Goal: Task Accomplishment & Management: Manage account settings

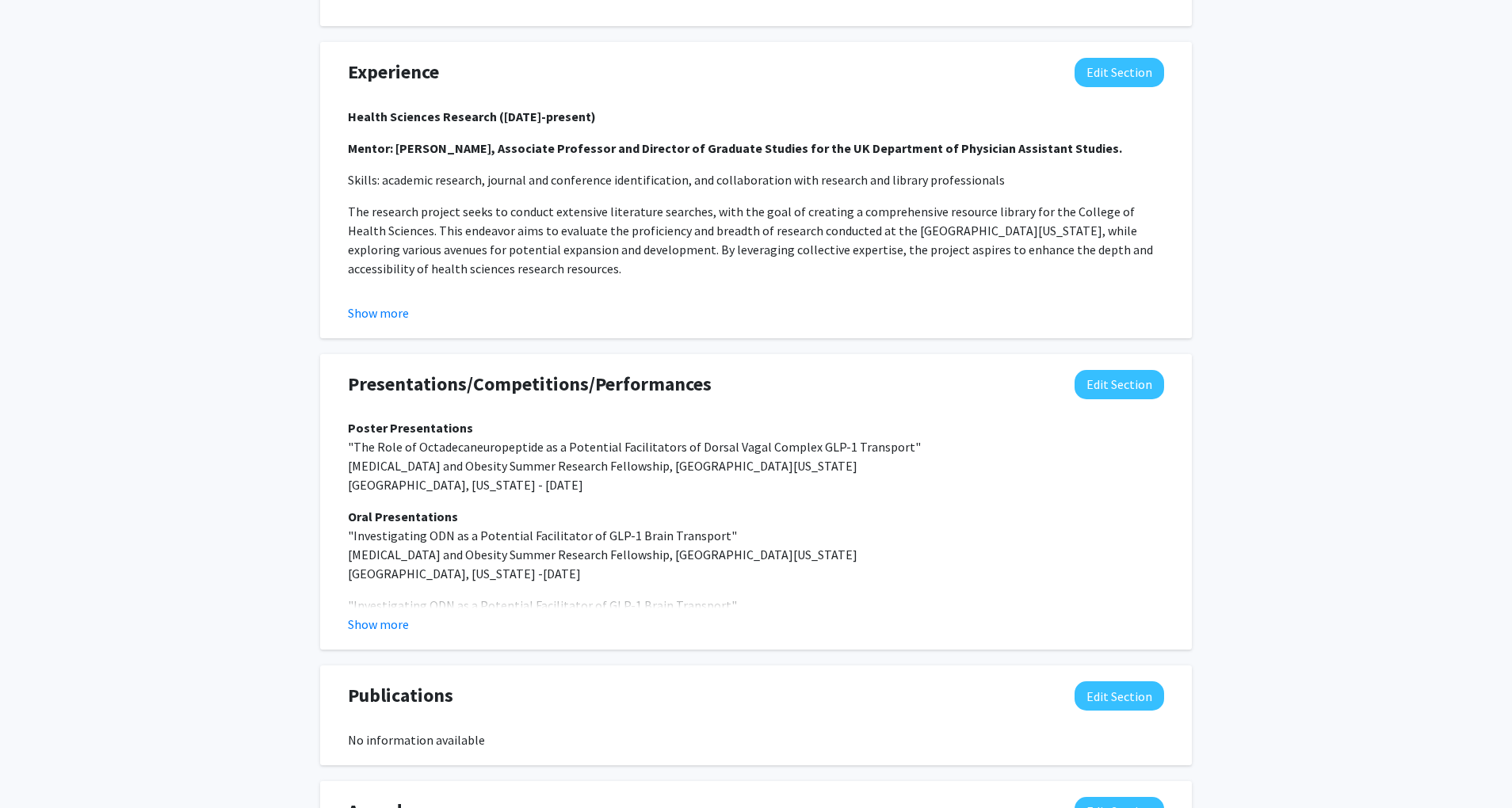
scroll to position [1248, 0]
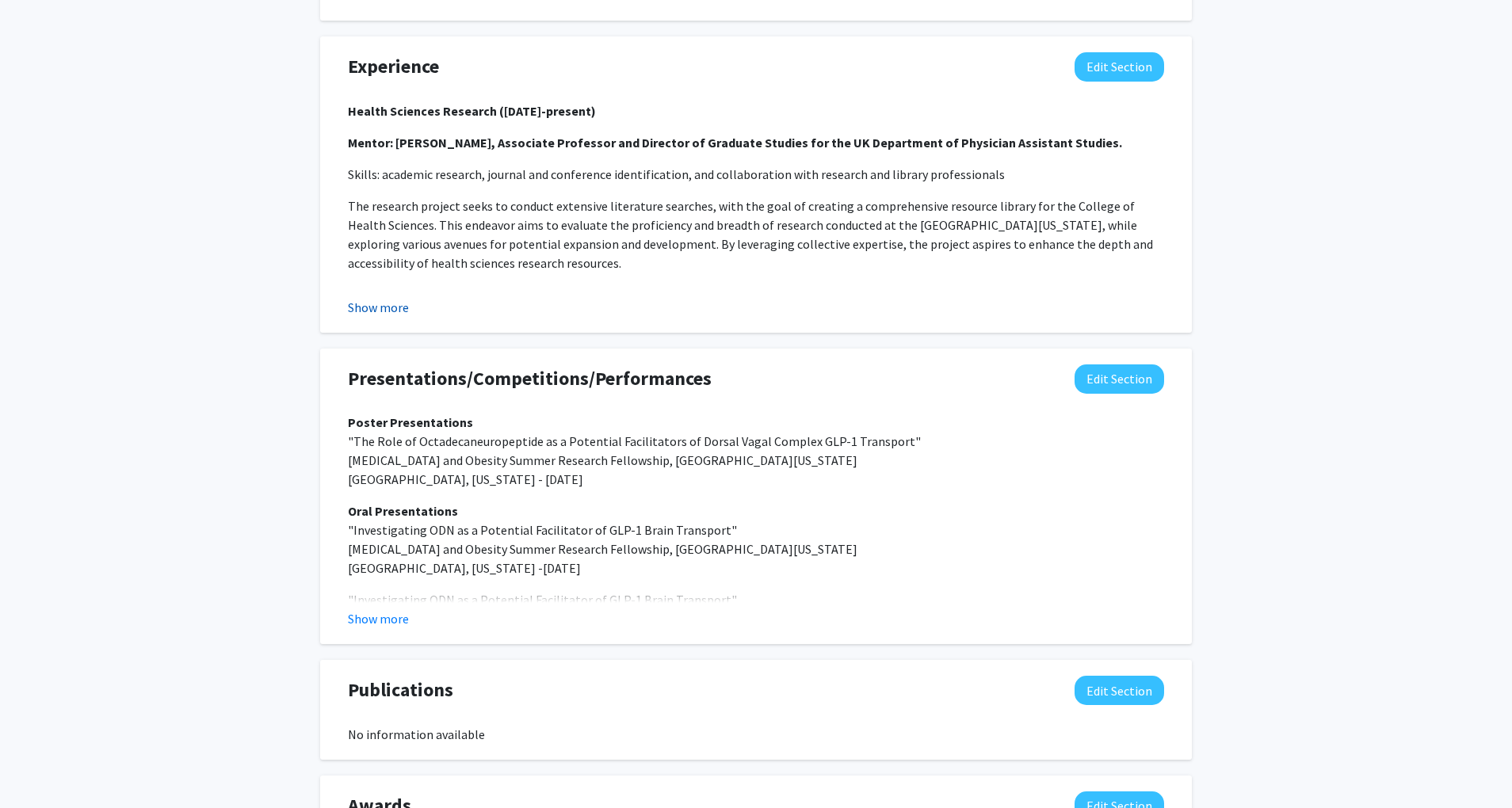
click at [384, 317] on button "Show more" at bounding box center [379, 307] width 61 height 19
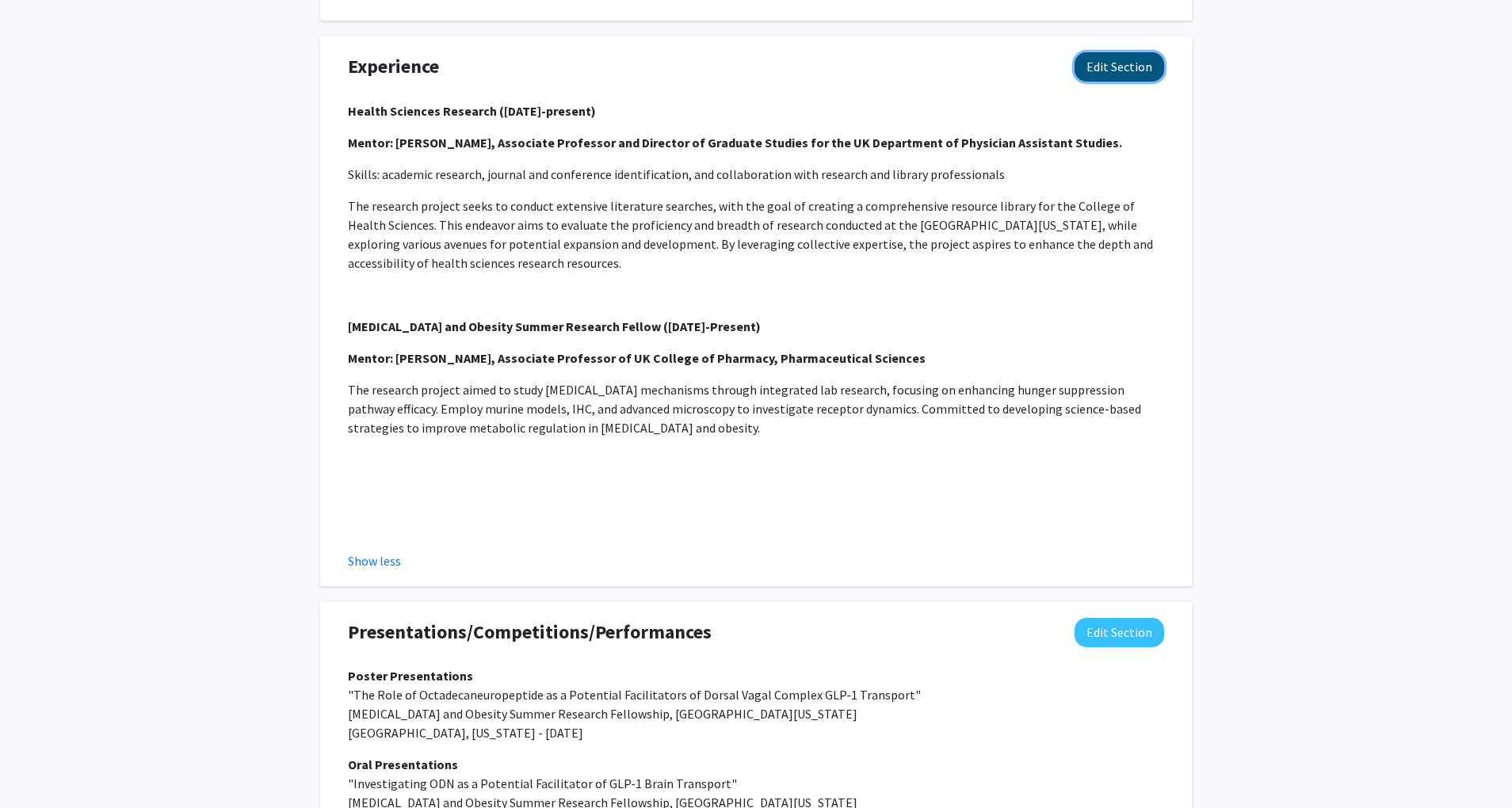
click at [1085, 81] on button "Edit Section" at bounding box center [1119, 66] width 90 height 30
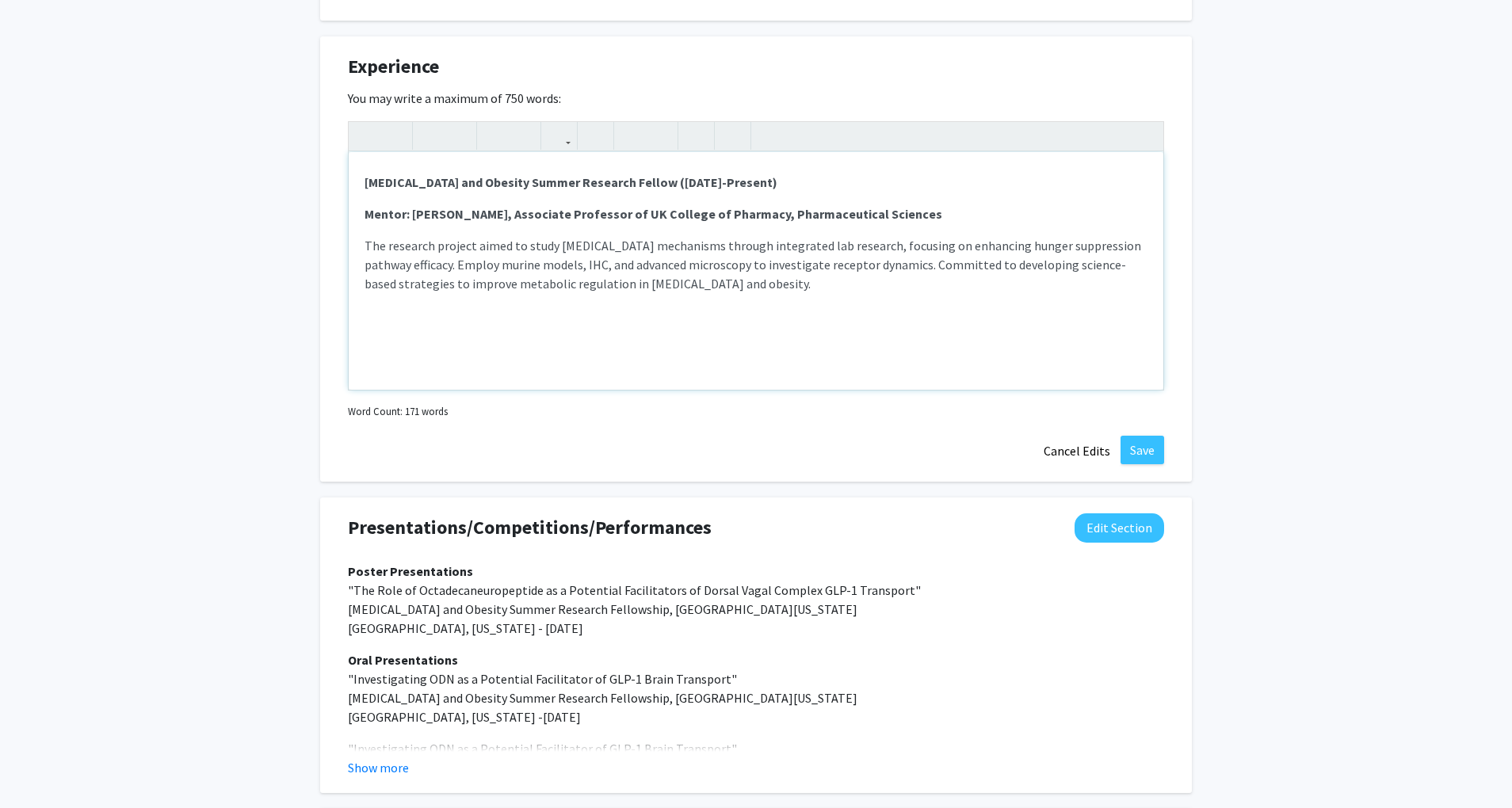
scroll to position [0, 0]
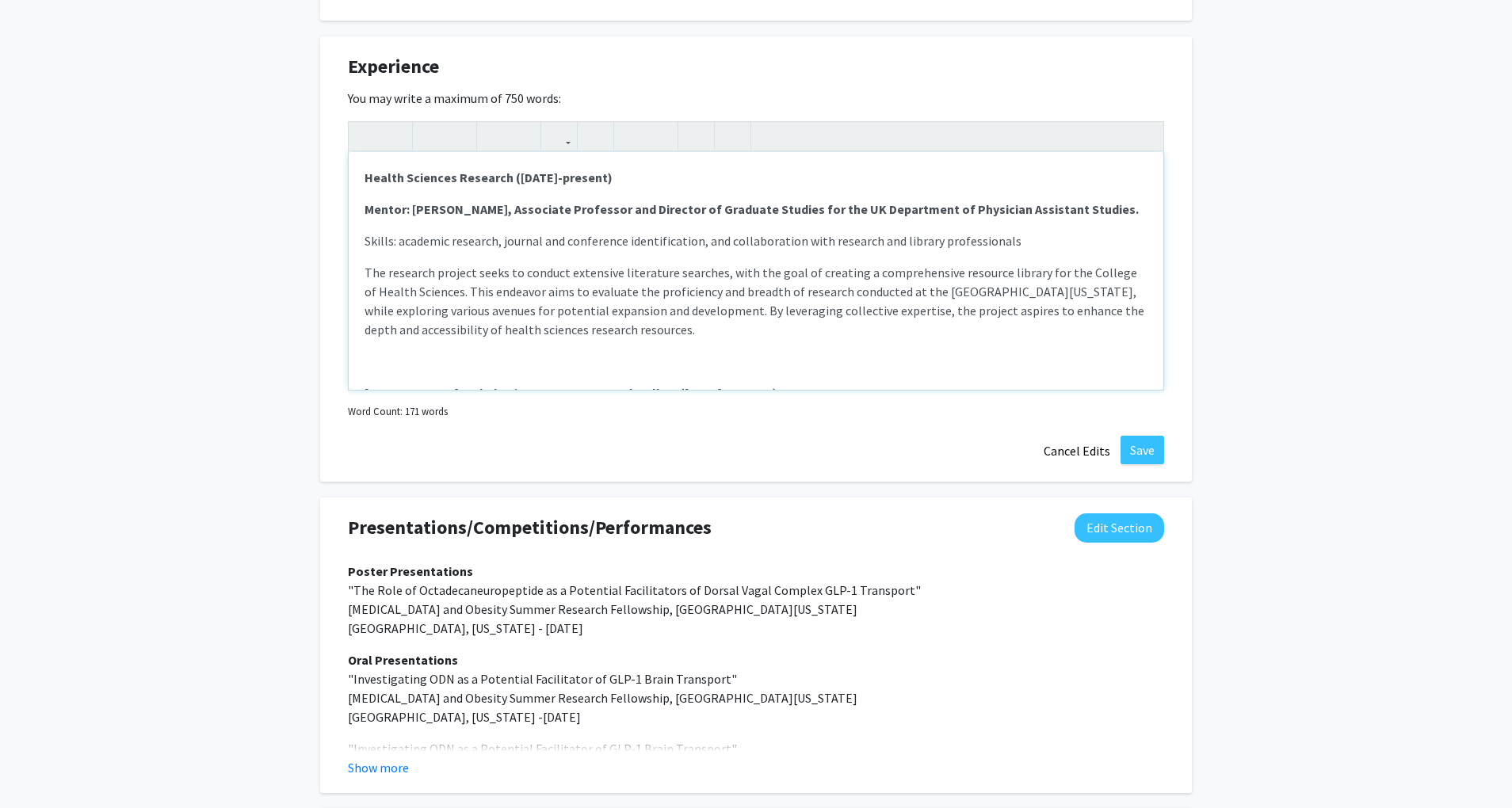
drag, startPoint x: 934, startPoint y: 225, endPoint x: 335, endPoint y: 277, distance: 601.3
click at [335, 277] on div "Experience Edit Section You may write a maximum of 750 words: Health Sciences R…" at bounding box center [756, 259] width 872 height 446
click at [473, 244] on div "Health Sciences Research ([DATE]-present) Mentor: [PERSON_NAME], Associate Prof…" at bounding box center [756, 271] width 815 height 238
drag, startPoint x: 1132, startPoint y: 225, endPoint x: 382, endPoint y: 175, distance: 751.7
click at [382, 175] on div "Health Sciences Research ([DATE]-present) Mentor: [PERSON_NAME], Associate Prof…" at bounding box center [756, 271] width 815 height 238
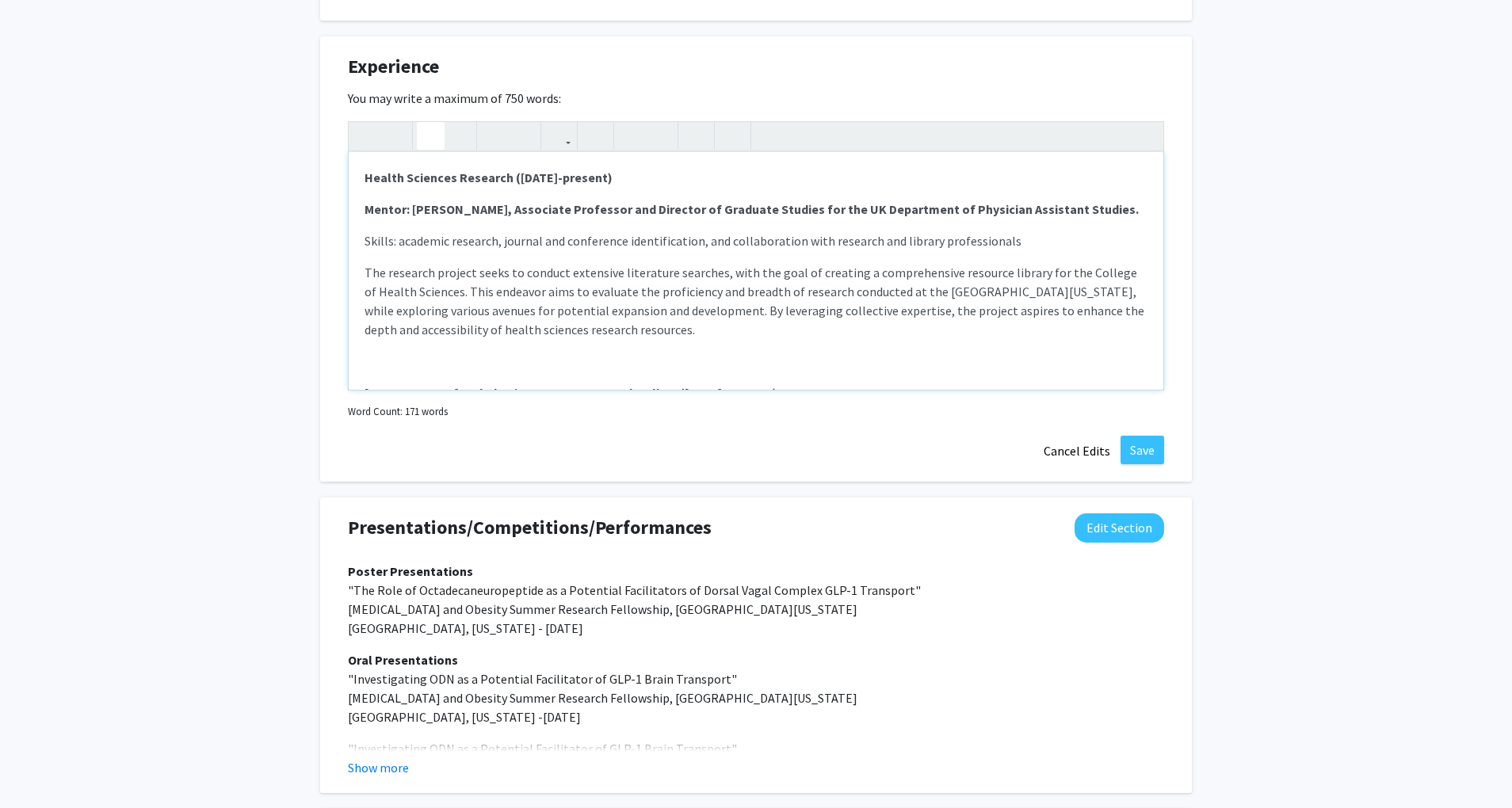
click at [804, 313] on p "The research project seeks to conduct extensive literature searches, with the g…" at bounding box center [756, 301] width 783 height 76
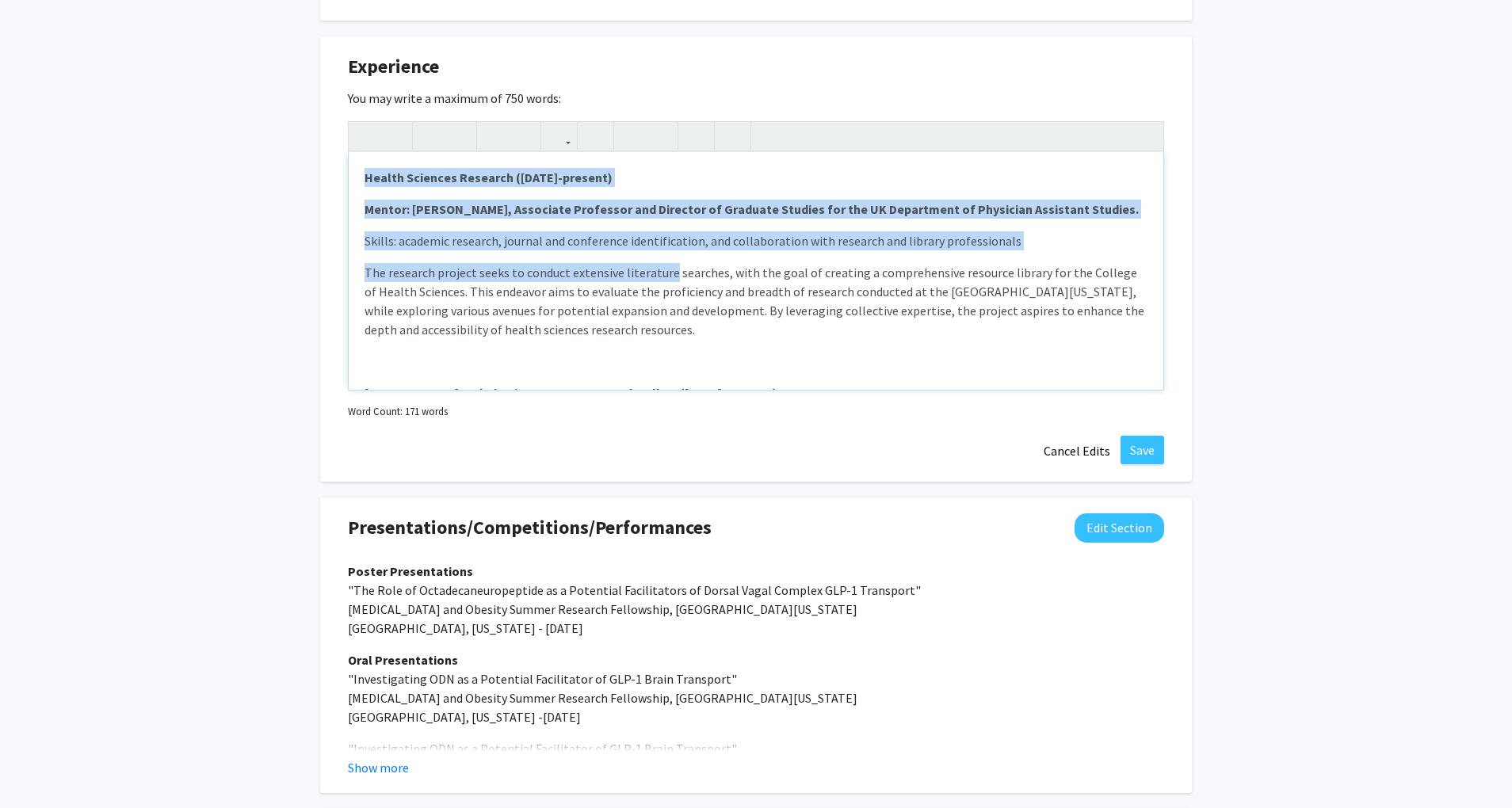
drag, startPoint x: 667, startPoint y: 289, endPoint x: 351, endPoint y: 142, distance: 348.5
click at [351, 142] on div "Health Sciences Research ([DATE]-present) Mentor: [PERSON_NAME], Associate Prof…" at bounding box center [756, 255] width 816 height 269
copy div "Health Sciences Research ([DATE]-present) Mentor: [PERSON_NAME], Associate Prof…"
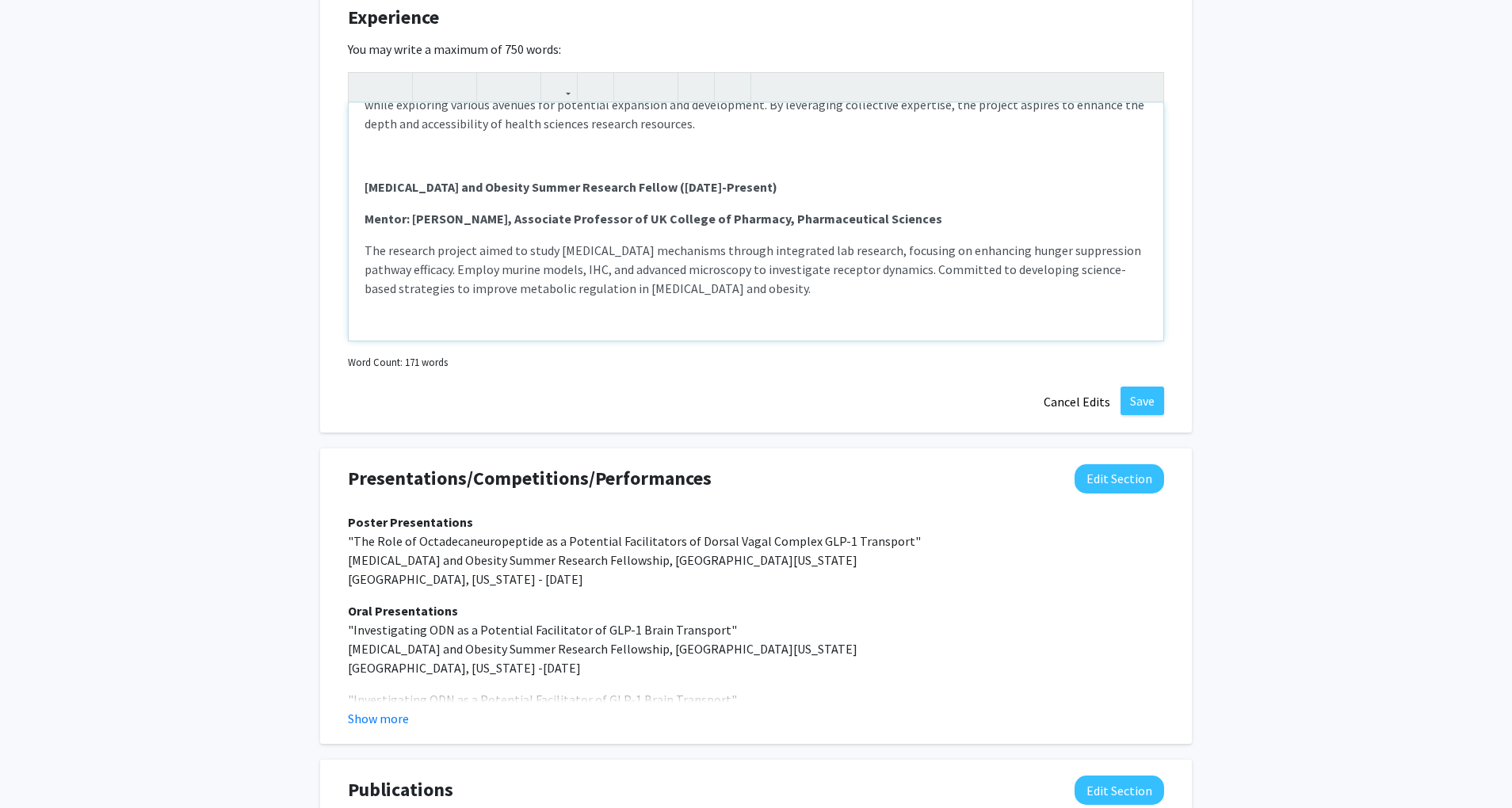
scroll to position [162, 0]
click at [790, 293] on p "The research project aimed to study [MEDICAL_DATA] mechanisms through integrate…" at bounding box center [756, 265] width 783 height 57
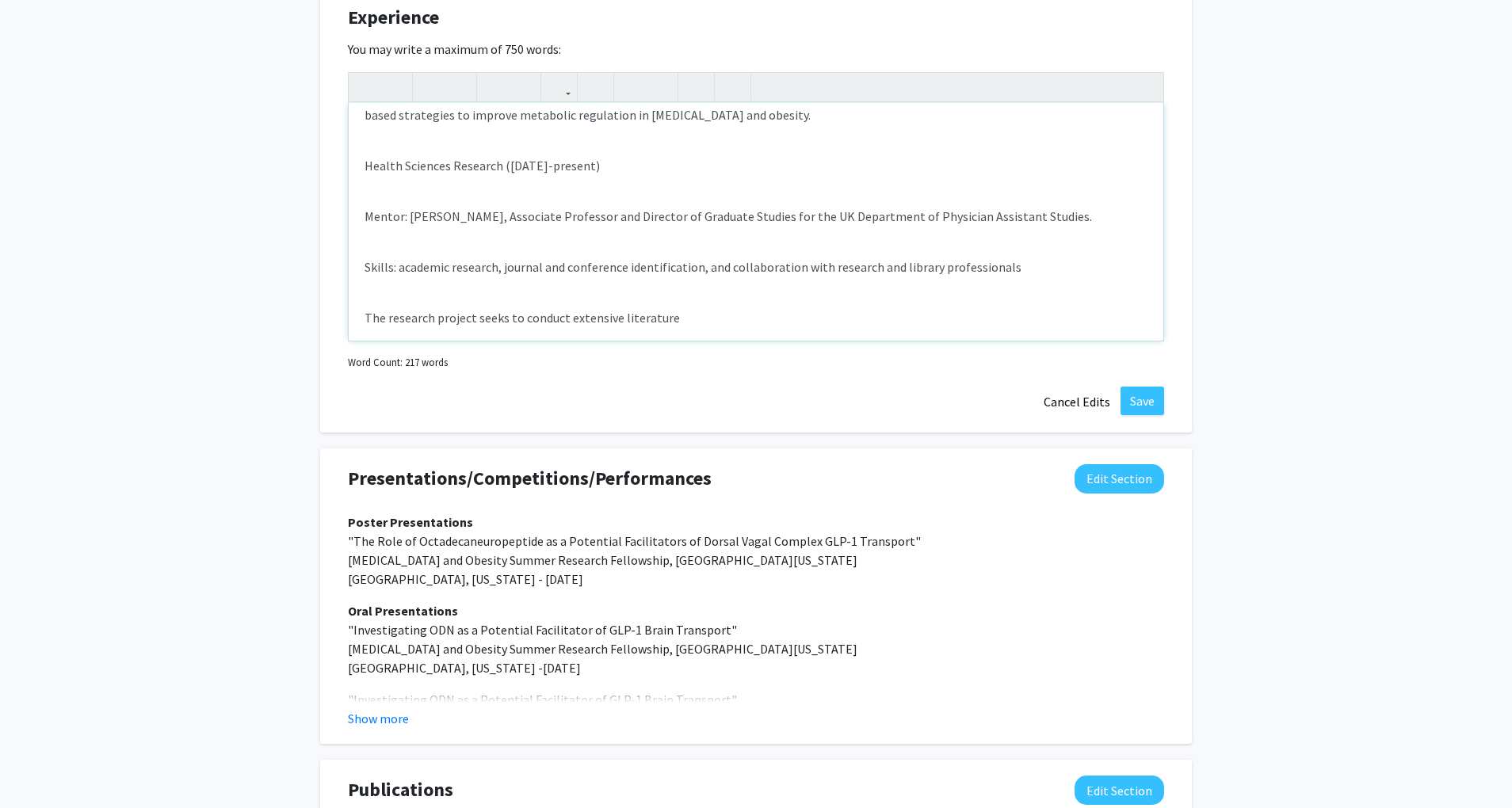
scroll to position [319, 0]
drag, startPoint x: 356, startPoint y: 179, endPoint x: 1090, endPoint y: 235, distance: 736.1
click at [1090, 235] on div "Health Sciences Research ([DATE]-present) Mentor: [PERSON_NAME], Associate Prof…" at bounding box center [756, 222] width 815 height 238
click at [434, 100] on icon "button" at bounding box center [431, 86] width 13 height 26
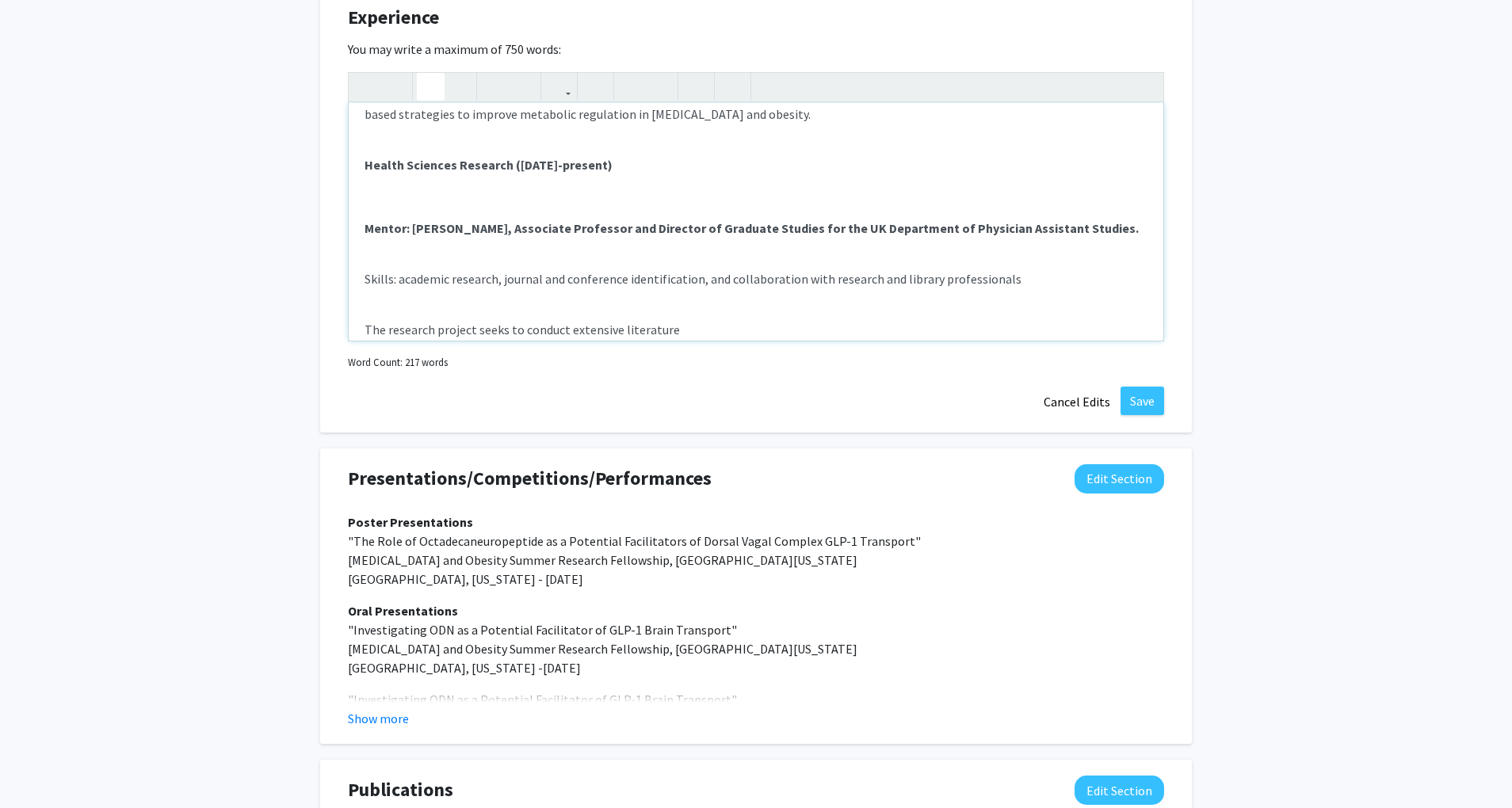
click at [615, 274] on div "Health Sciences Research ([DATE]-present) Mentor: [PERSON_NAME], Associate Prof…" at bounding box center [756, 222] width 815 height 238
drag, startPoint x: 529, startPoint y: 249, endPoint x: 431, endPoint y: 245, distance: 98.1
click at [431, 236] on strong "Mentor: [PERSON_NAME], Associate Professor and Director of Graduate Studies for…" at bounding box center [751, 228] width 774 height 16
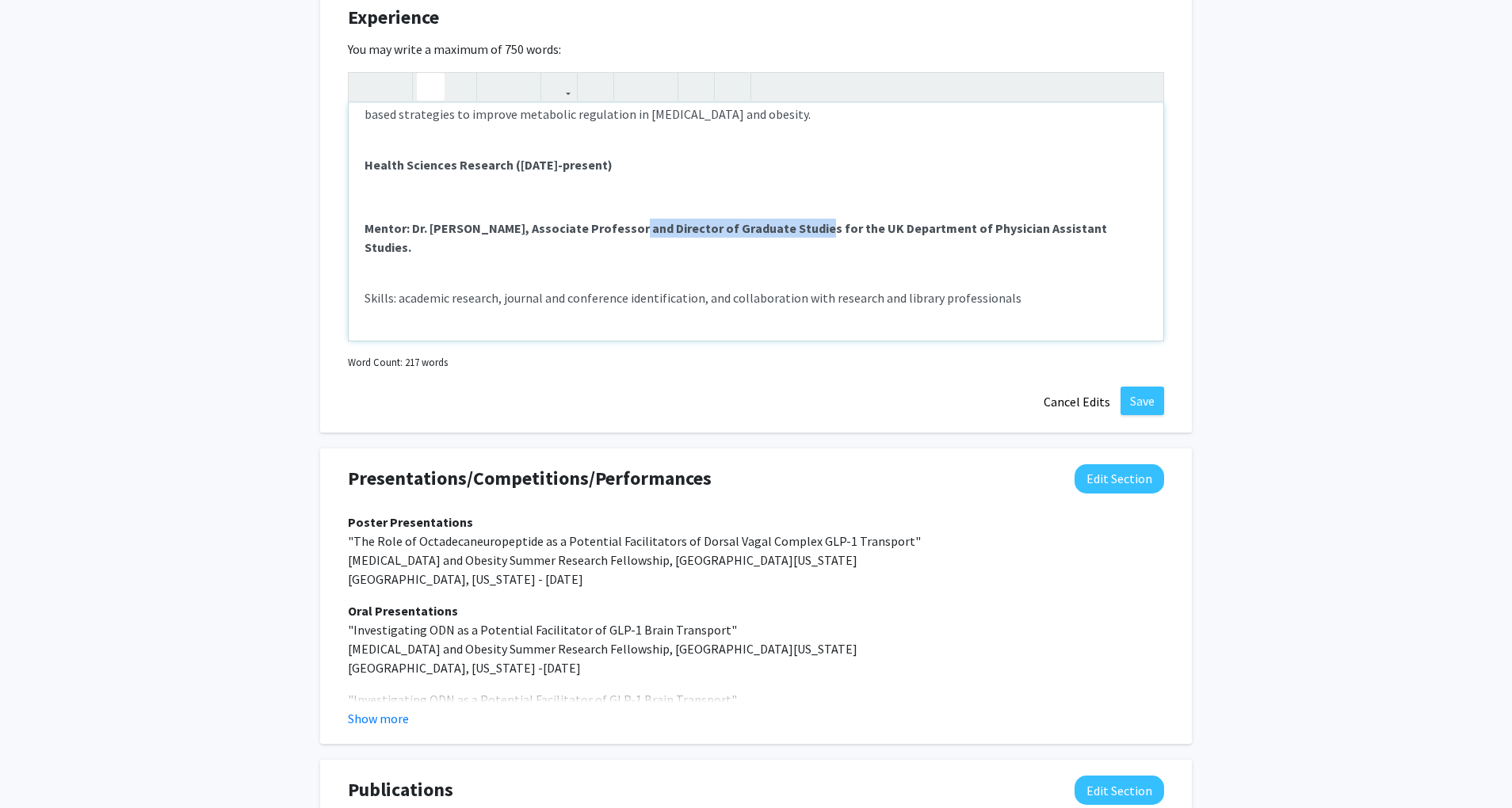
drag, startPoint x: 619, startPoint y: 245, endPoint x: 799, endPoint y: 242, distance: 180.0
click at [799, 242] on strong "Mentor: Dr. [PERSON_NAME], Associate Professor and Director of Graduate Studies…" at bounding box center [736, 237] width 743 height 35
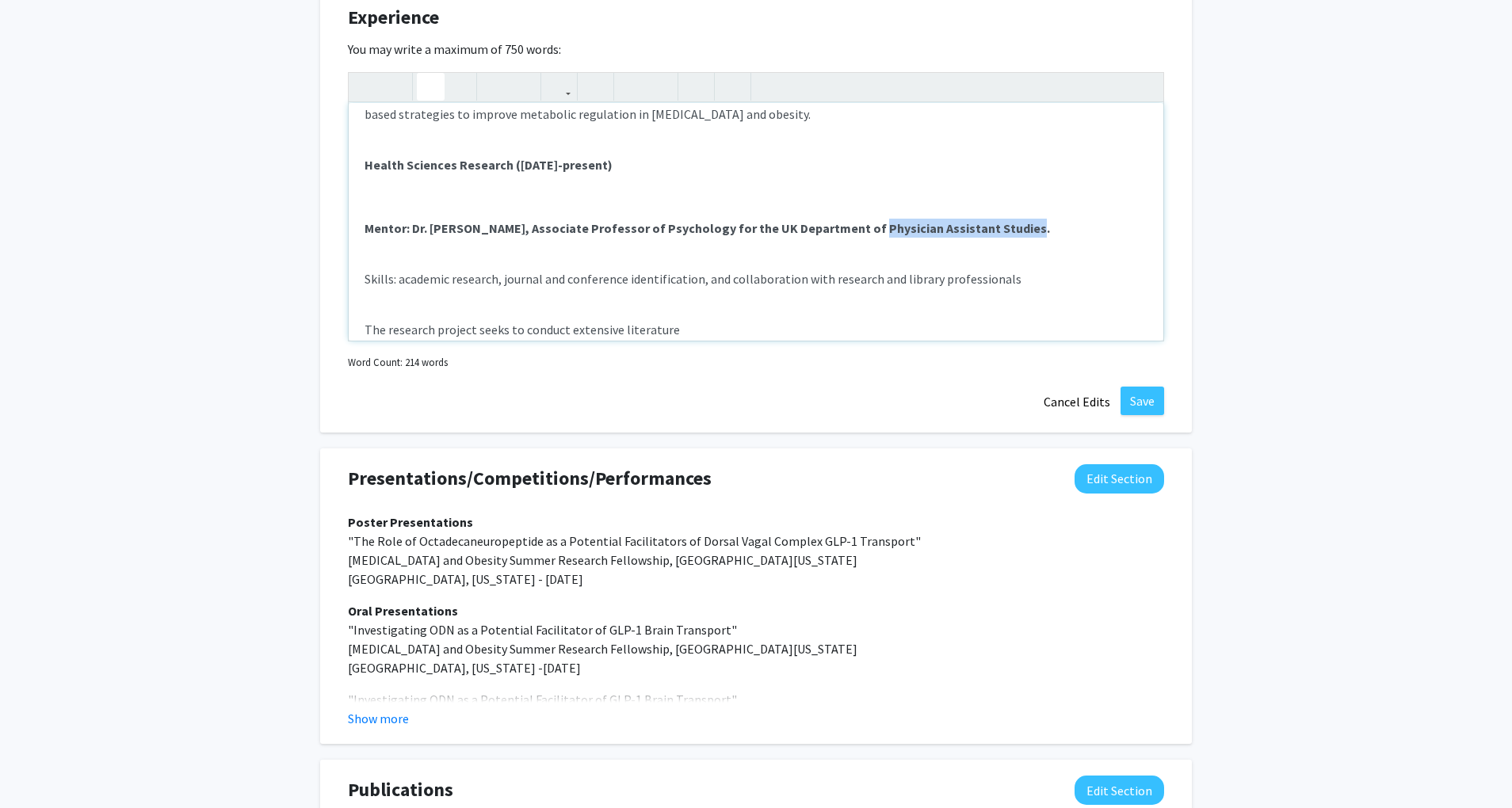
drag, startPoint x: 998, startPoint y: 244, endPoint x: 847, endPoint y: 245, distance: 151.0
click at [847, 238] on p "Mentor: Dr. [PERSON_NAME], Associate Professor of Psychology for the UK Departm…" at bounding box center [756, 227] width 783 height 19
click at [585, 277] on div "Health Sciences Research ([DATE]-present) Mentor: [PERSON_NAME], Associate Prof…" at bounding box center [756, 222] width 815 height 238
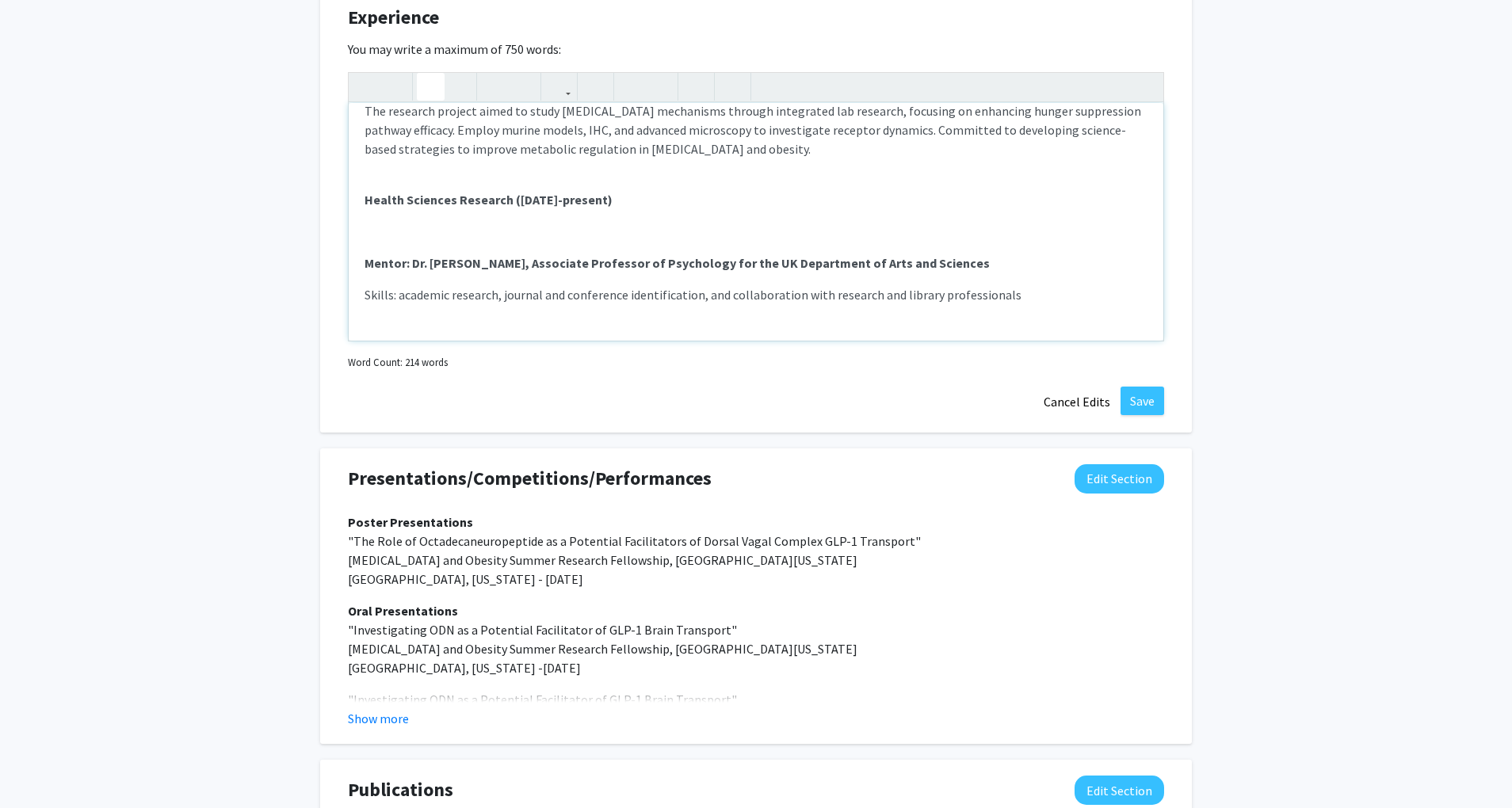
scroll to position [280, 0]
click at [550, 265] on div "Health Sciences Research ([DATE]-present) Mentor: [PERSON_NAME], Associate Prof…" at bounding box center [756, 222] width 815 height 238
click at [374, 100] on button "button" at bounding box center [366, 86] width 28 height 28
click at [390, 244] on p "Note to users with screen readers: Please deactivate our accessibility plugin f…" at bounding box center [756, 234] width 783 height 19
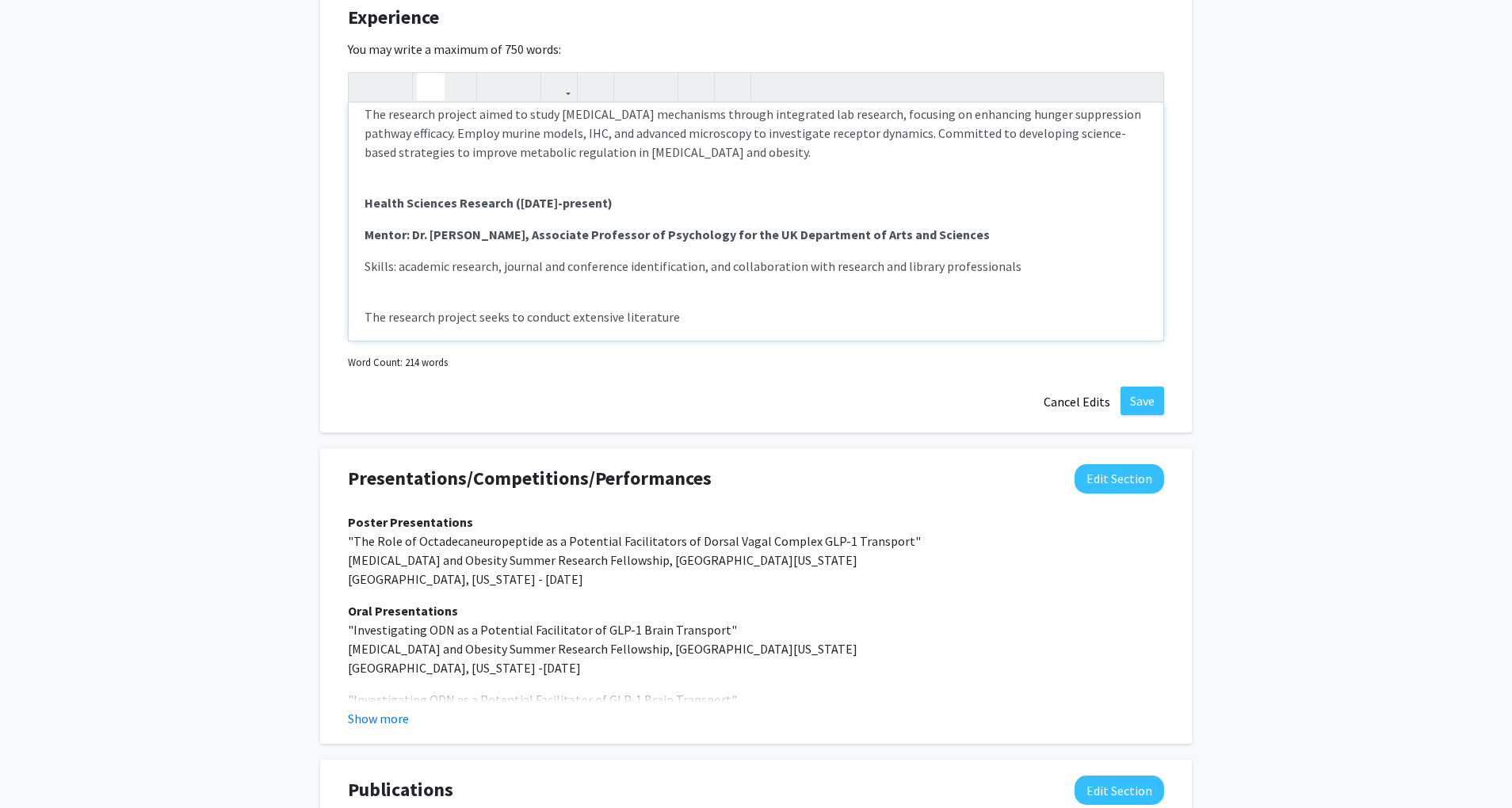
click at [382, 210] on strong "Health Sciences Research ([DATE]-present)" at bounding box center [488, 203] width 248 height 16
click at [531, 210] on strong "Cognition and Development Sciences Research ([DATE]-present)" at bounding box center [550, 203] width 371 height 16
click at [594, 210] on strong "Cognition and Development Research ([DATE]-present)" at bounding box center [523, 203] width 318 height 16
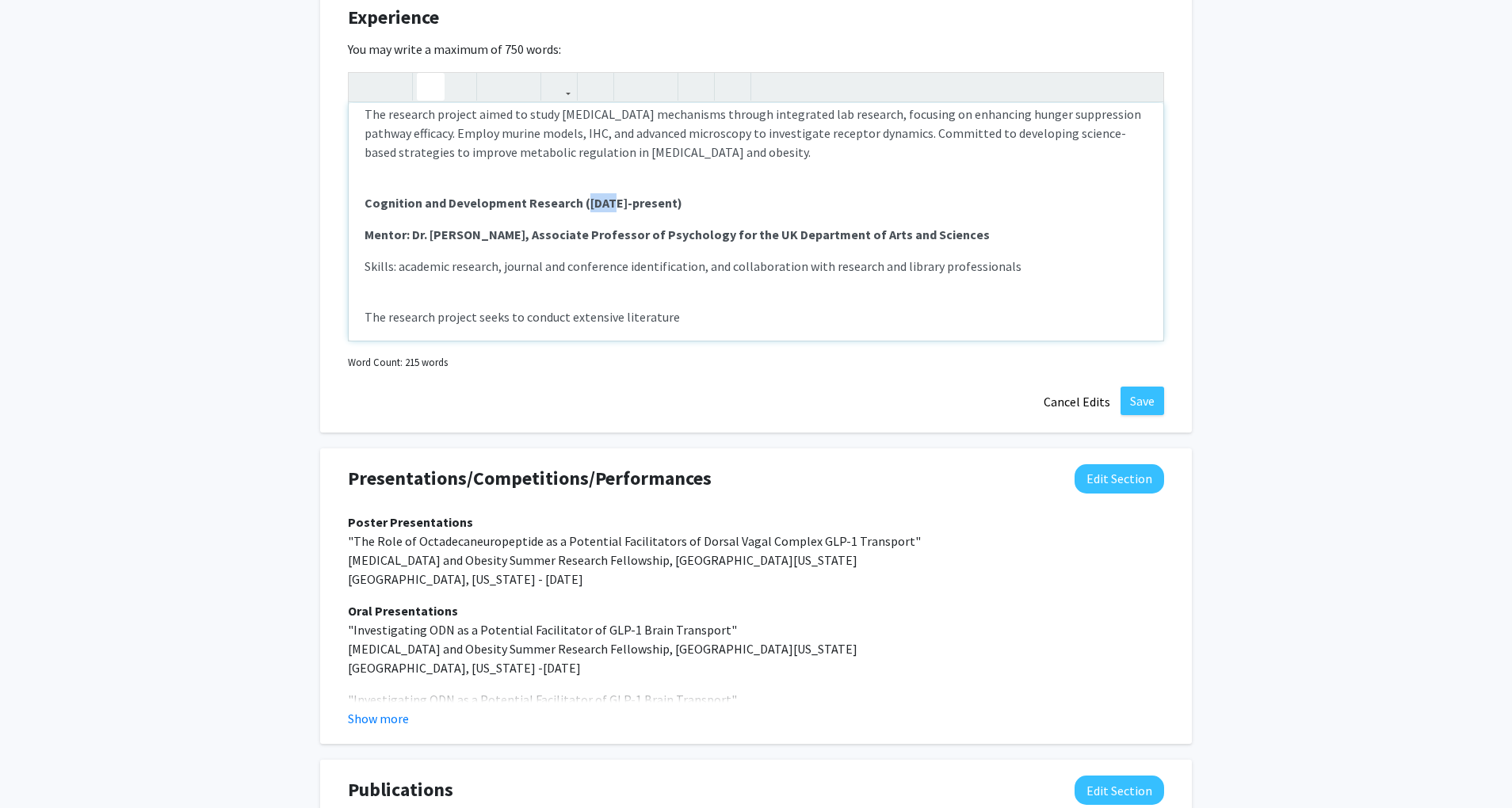
click at [594, 210] on strong "Cognition and Development Research ([DATE]-present)" at bounding box center [523, 203] width 318 height 16
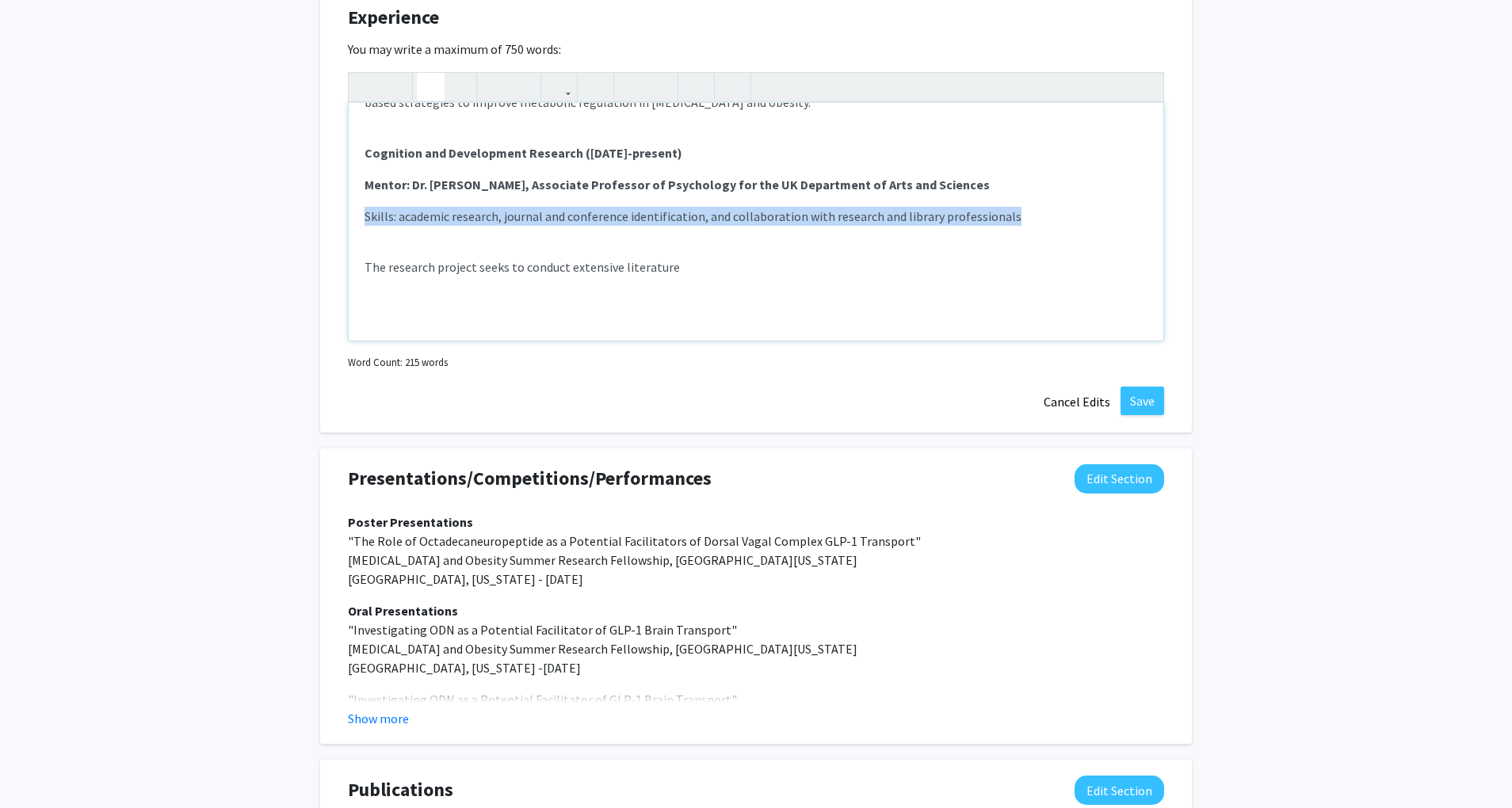
drag, startPoint x: 1008, startPoint y: 239, endPoint x: 679, endPoint y: 242, distance: 329.0
click at [679, 242] on div "Health Sciences Research ([DATE]-present) Mentor: [PERSON_NAME], Associate Prof…" at bounding box center [756, 222] width 815 height 238
drag, startPoint x: 500, startPoint y: 236, endPoint x: 705, endPoint y: 234, distance: 205.0
click at [705, 225] on p "Skills: academic research, journal and conference identification, and collabora…" at bounding box center [756, 216] width 783 height 19
drag, startPoint x: 817, startPoint y: 243, endPoint x: 596, endPoint y: 225, distance: 221.7
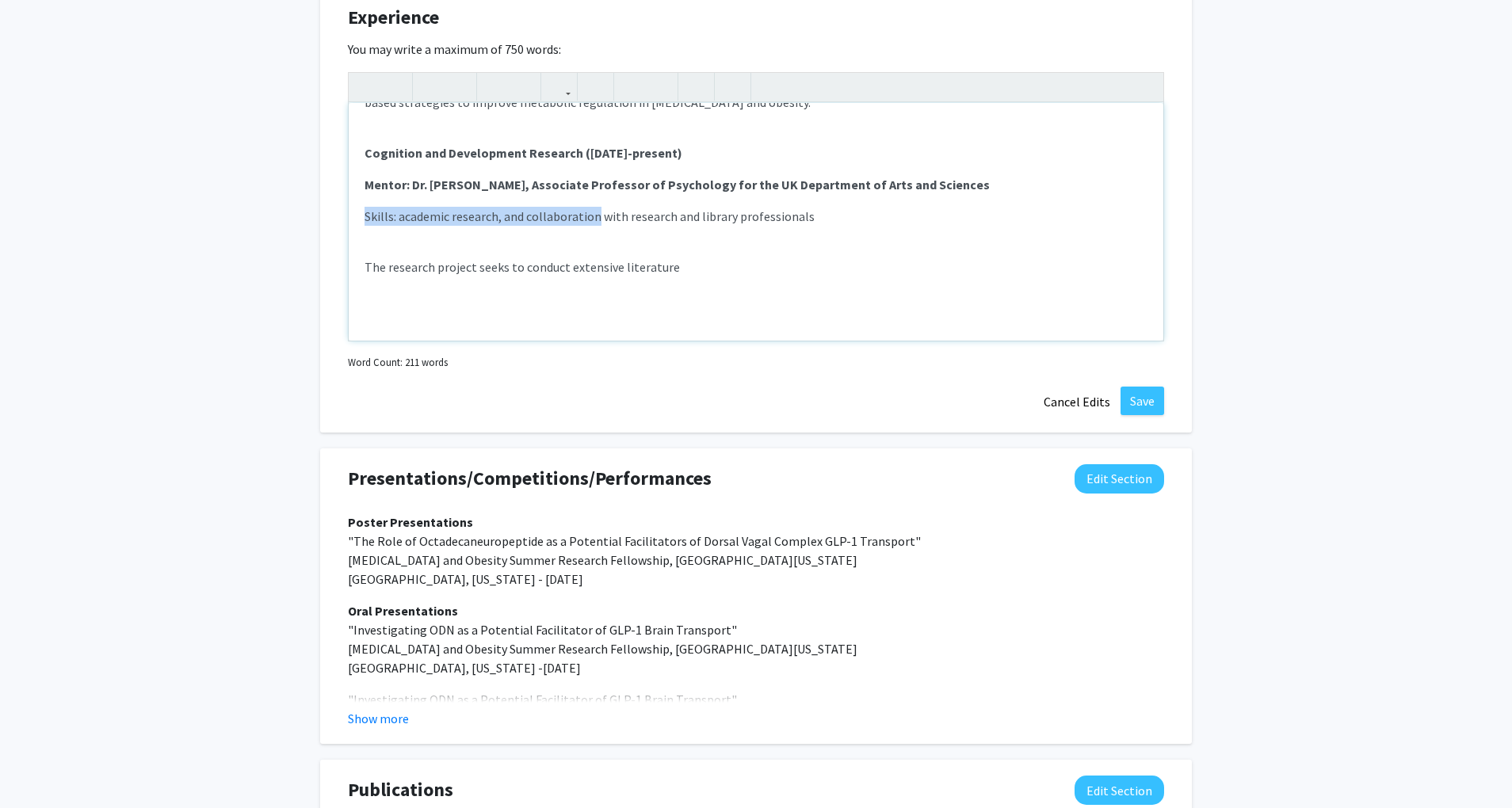
click at [596, 225] on div "Health Sciences Research ([DATE]-present) Mentor: [PERSON_NAME], Associate Prof…" at bounding box center [756, 222] width 815 height 238
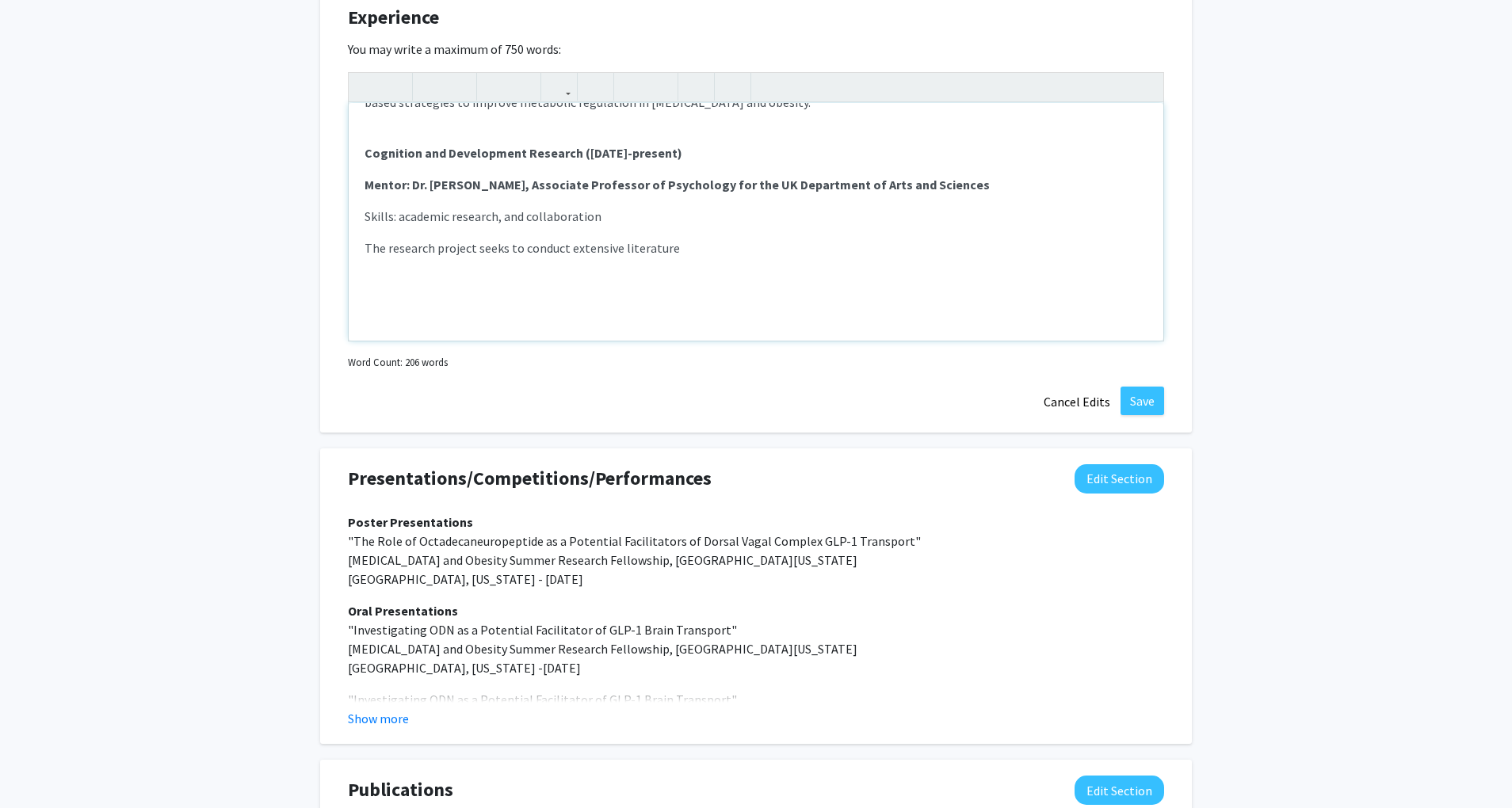
click at [514, 225] on p "Skills: academic research, and collaboration" at bounding box center [756, 216] width 783 height 19
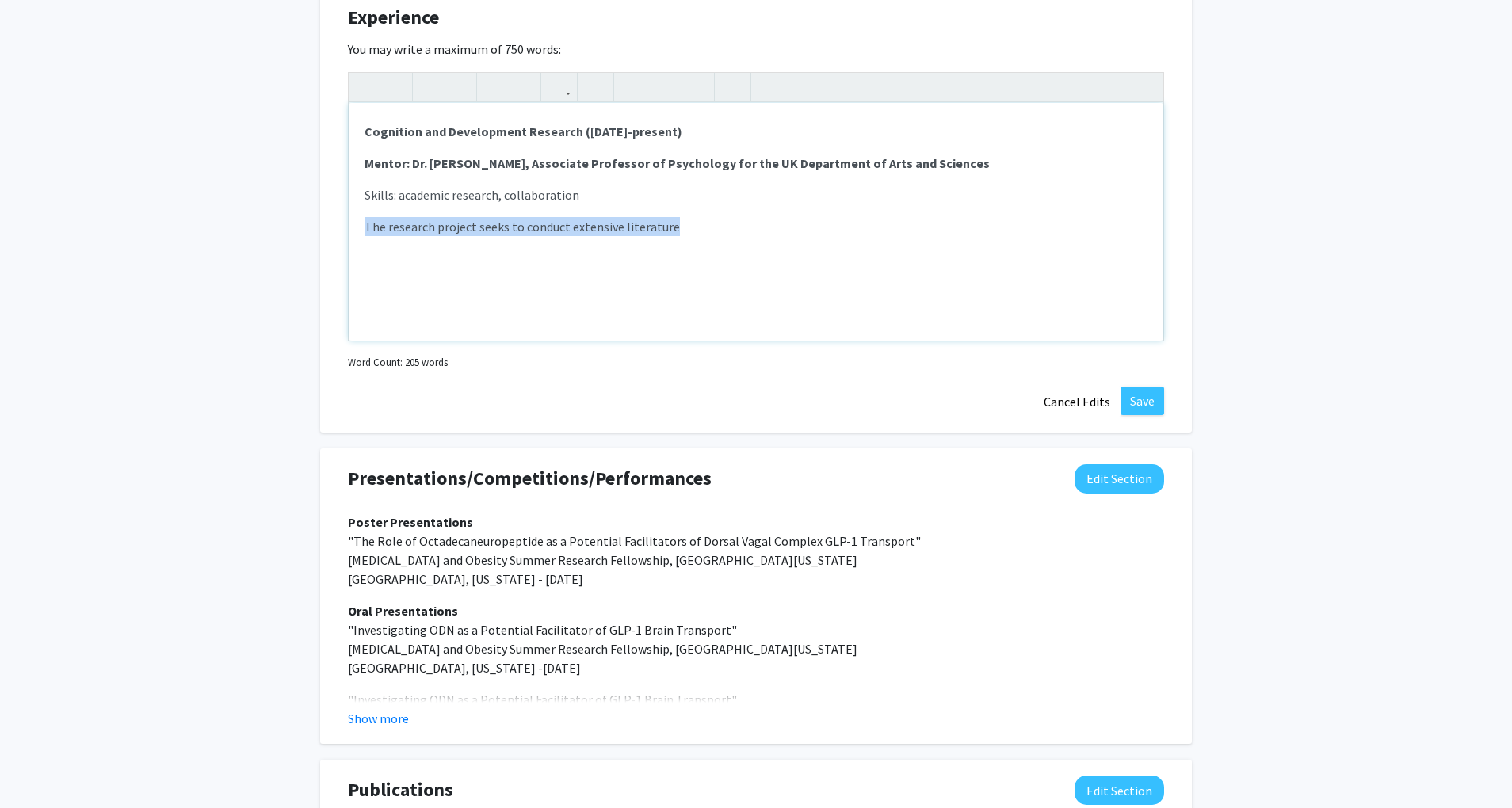
drag, startPoint x: 675, startPoint y: 251, endPoint x: 284, endPoint y: 249, distance: 391.0
type textarea "<p><strong>Health Sciences Research ([DATE]-present)</strong></p><p><strong>Men…"
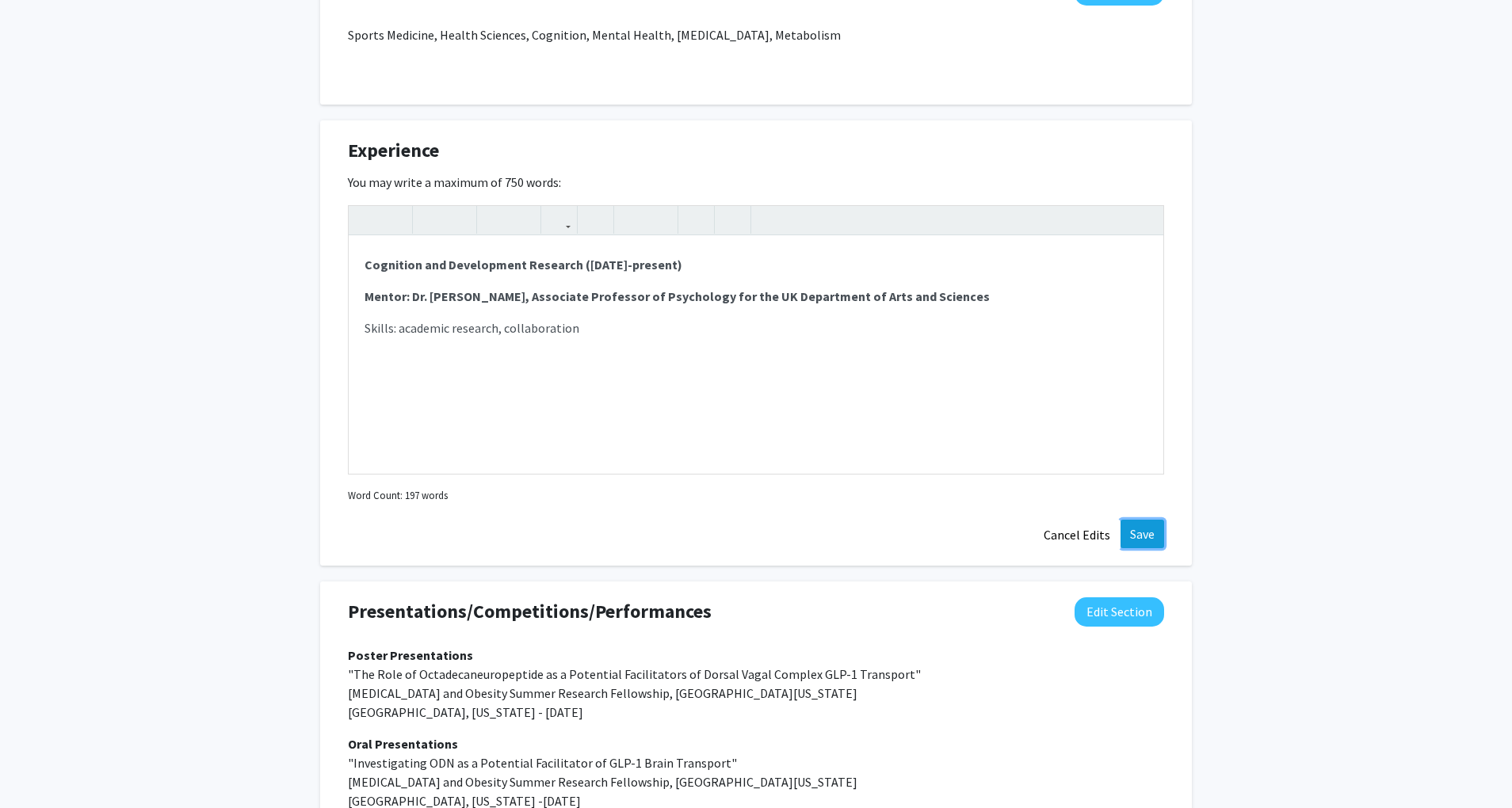
click at [1144, 547] on button "Save" at bounding box center [1142, 534] width 44 height 29
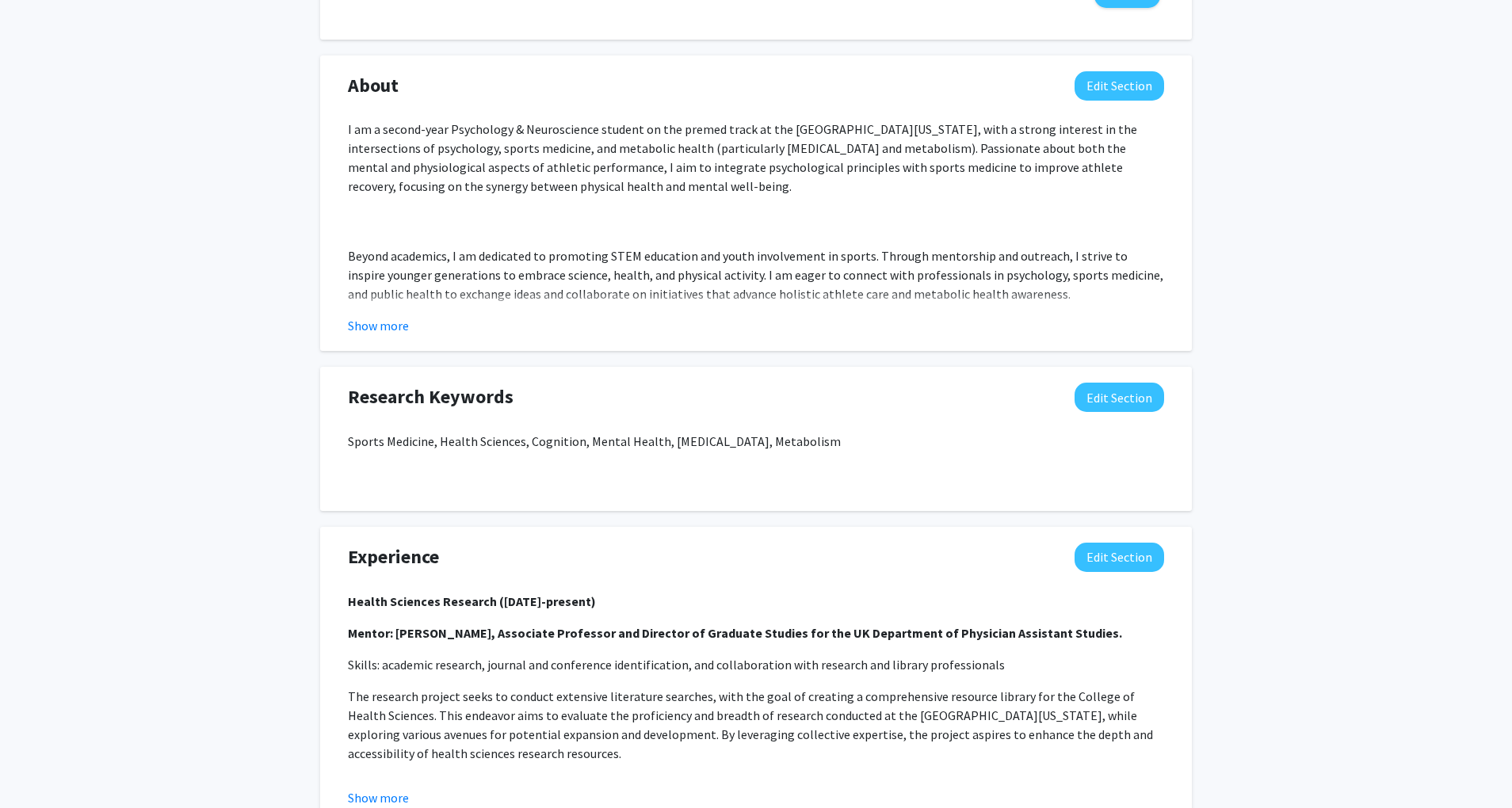
scroll to position [757, 0]
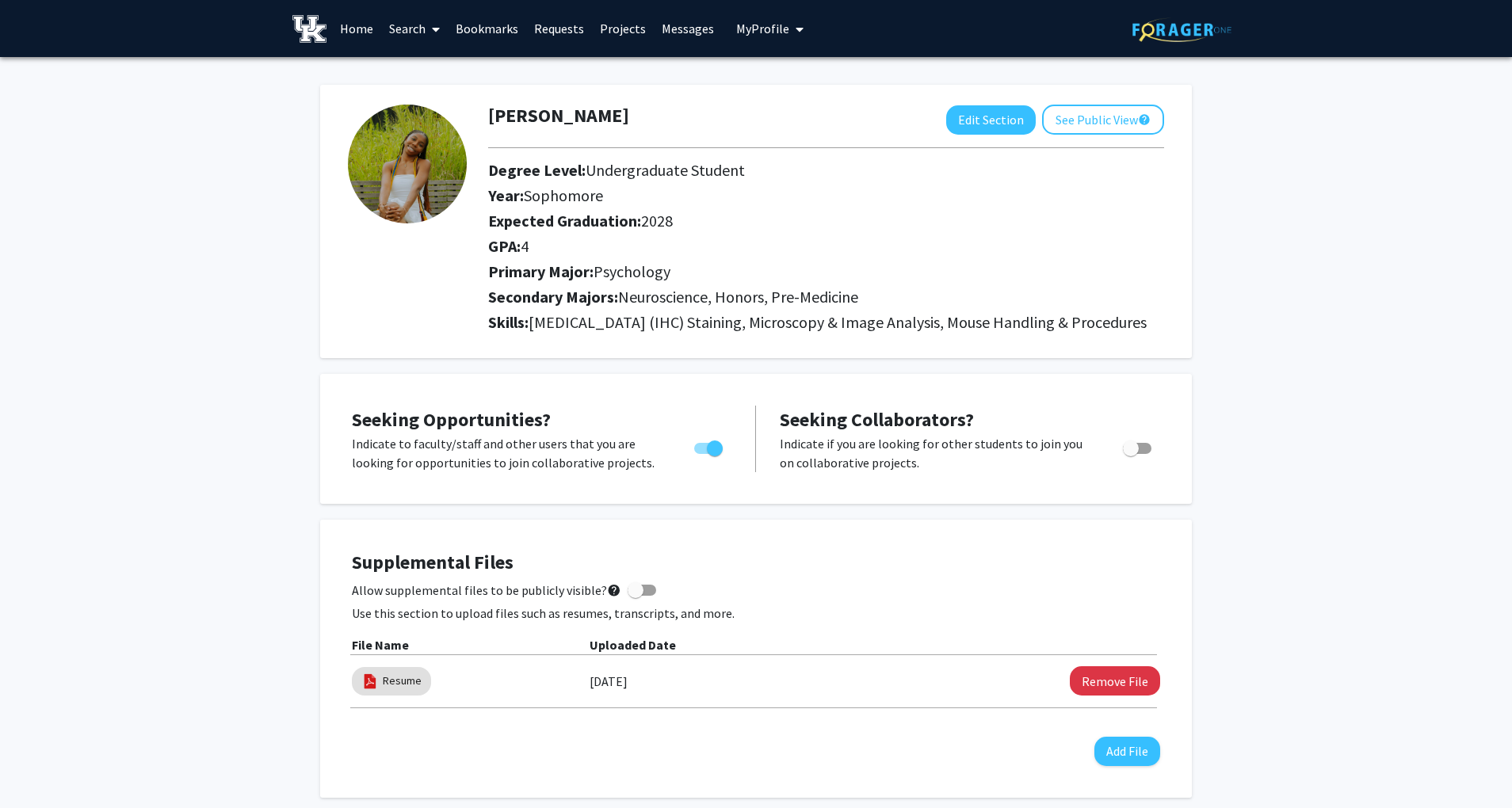
click at [736, 30] on span "My Profile" at bounding box center [762, 29] width 53 height 16
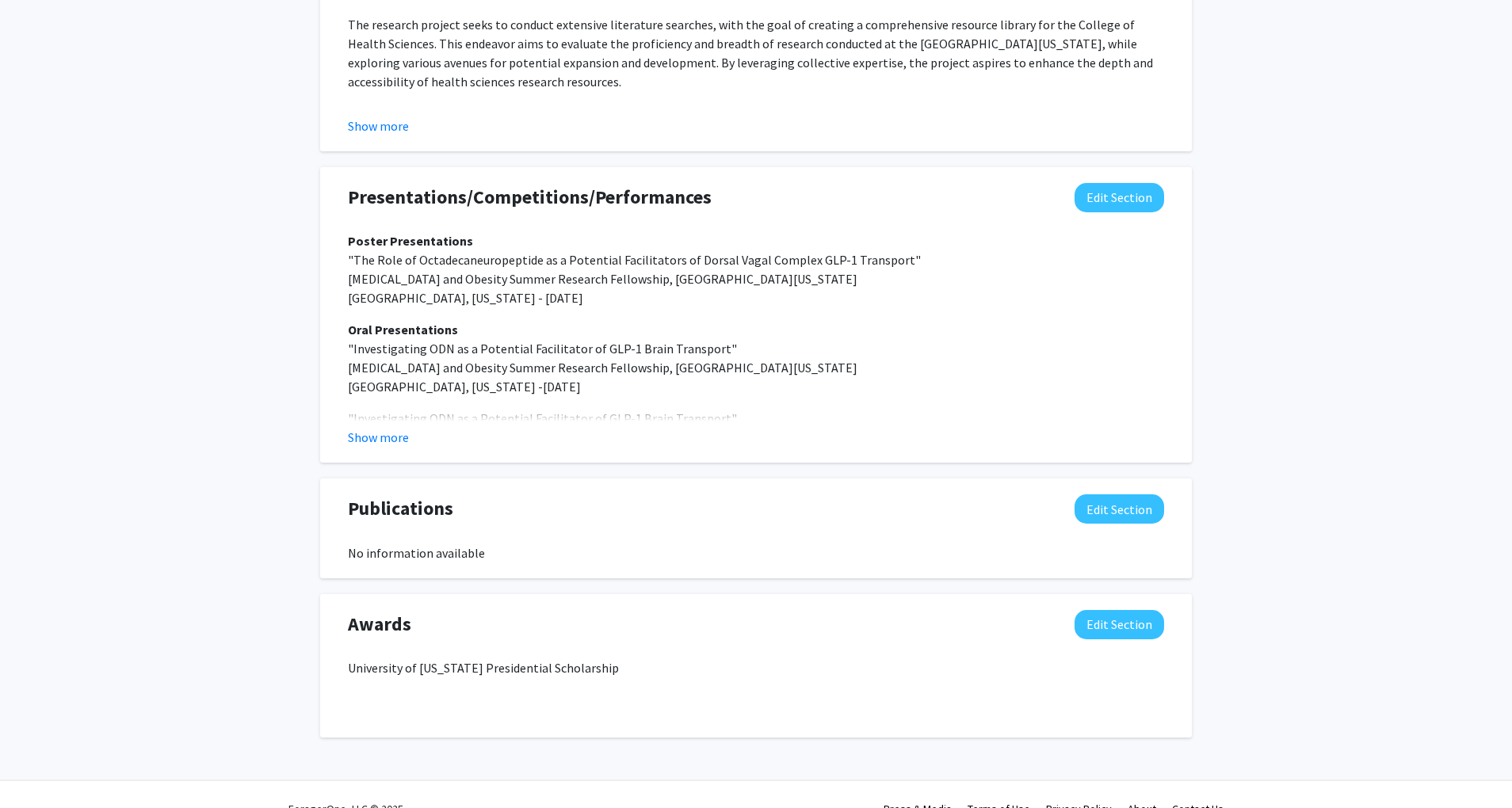
scroll to position [1459, 0]
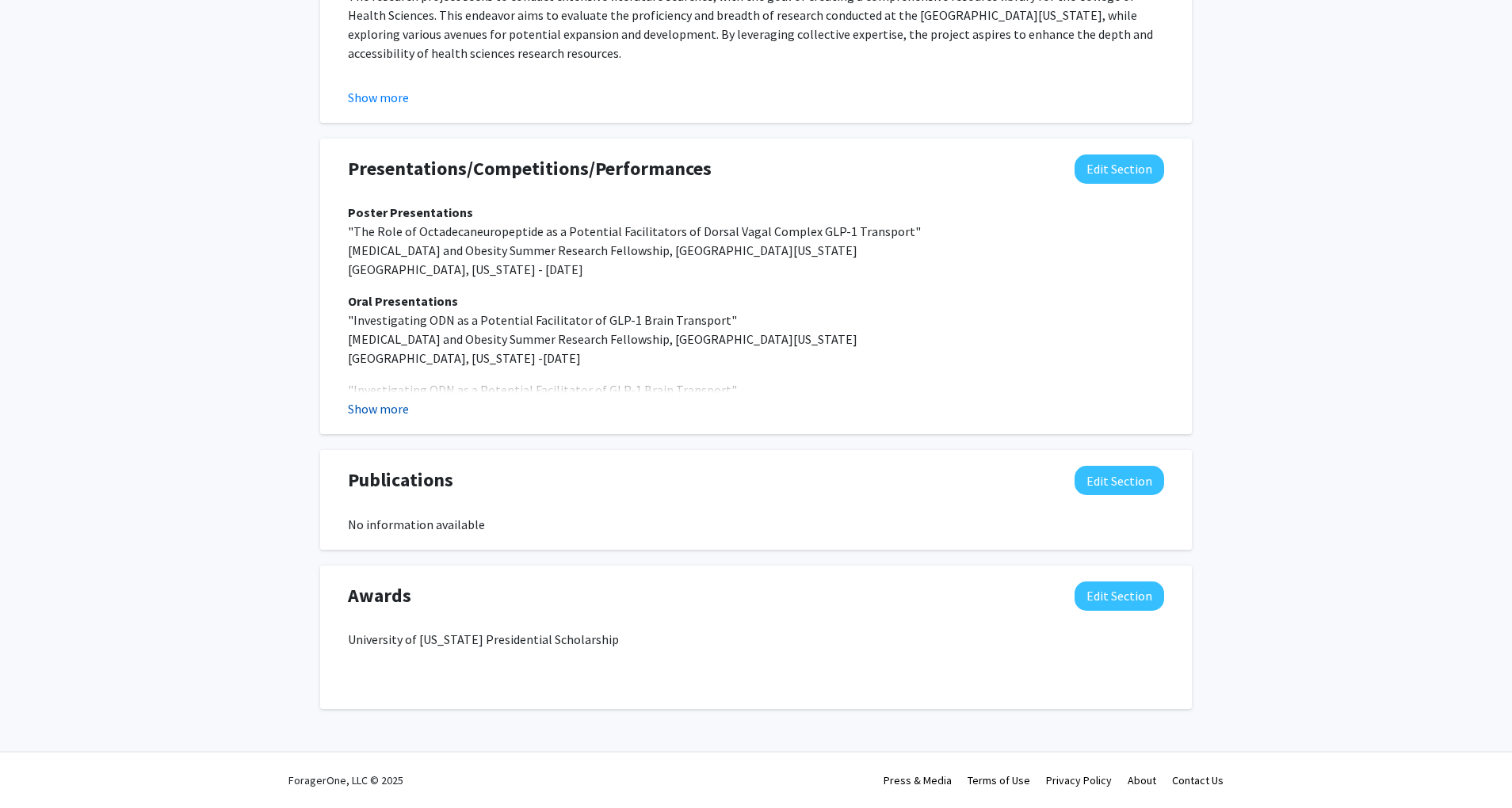
click at [383, 418] on button "Show more" at bounding box center [379, 408] width 61 height 19
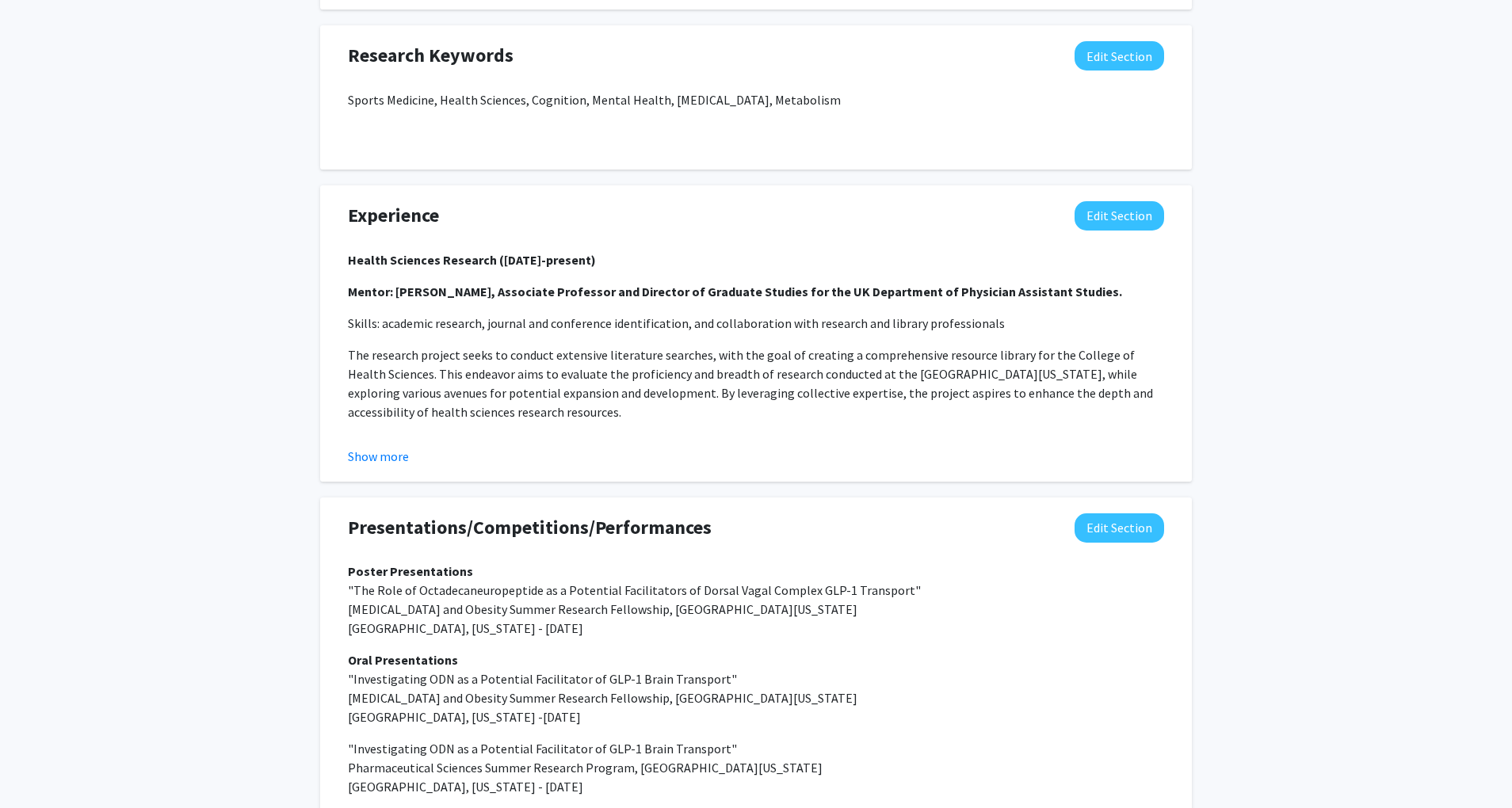
scroll to position [1098, 0]
click at [390, 467] on button "Show more" at bounding box center [379, 457] width 61 height 19
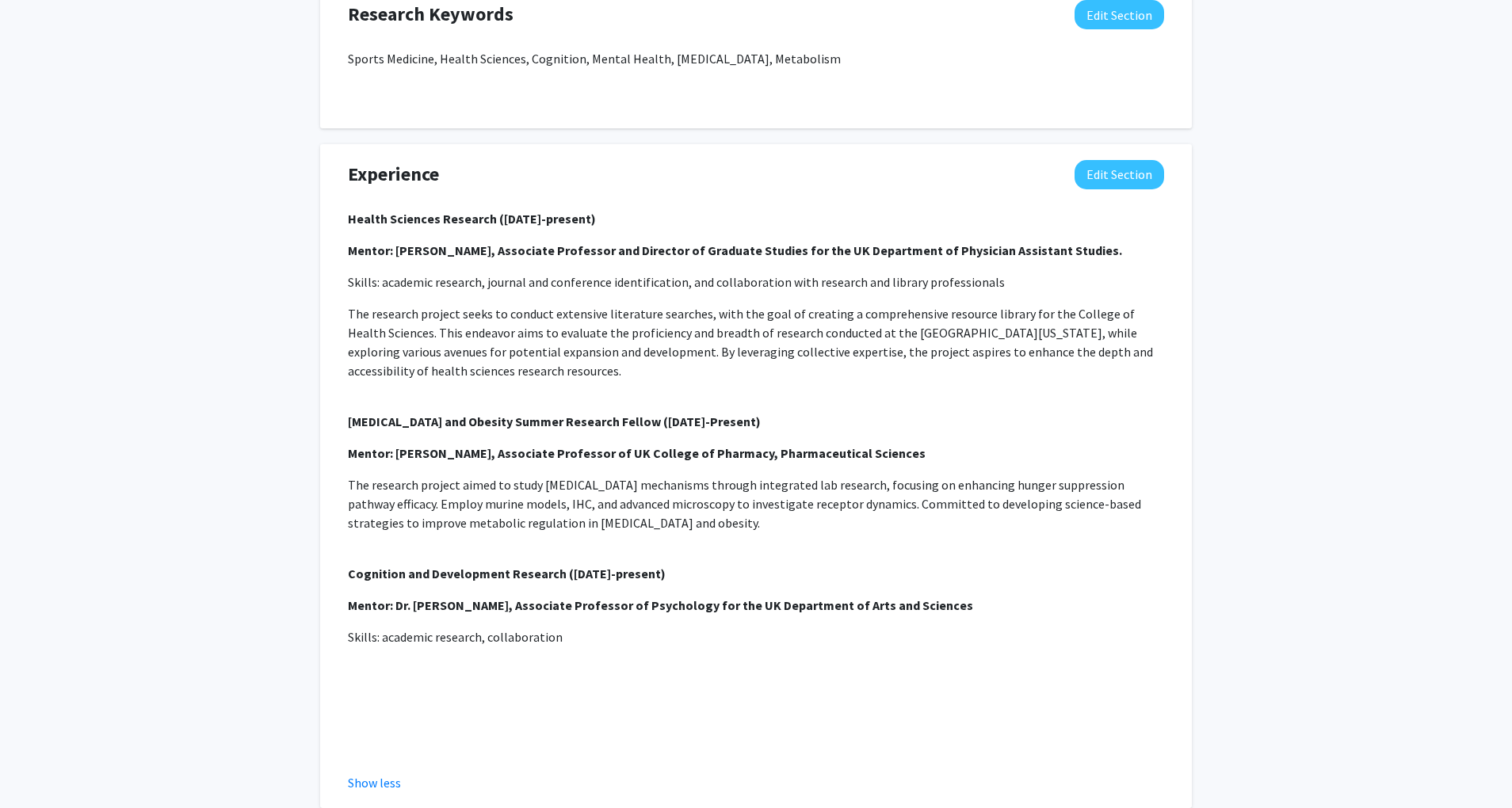
scroll to position [1154, 0]
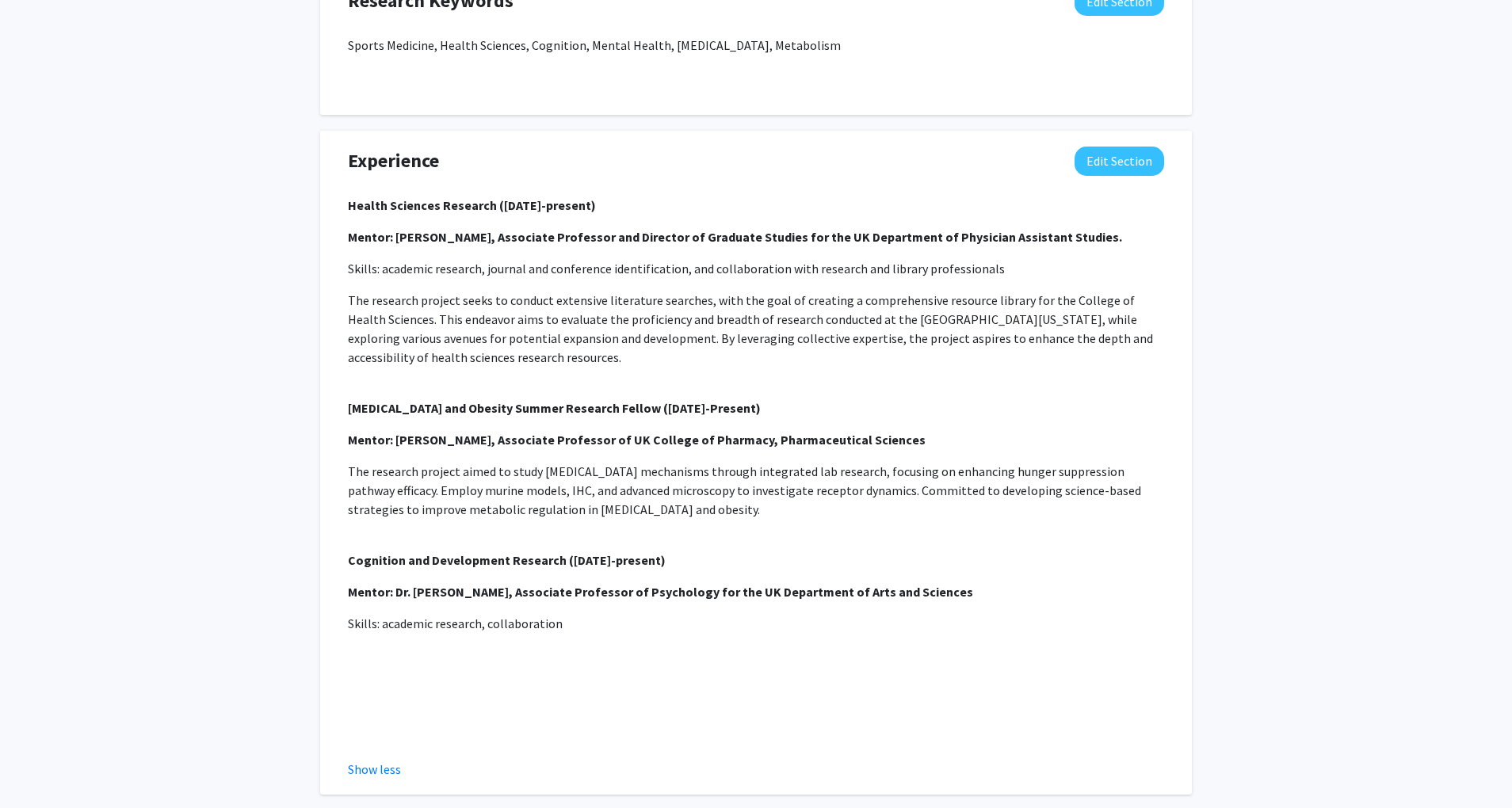
click at [560, 659] on div "Health Sciences Research ([DATE]-present) Mentor: [PERSON_NAME], Associate Prof…" at bounding box center [756, 468] width 816 height 545
click at [601, 667] on p at bounding box center [756, 693] width 816 height 95
click at [584, 633] on p "Skills: academic research, collaboration" at bounding box center [756, 623] width 816 height 19
click at [555, 633] on p "Skills: academic research, collaboration" at bounding box center [756, 623] width 816 height 19
click at [566, 633] on p "Skills: academic research, collaboration" at bounding box center [756, 623] width 816 height 19
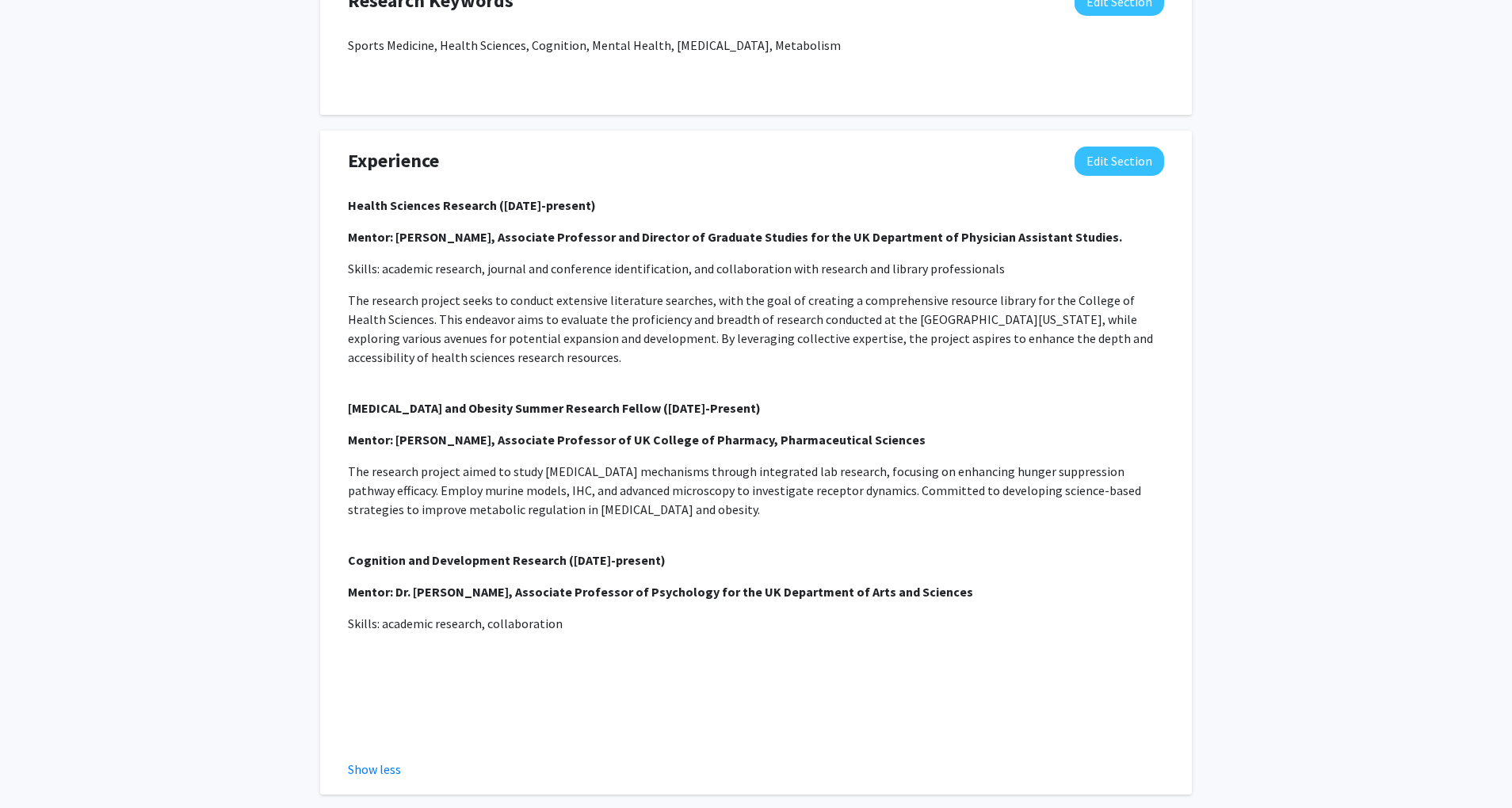
click at [556, 633] on p "Skills: academic research, collaboration" at bounding box center [756, 623] width 816 height 19
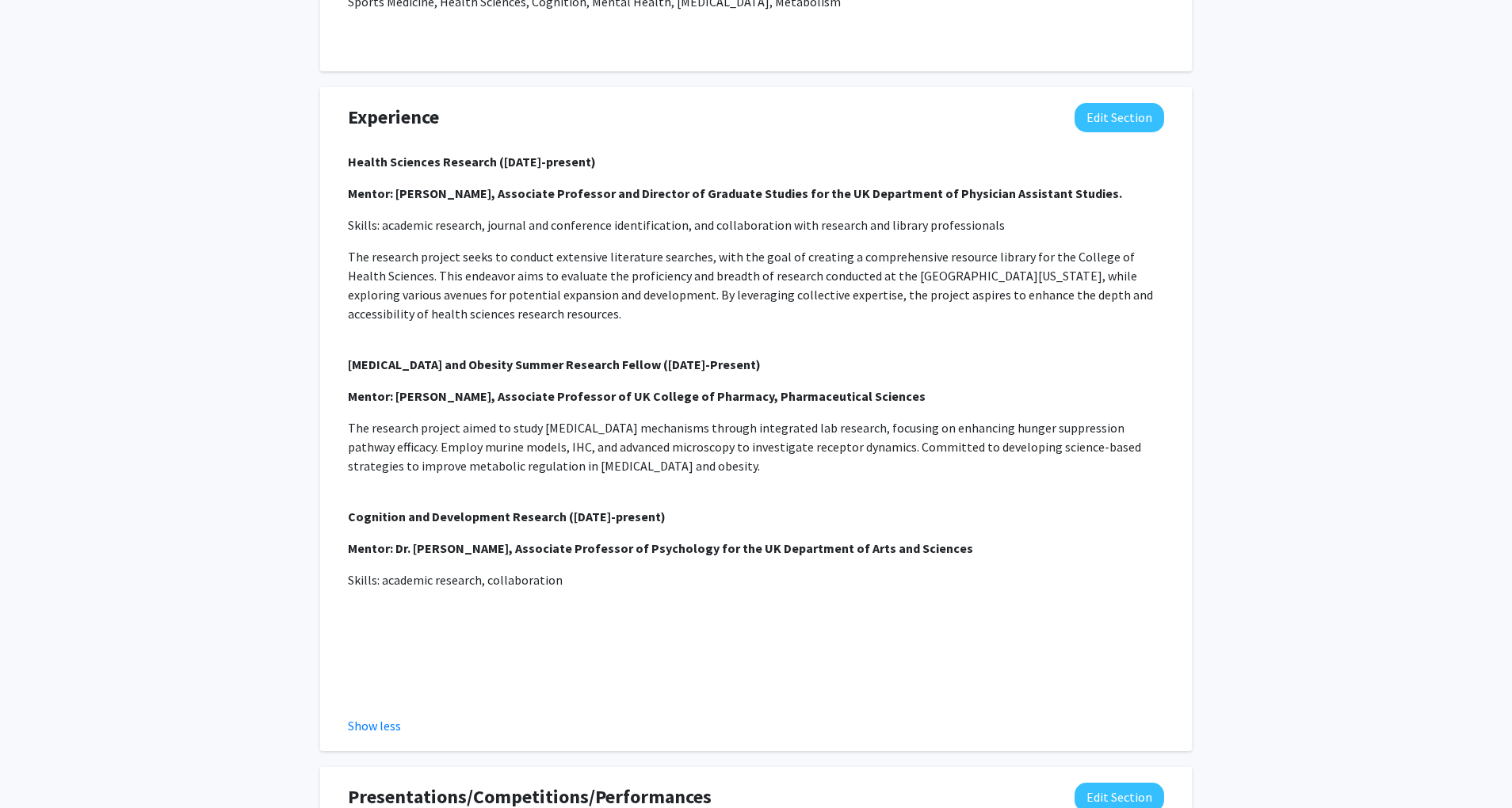
scroll to position [1196, 0]
click at [1113, 134] on button "Edit Section" at bounding box center [1119, 119] width 90 height 30
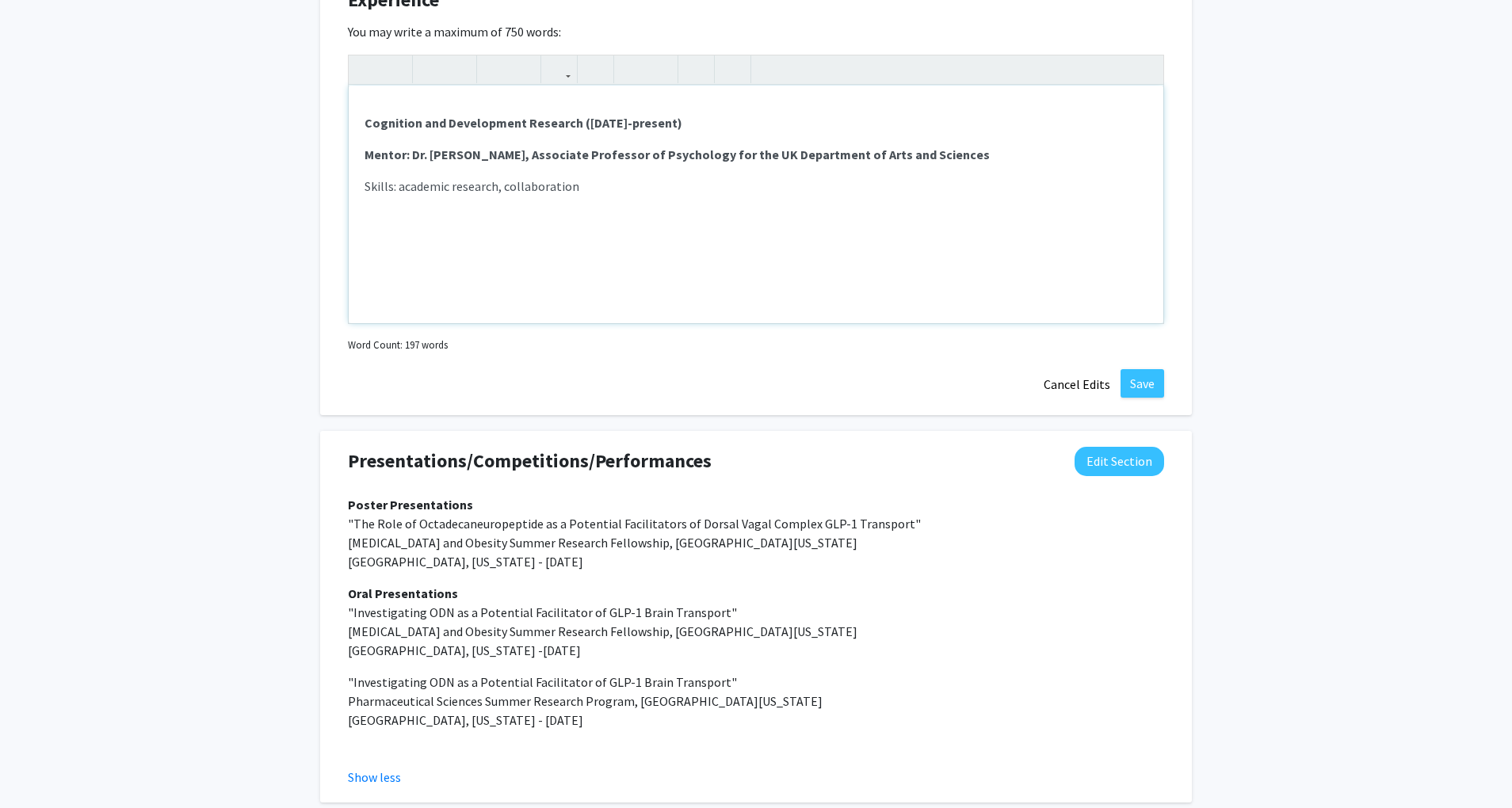
scroll to position [352, 0]
click at [653, 214] on div "Health Sciences Research ([DATE]-present) Mentor: [PERSON_NAME], Associate Prof…" at bounding box center [756, 205] width 815 height 238
paste div "Note to users with screen readers: Please deactivate our accessibility plugin f…"
type textarea "<p><strong>Health Sciences Research ([DATE]-present)</strong></p><p><strong>Men…"
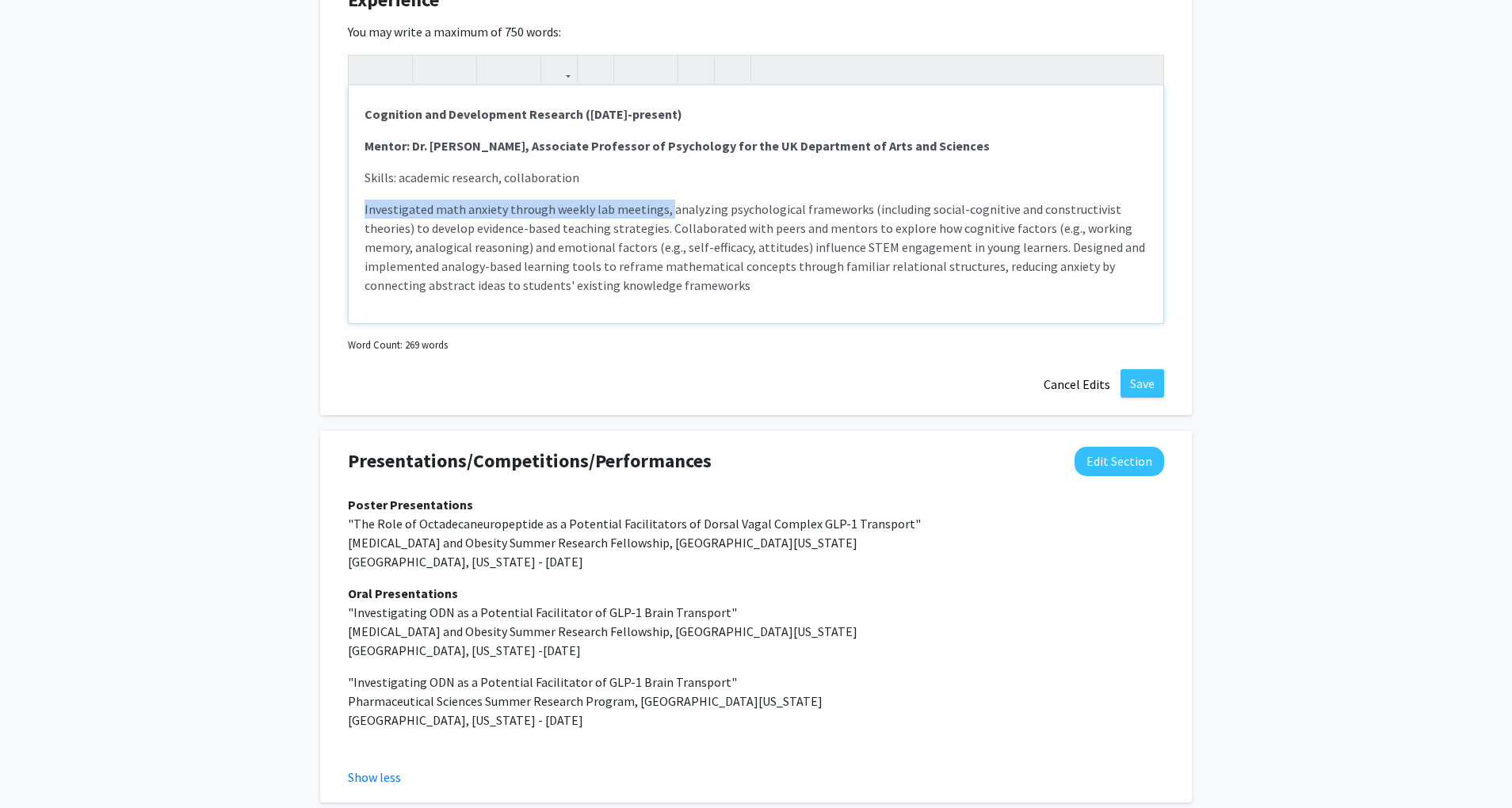
drag, startPoint x: 662, startPoint y: 225, endPoint x: 349, endPoint y: 231, distance: 313.1
click at [349, 231] on div "Health Sciences Research ([DATE]-present) Mentor: [PERSON_NAME], Associate Prof…" at bounding box center [756, 205] width 815 height 238
click at [530, 222] on p "The research aims to analyzing psychological frameworks (including social-cogni…" at bounding box center [756, 285] width 783 height 171
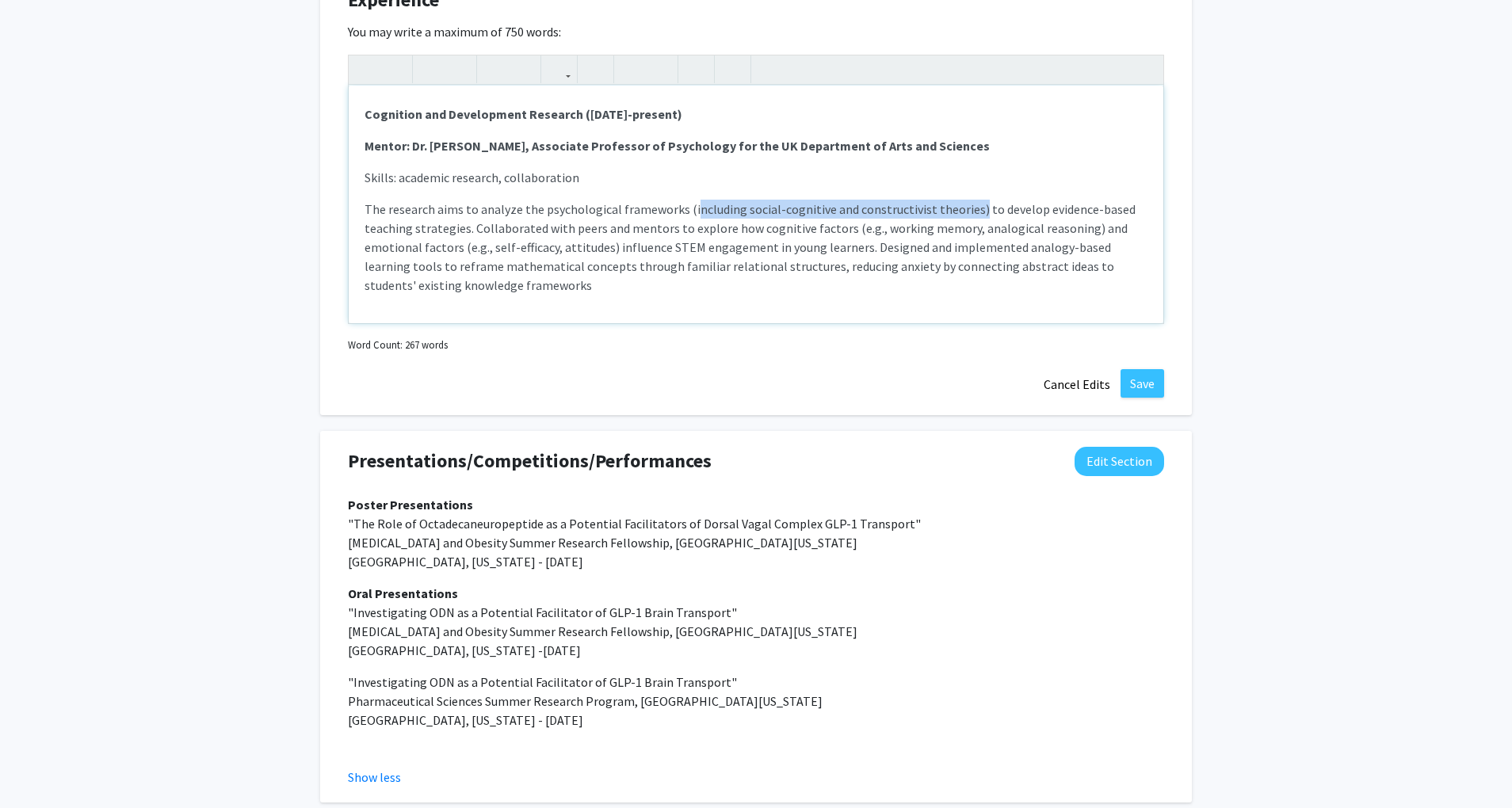
drag, startPoint x: 965, startPoint y: 227, endPoint x: 686, endPoint y: 231, distance: 279.0
click at [686, 231] on p "The research aims to analyze the psychological frameworks (including social-cog…" at bounding box center [756, 285] width 783 height 171
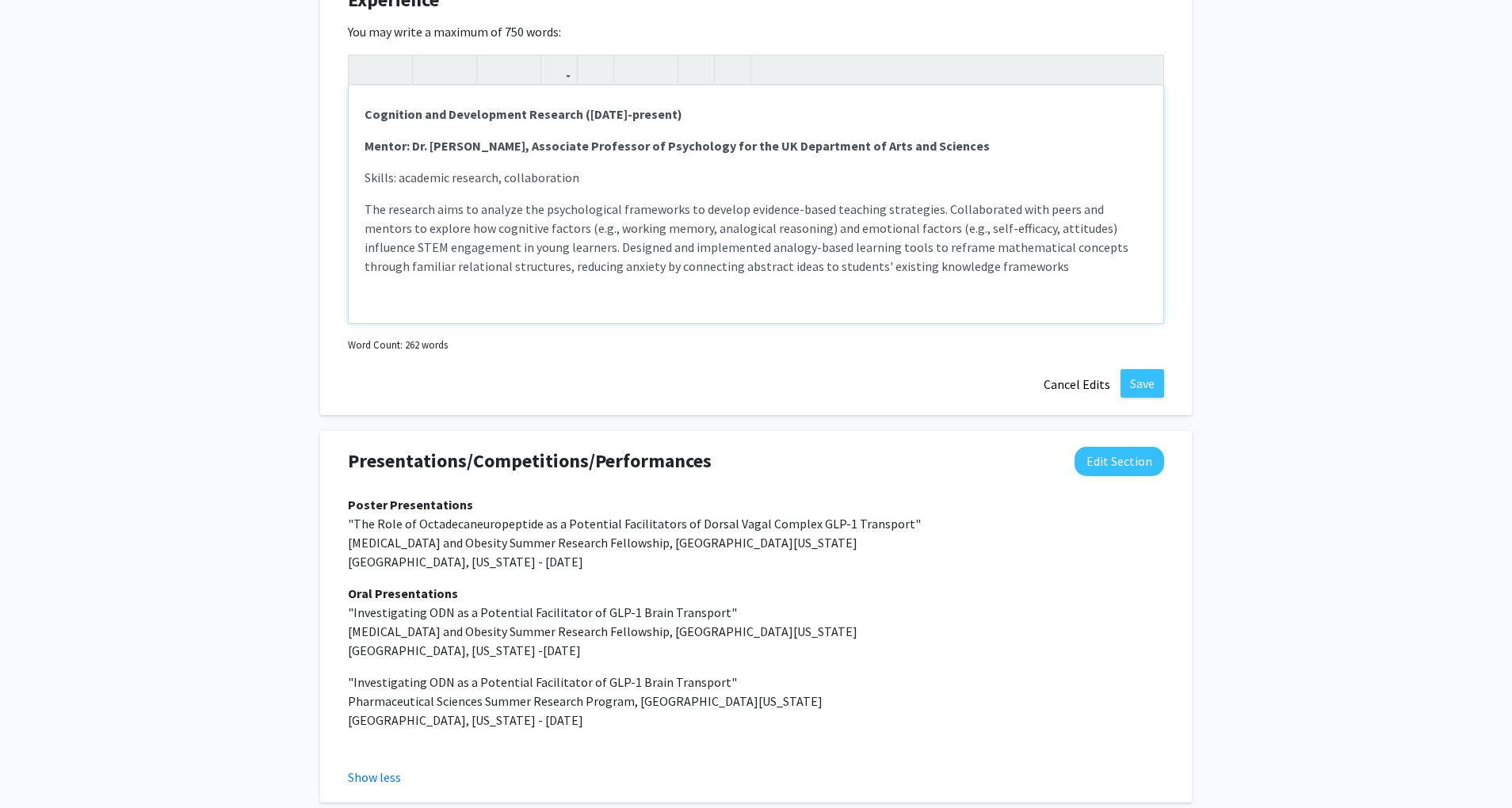
click at [816, 187] on p "Skills: academic research, collaboration" at bounding box center [756, 177] width 783 height 19
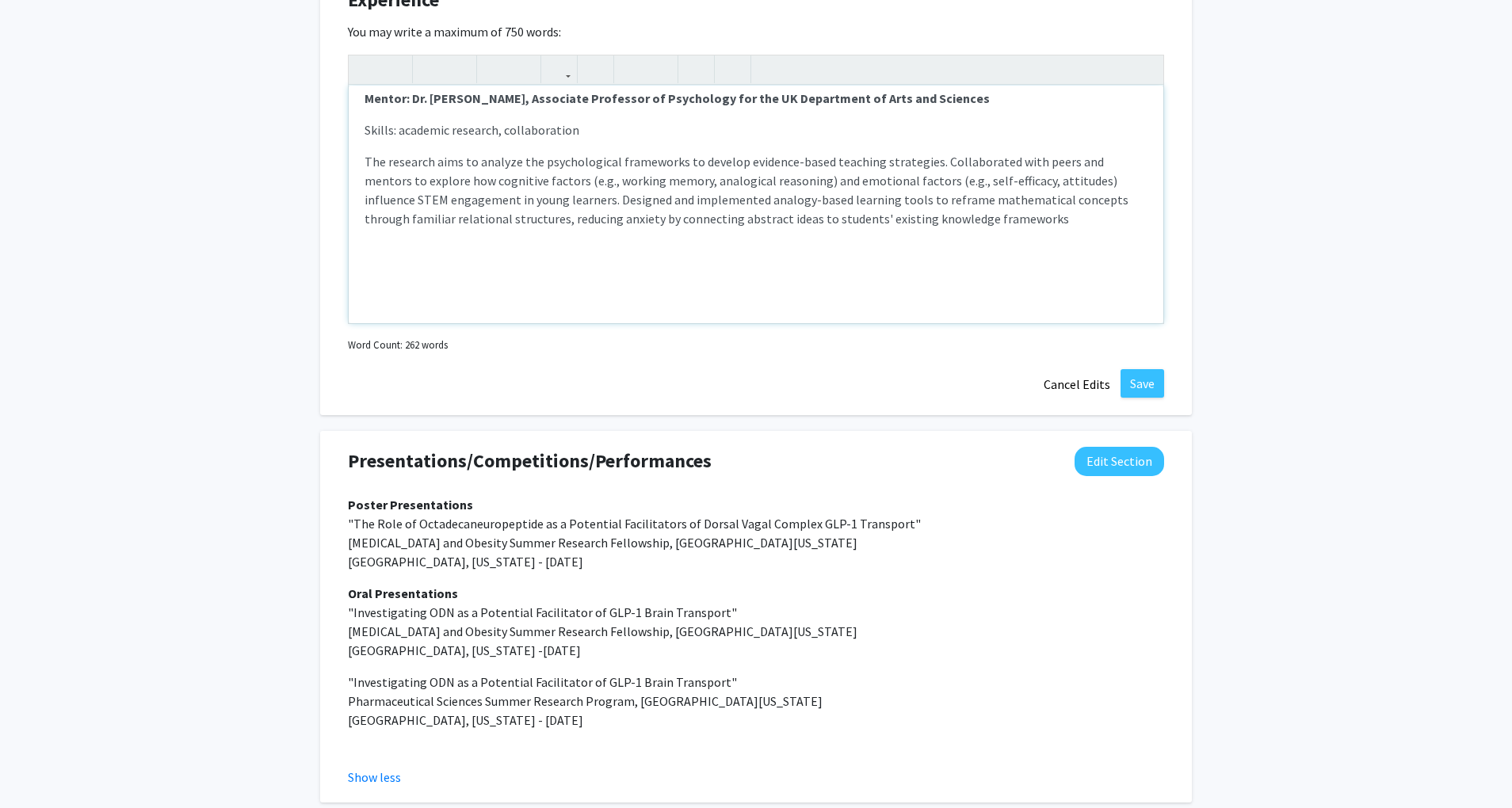
scroll to position [409, 0]
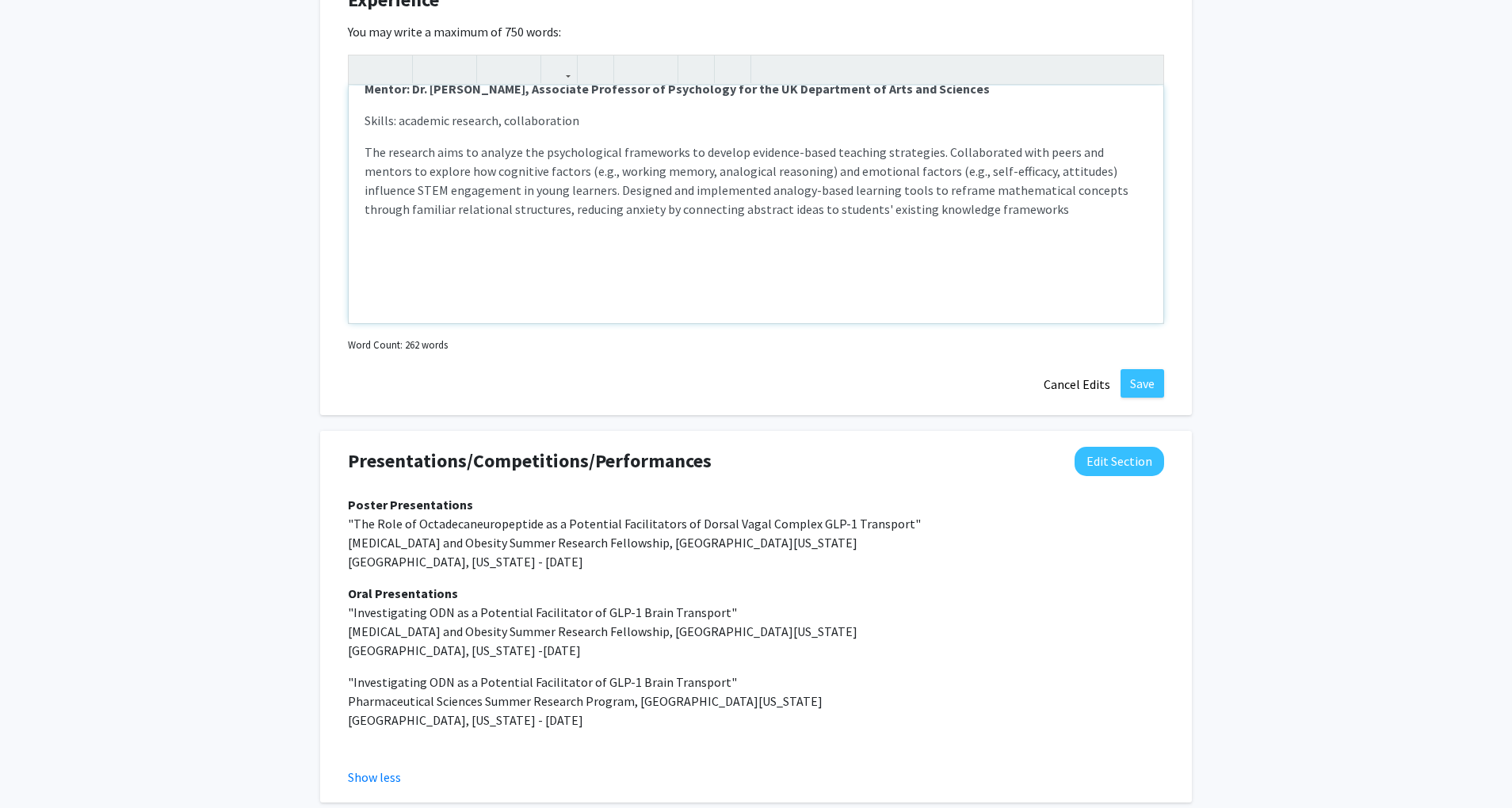
click at [981, 238] on p "The research aims to analyze the psychological frameworks to develop evidence-b…" at bounding box center [756, 218] width 783 height 152
click at [970, 236] on p "The research aims to analyze the psychological frameworks to develop evidence-b…" at bounding box center [756, 218] width 783 height 152
click at [426, 154] on div "Health Sciences Research ([DATE]-present) Mentor: [PERSON_NAME], Associate Prof…" at bounding box center [756, 205] width 815 height 238
click at [442, 130] on p "Skills: academic research, collaboration" at bounding box center [756, 120] width 783 height 19
click at [442, 153] on div "Health Sciences Research ([DATE]-present) Mentor: [PERSON_NAME], Associate Prof…" at bounding box center [756, 205] width 815 height 238
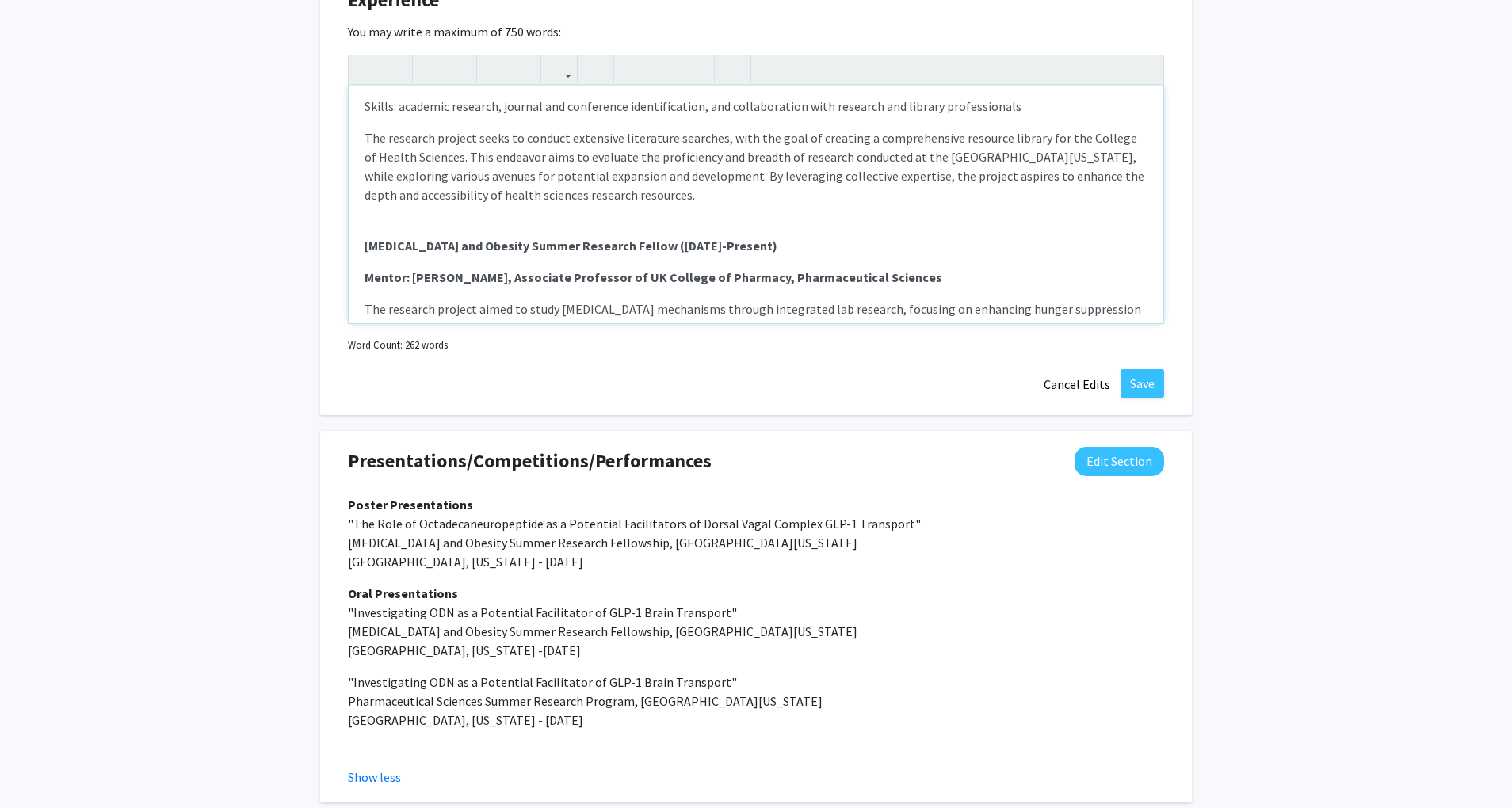
scroll to position [73, 0]
click at [469, 131] on div "Health Sciences Research ([DATE]-present) Mentor: [PERSON_NAME], Associate Prof…" at bounding box center [756, 205] width 815 height 238
click at [469, 110] on p "Skills: academic research, journal and conference identification, and collabora…" at bounding box center [756, 100] width 783 height 19
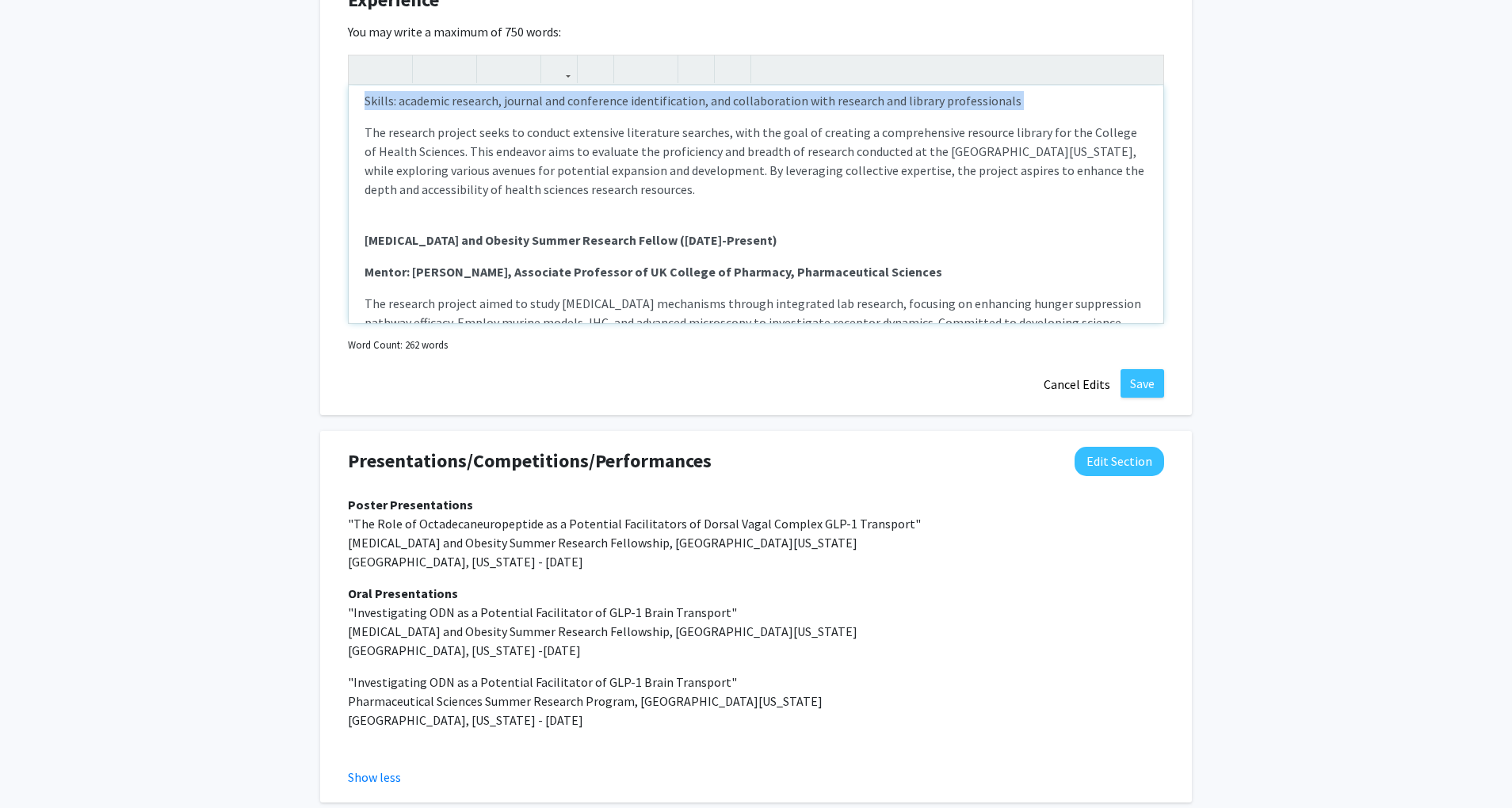
click at [469, 110] on p "Skills: academic research, journal and conference identification, and collabora…" at bounding box center [756, 100] width 783 height 19
copy p "Skills: academic research, journal and conference identification, and collabora…"
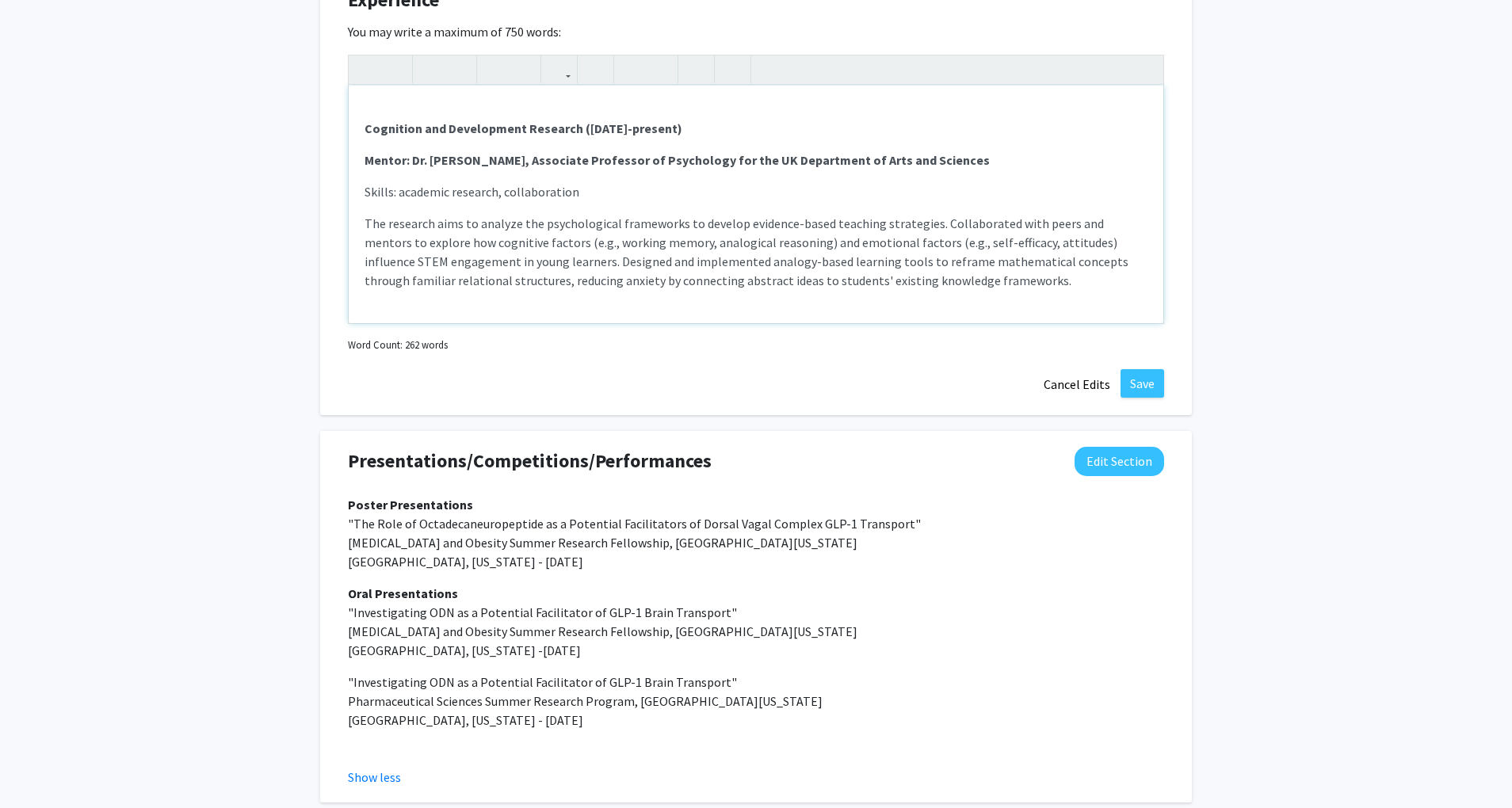
scroll to position [333, 0]
click at [1149, 397] on button "Save" at bounding box center [1142, 384] width 44 height 29
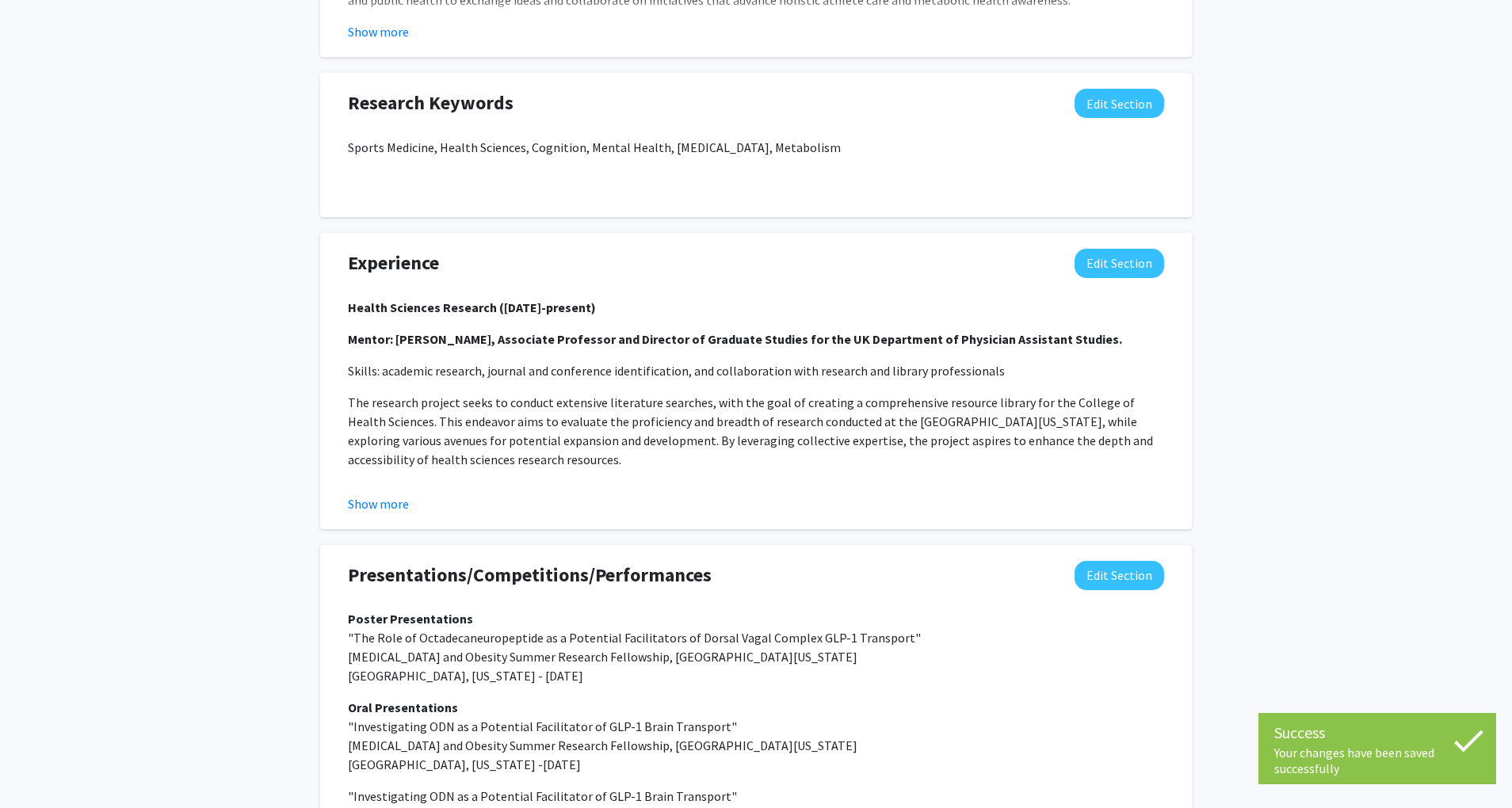
scroll to position [1050, 0]
click at [374, 515] on button "Show more" at bounding box center [379, 505] width 61 height 19
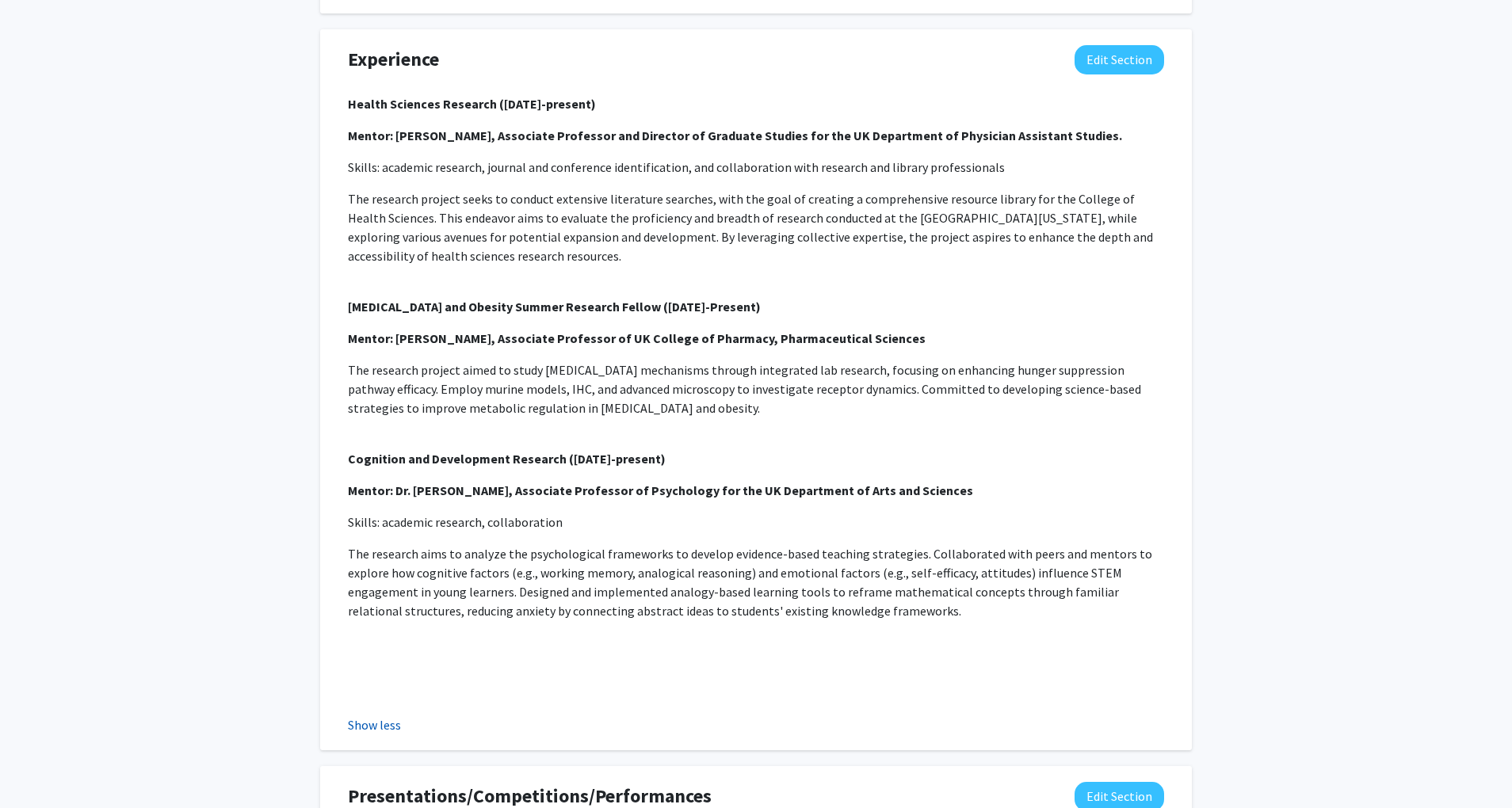
scroll to position [1240, 0]
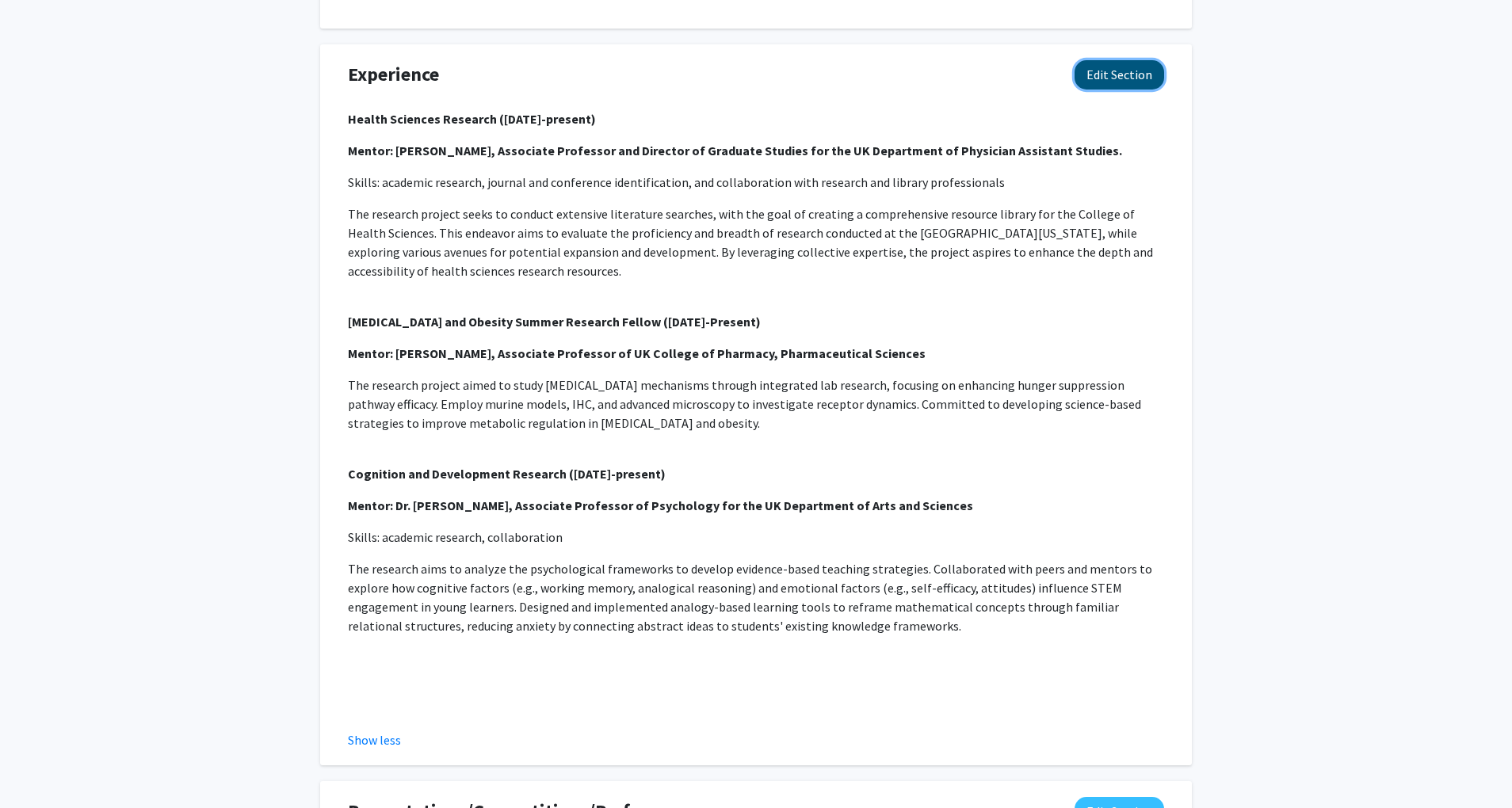
click at [1103, 89] on button "Edit Section" at bounding box center [1119, 74] width 90 height 30
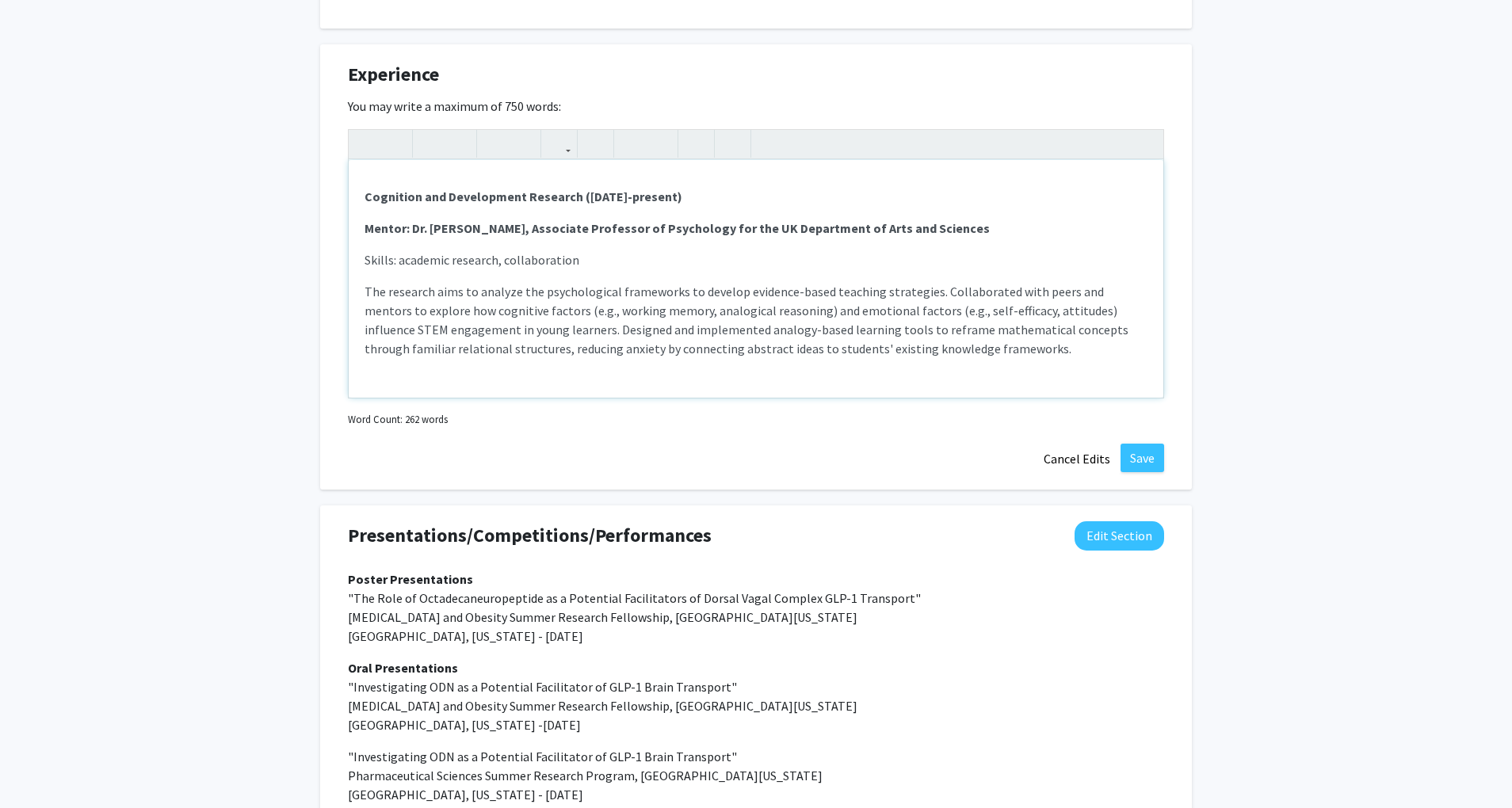
scroll to position [361, 0]
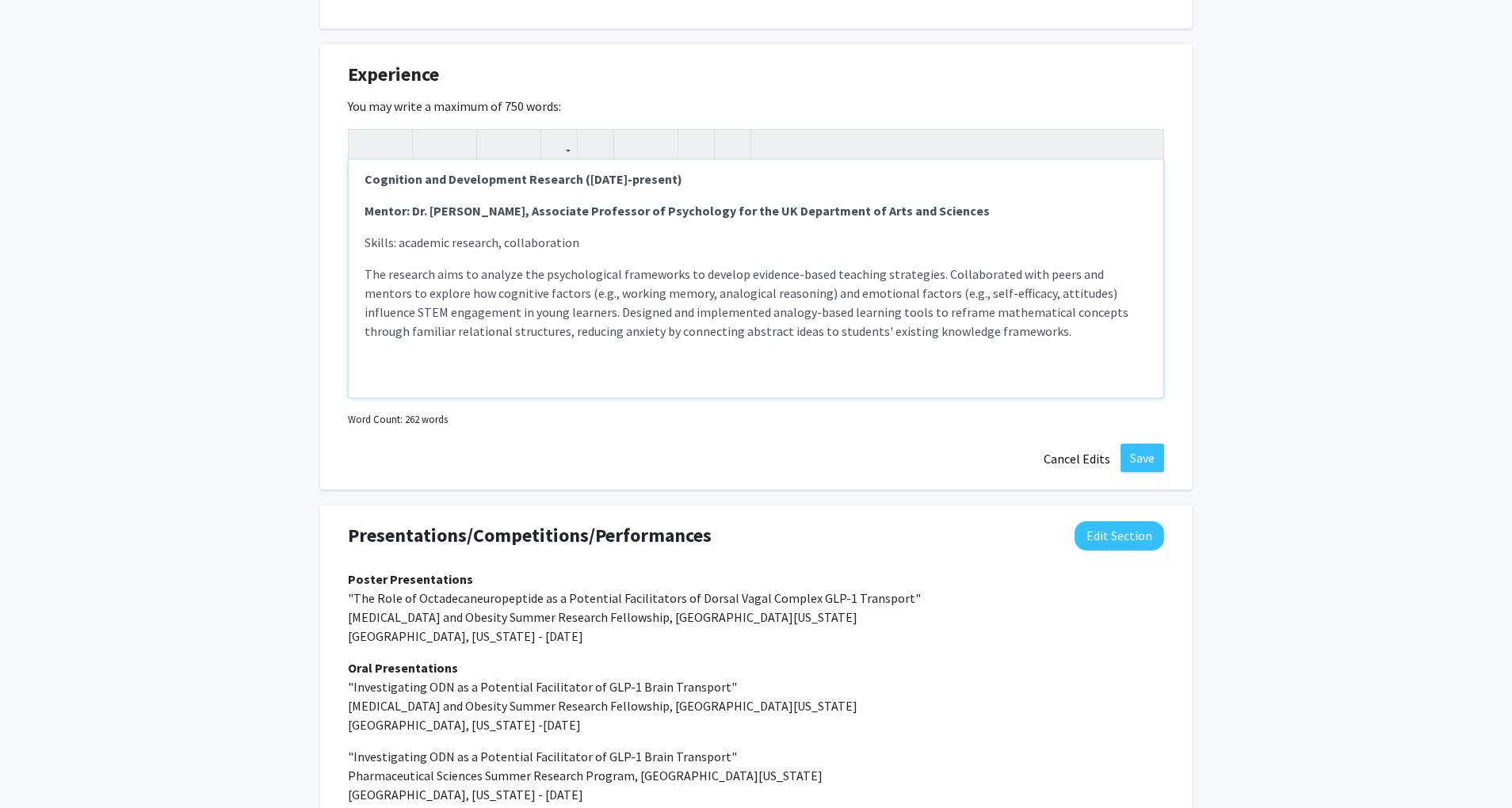
click at [370, 187] on strong "Cognition and Development Research ([DATE]-present)" at bounding box center [523, 179] width 318 height 16
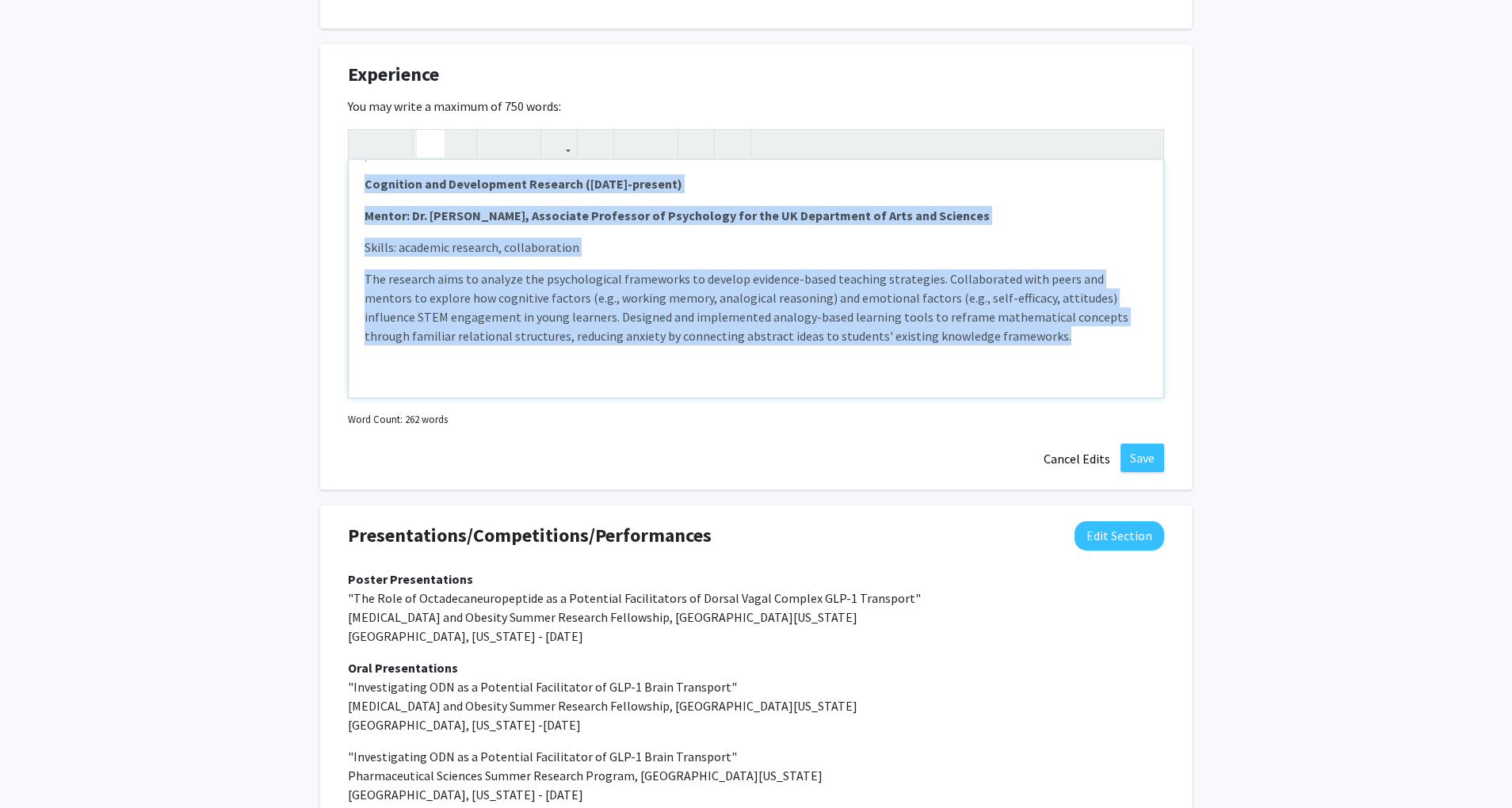
scroll to position [173, 0]
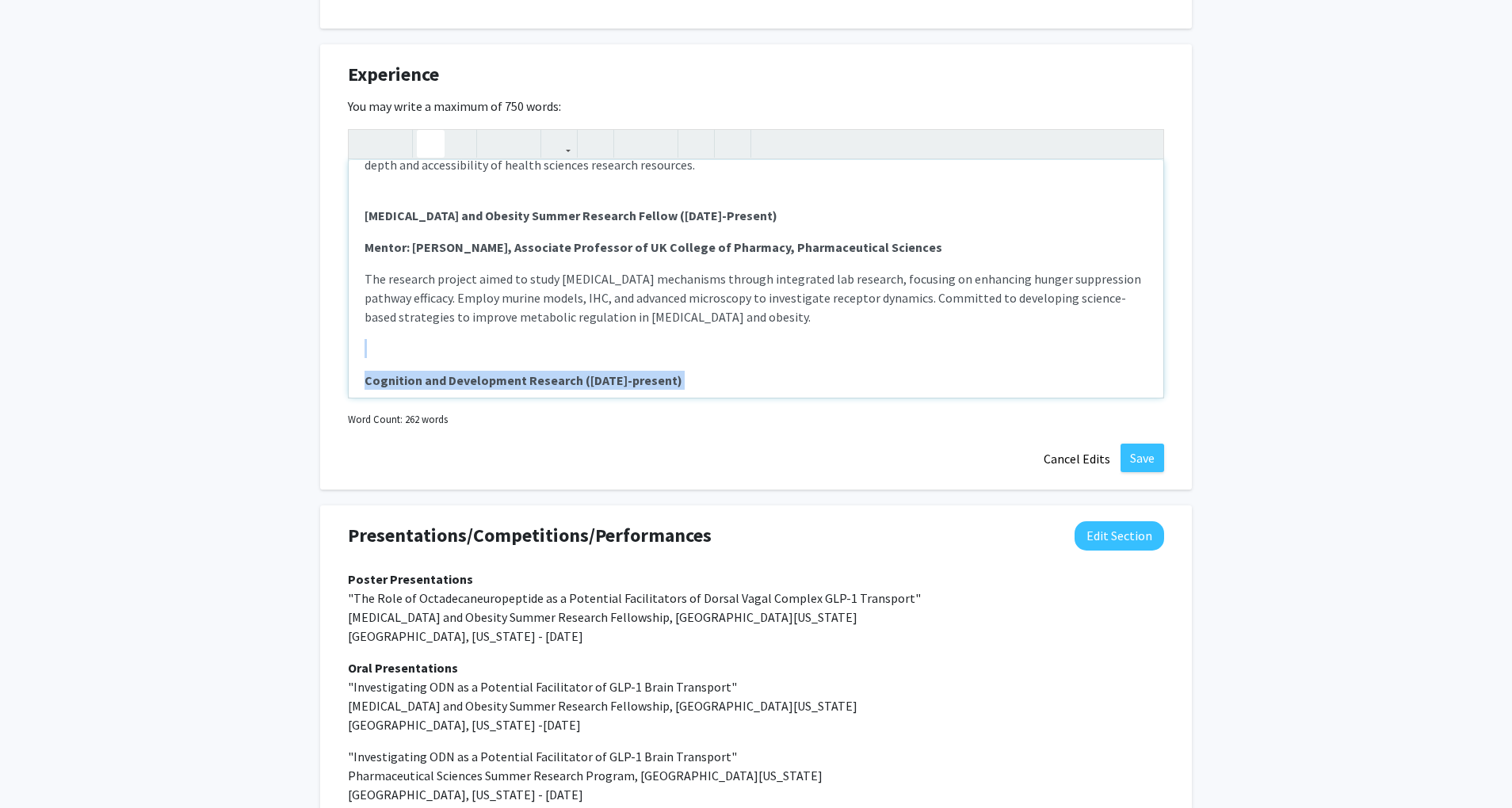
drag, startPoint x: 969, startPoint y: 305, endPoint x: 231, endPoint y: 370, distance: 740.9
click at [231, 370] on div "[PERSON_NAME] Edit Section See Public View help Degree Level: Undergraduate Stu…" at bounding box center [756, 9] width 1512 height 2386
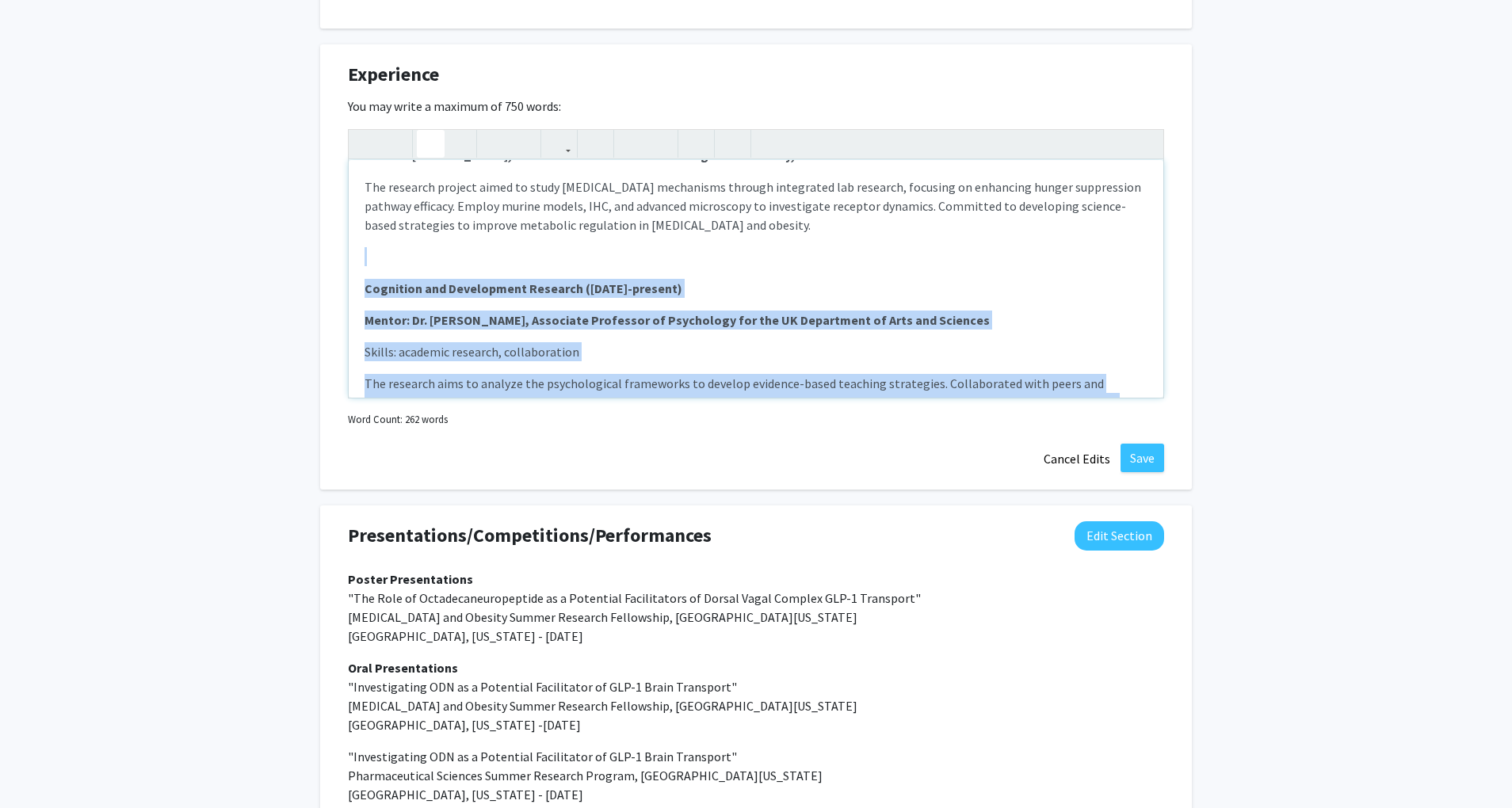
copy div "Cognition and Development Research (Feb 2025-present) Mentor: Dr. Pooja Sidney,…"
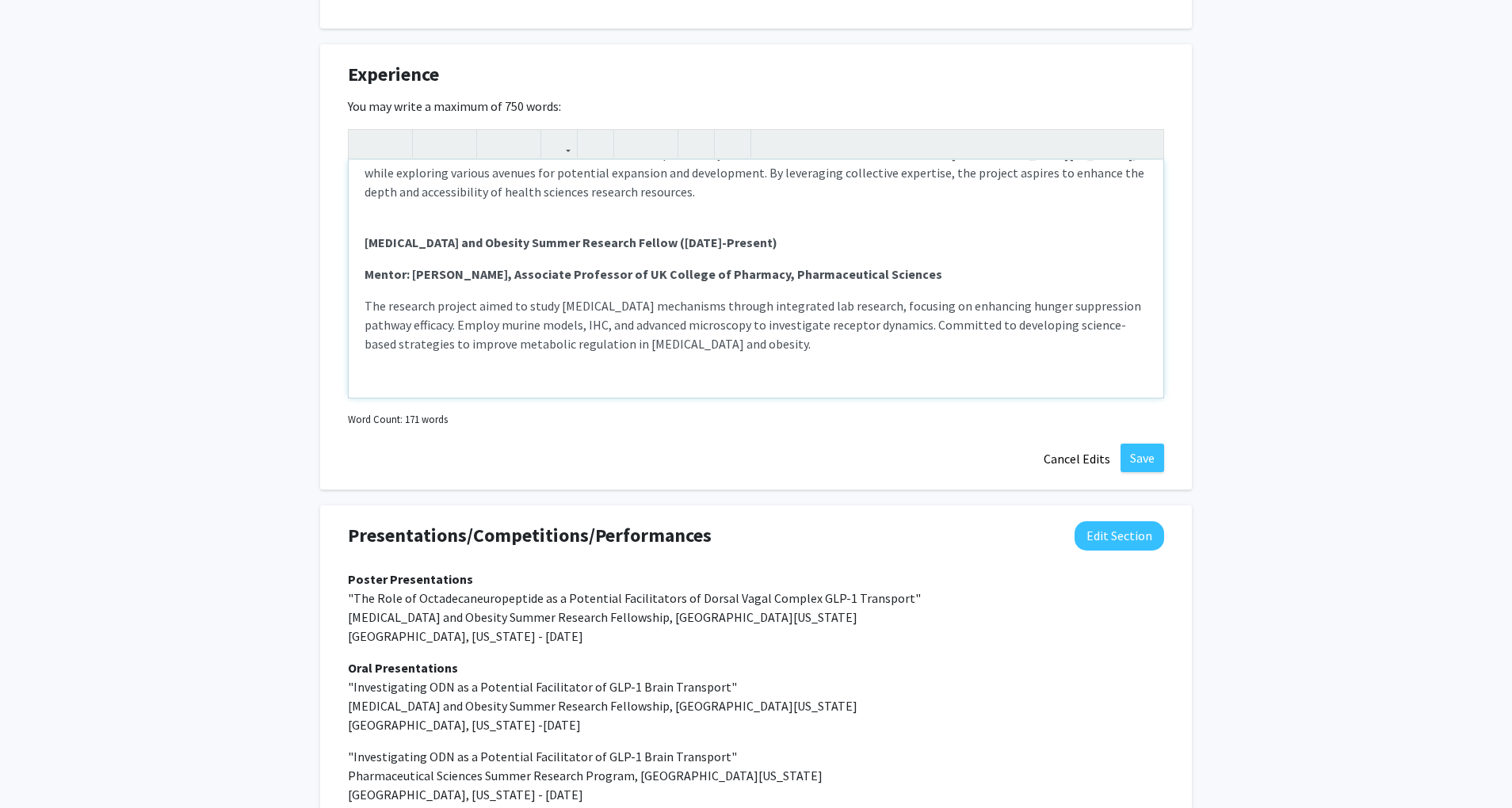
scroll to position [0, 0]
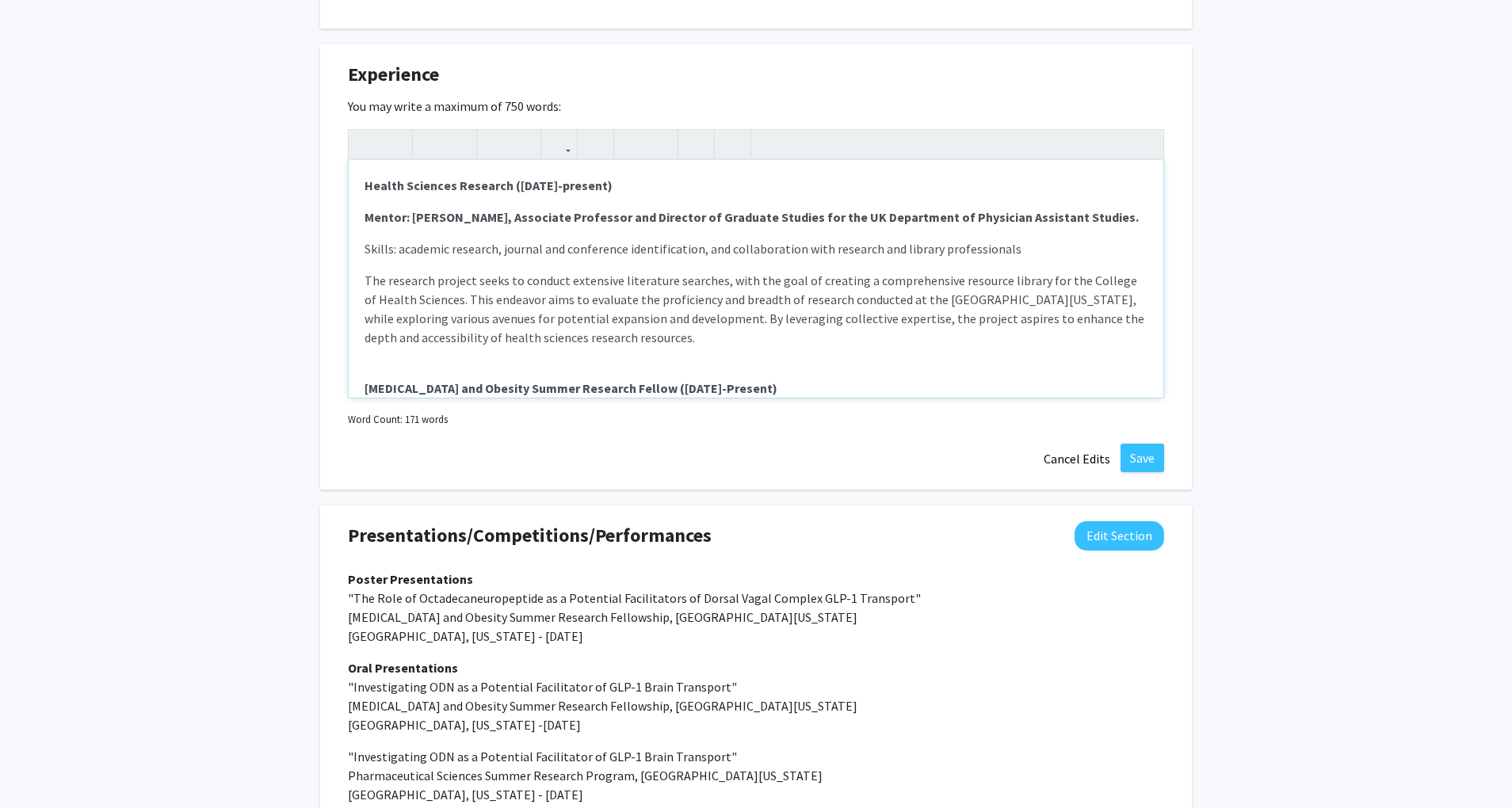
click at [371, 390] on div "Health Sciences Research ([DATE]-present) Mentor: [PERSON_NAME], Associate Prof…" at bounding box center [756, 279] width 815 height 238
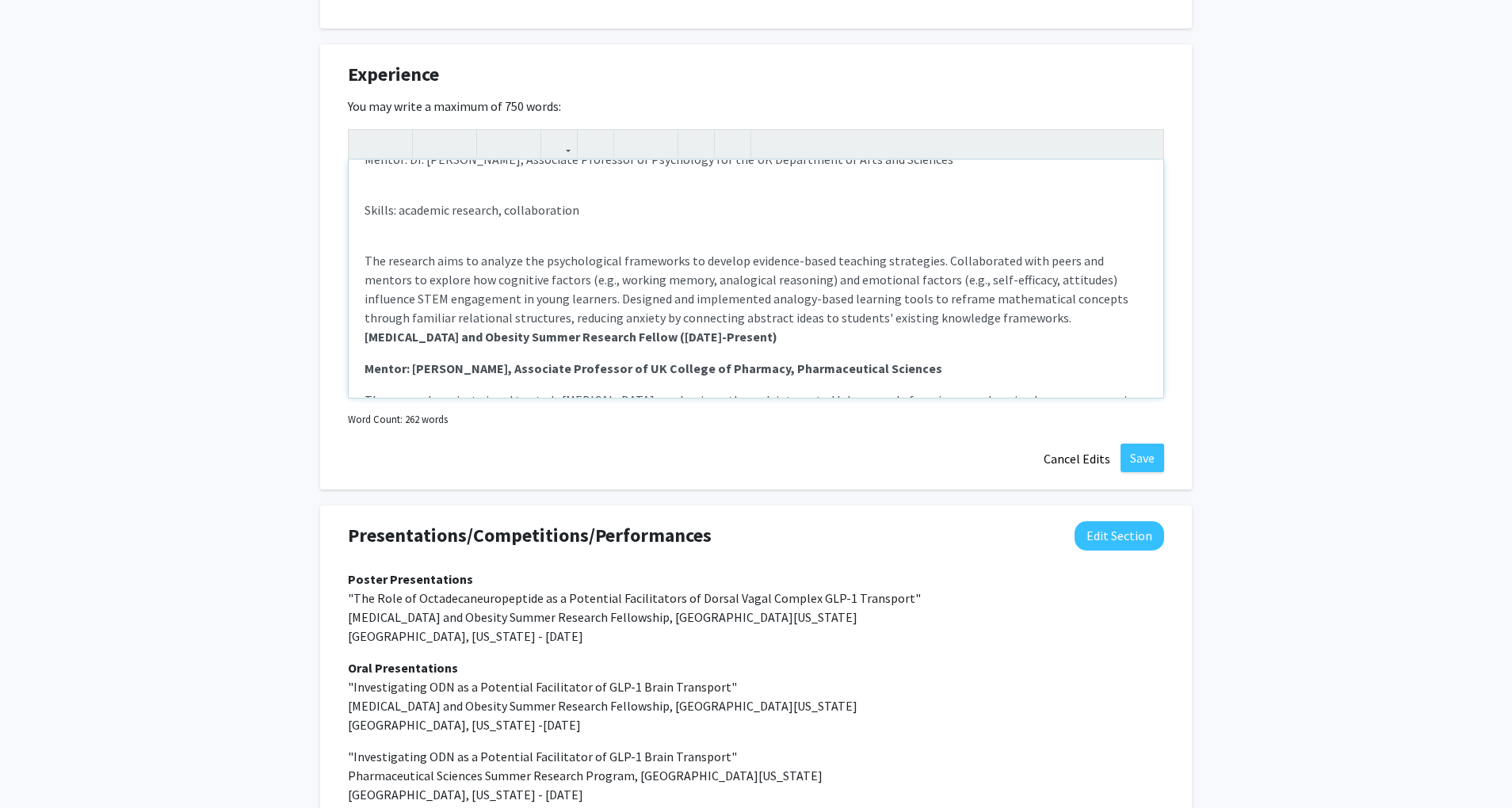
scroll to position [280, 0]
drag, startPoint x: 551, startPoint y: 266, endPoint x: 514, endPoint y: 271, distance: 37.3
click at [514, 271] on p "The research aims to analyze the psychological frameworks to develop evidence-b…" at bounding box center [756, 288] width 783 height 76
click at [501, 251] on div "Health Sciences Research (Jan 2025-present) Mentor: Dr. Leslie Woltenberg, Asso…" at bounding box center [756, 279] width 815 height 238
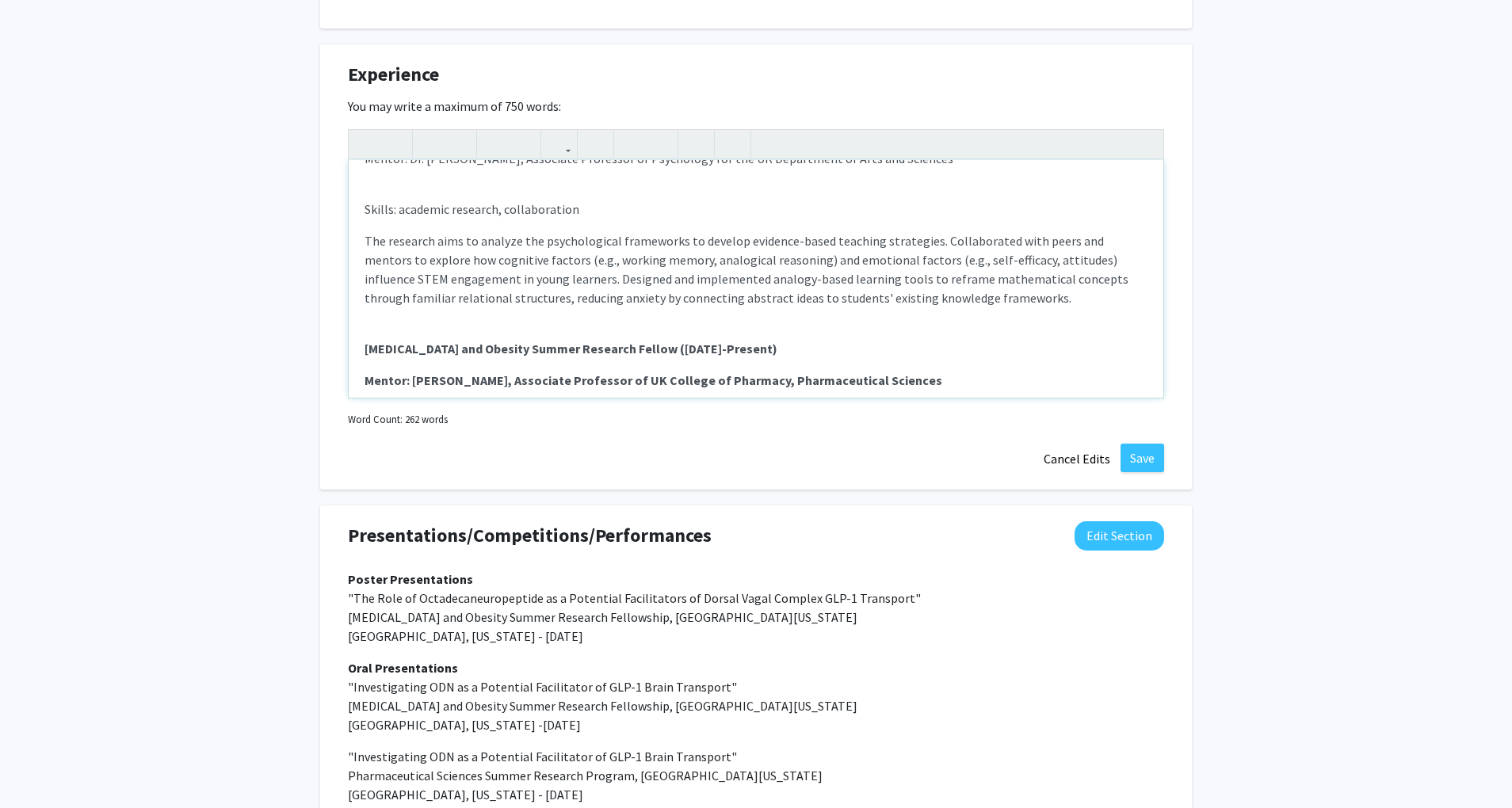
scroll to position [244, 0]
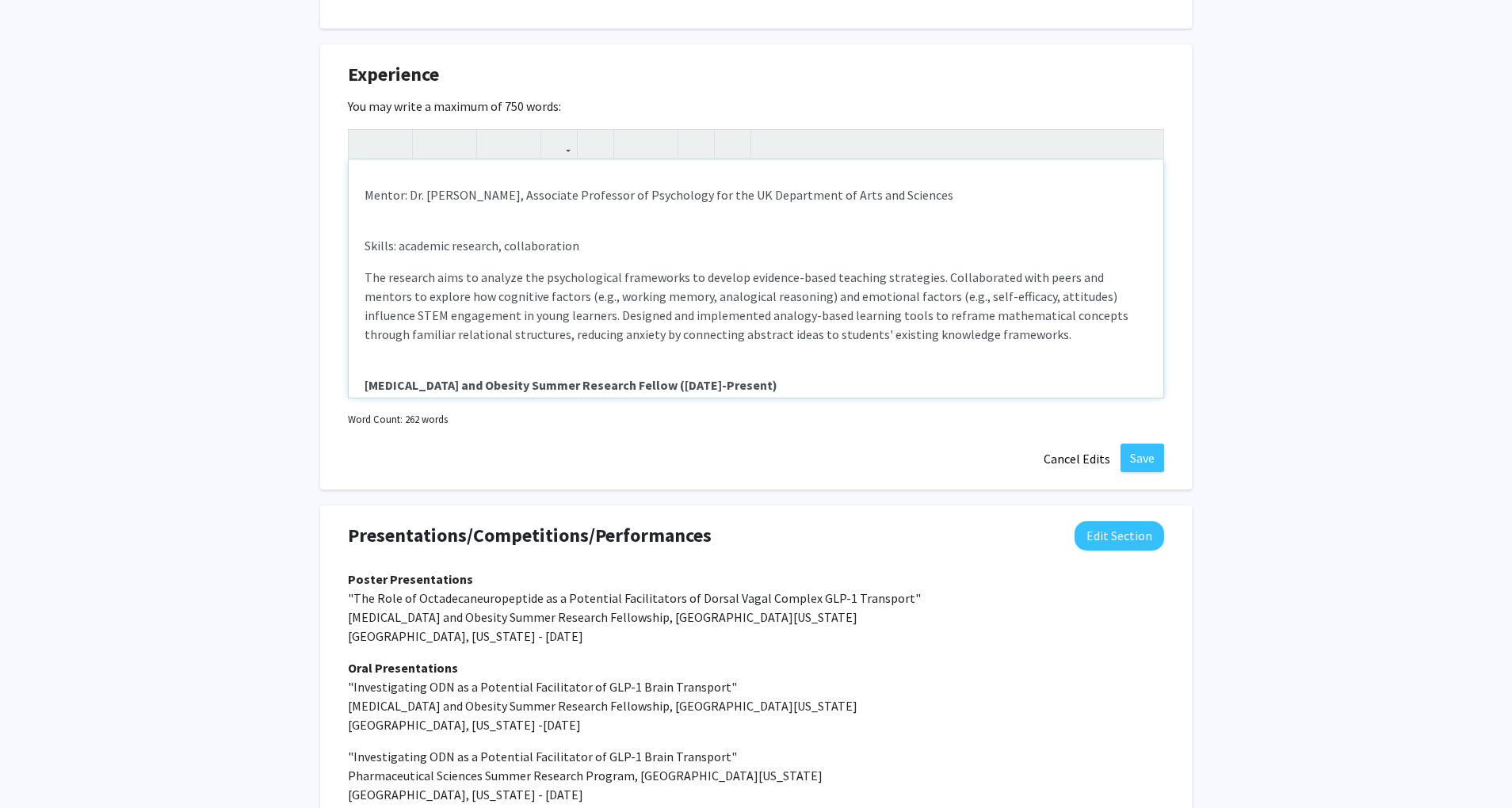
click at [475, 245] on div "Health Sciences Research (Jan 2025-present) Mentor: Dr. Leslie Woltenberg, Asso…" at bounding box center [756, 279] width 815 height 238
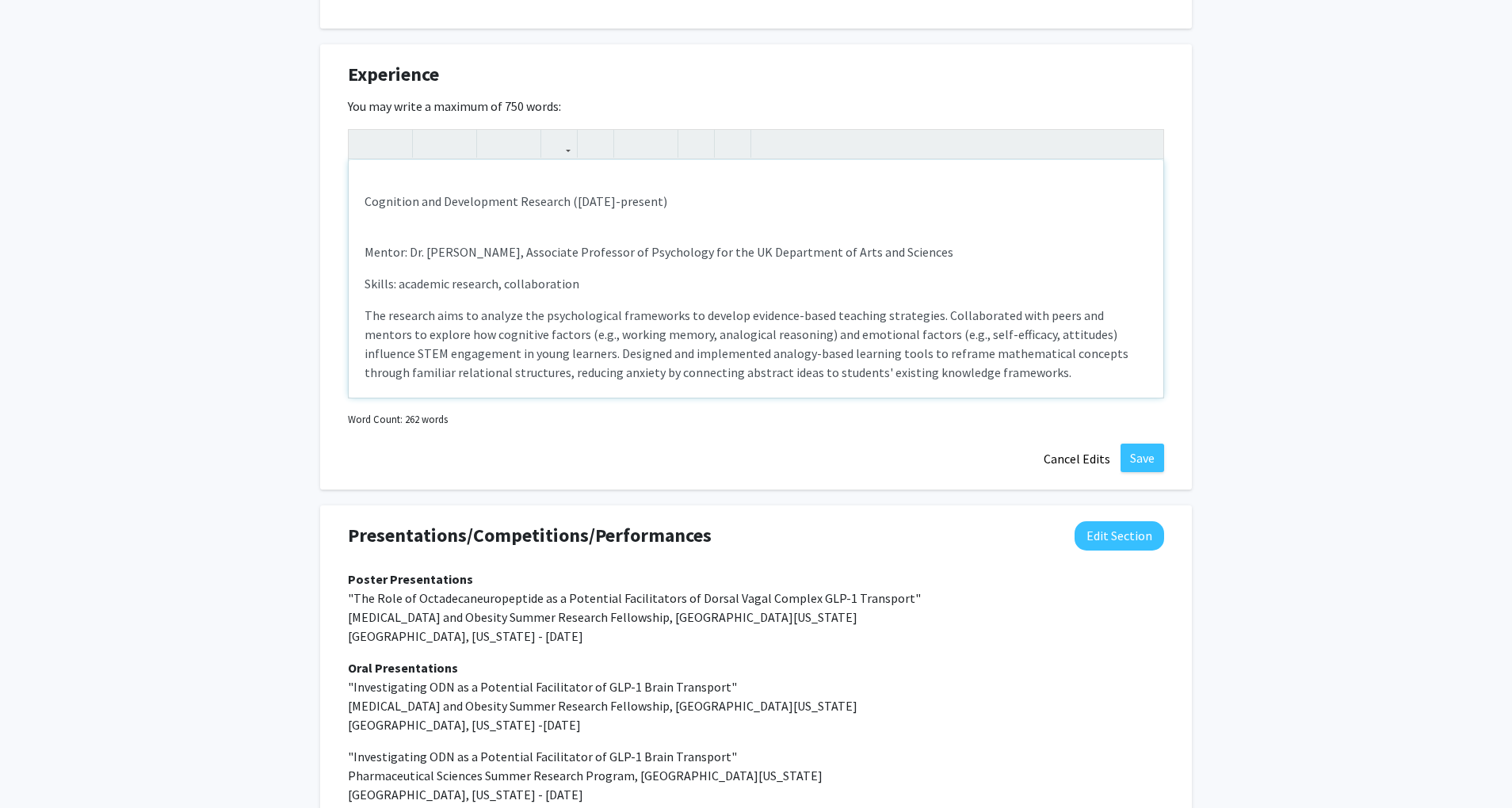
scroll to position [184, 0]
click at [466, 247] on div "Health Sciences Research (Jan 2025-present) Mentor: Dr. Leslie Woltenberg, Asso…" at bounding box center [756, 279] width 815 height 238
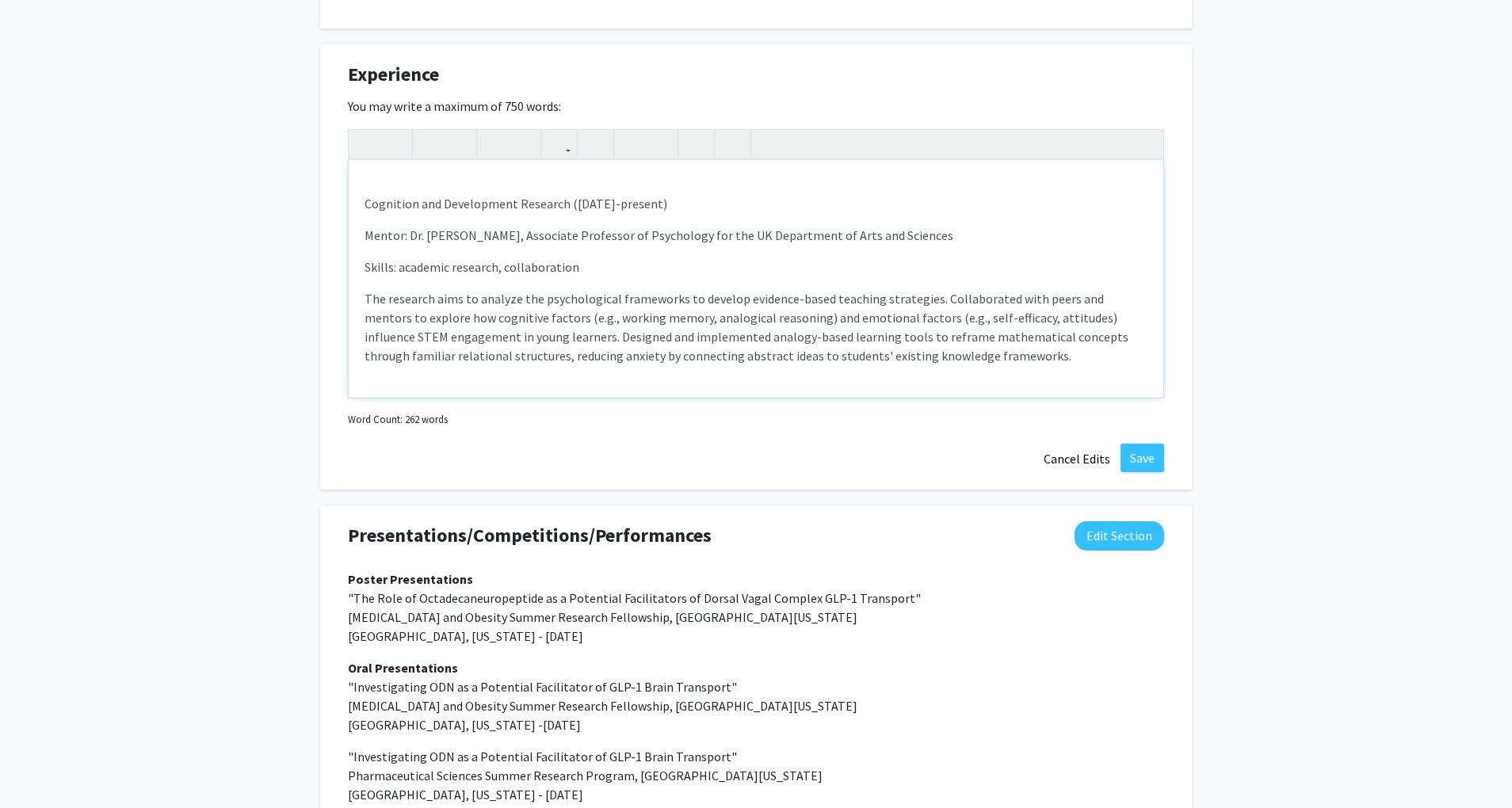
click at [450, 213] on p "Cognition and Development Research ([DATE]-present)" at bounding box center [756, 203] width 783 height 19
click at [360, 226] on div "Health Sciences Research (Jan 2025-present) Mentor: Dr. Leslie Woltenberg, Asso…" at bounding box center [756, 279] width 815 height 238
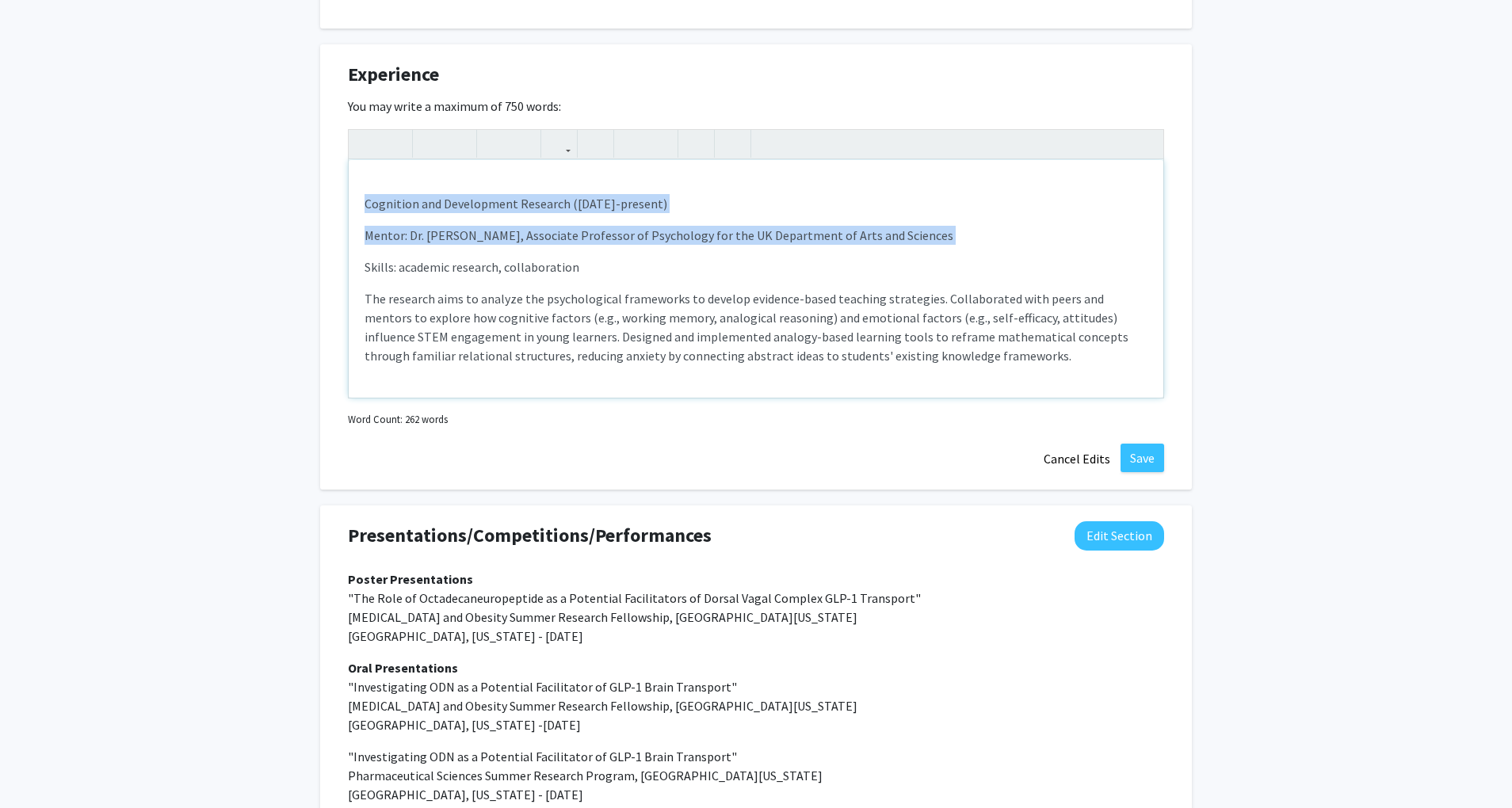
drag, startPoint x: 360, startPoint y: 226, endPoint x: 944, endPoint y: 245, distance: 584.3
click at [944, 245] on div "Health Sciences Research (Jan 2025-present) Mentor: Dr. Leslie Woltenberg, Asso…" at bounding box center [756, 279] width 815 height 238
click at [446, 157] on button "button" at bounding box center [458, 143] width 28 height 28
click at [424, 156] on icon "button" at bounding box center [431, 143] width 13 height 26
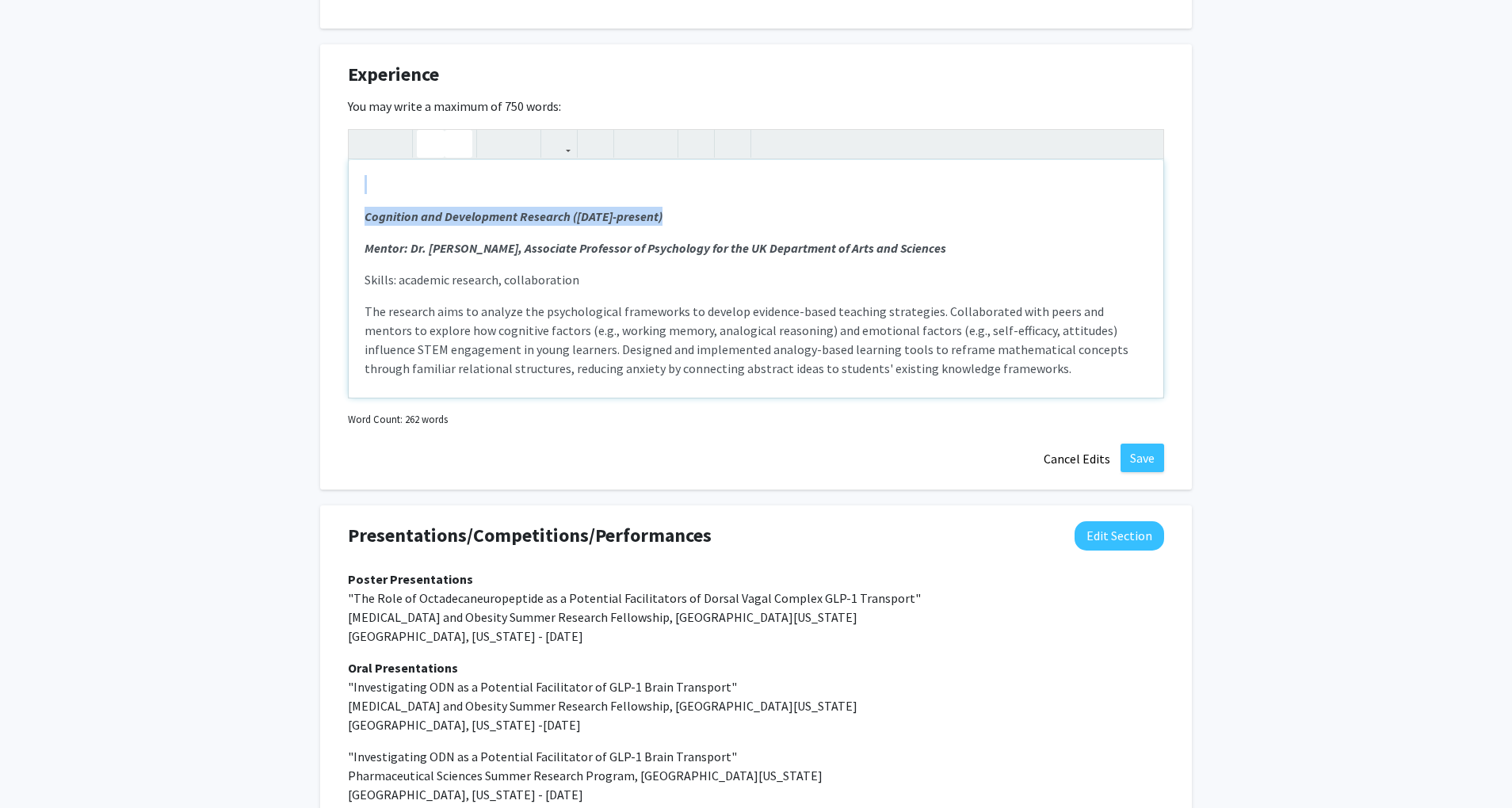
click at [452, 157] on icon "button" at bounding box center [458, 143] width 13 height 26
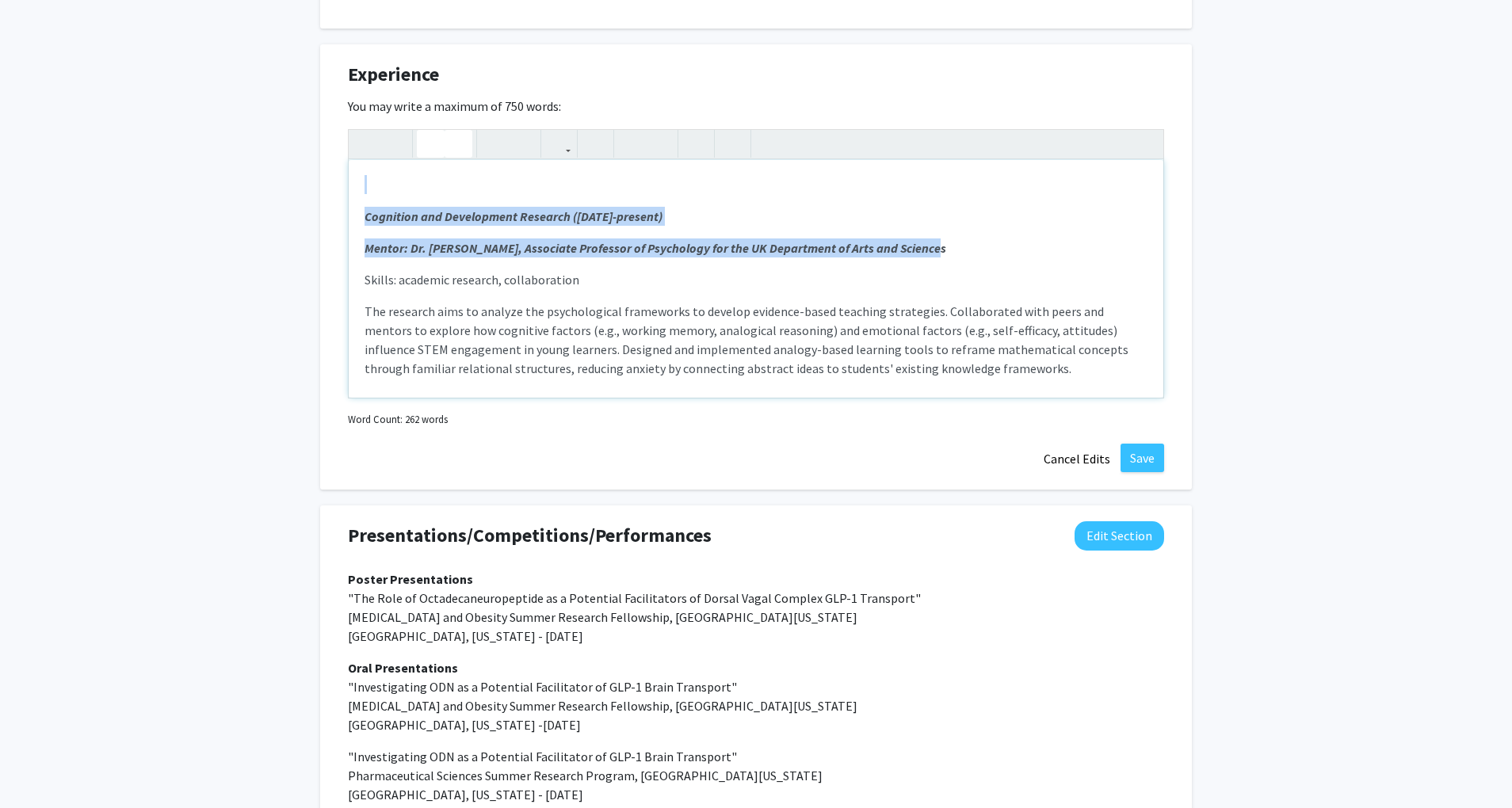
click at [461, 157] on icon "button" at bounding box center [458, 143] width 13 height 26
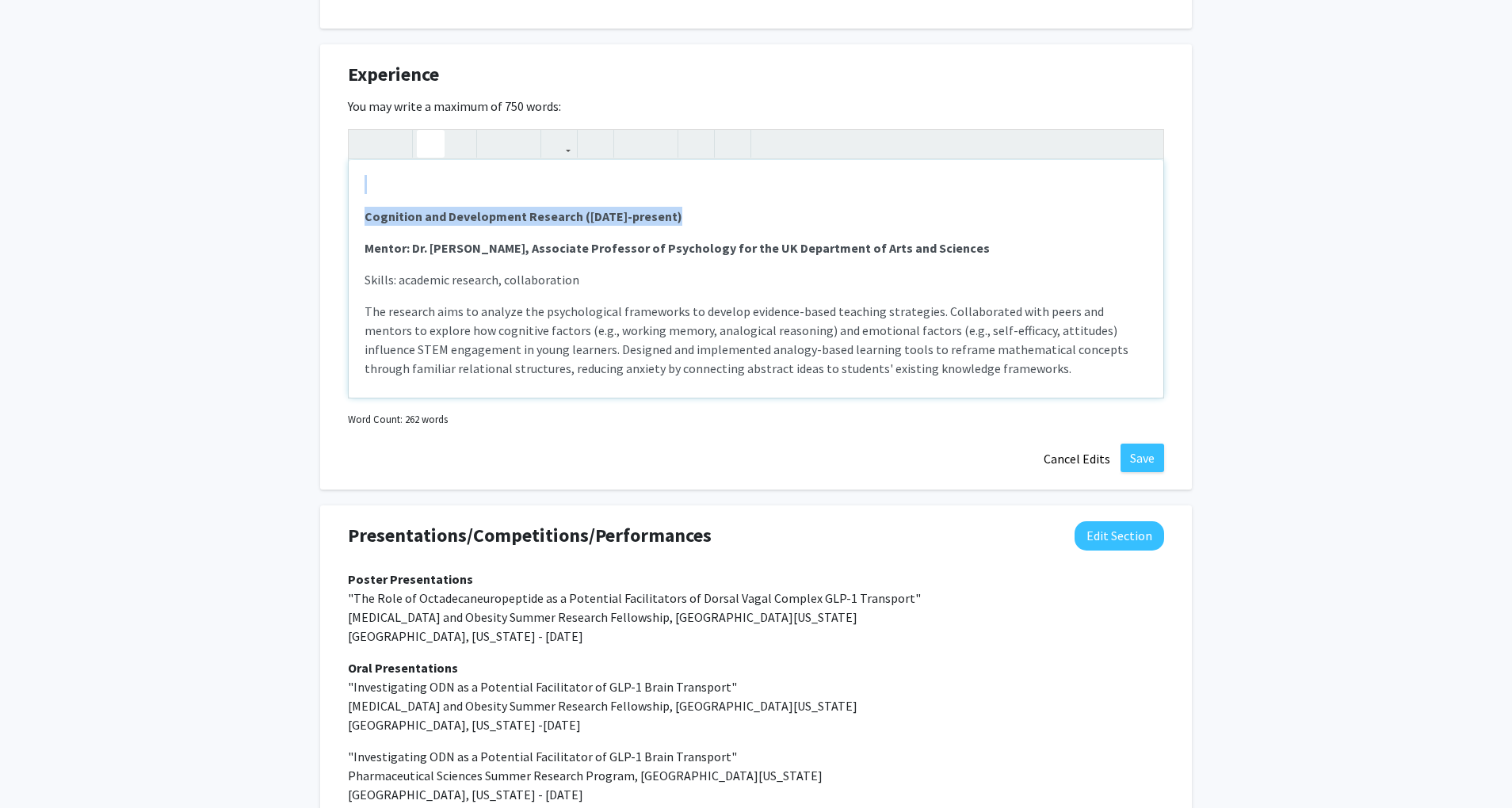
click at [452, 194] on p "Note to users with screen readers: Please deactivate our accessibility plugin f…" at bounding box center [756, 184] width 783 height 19
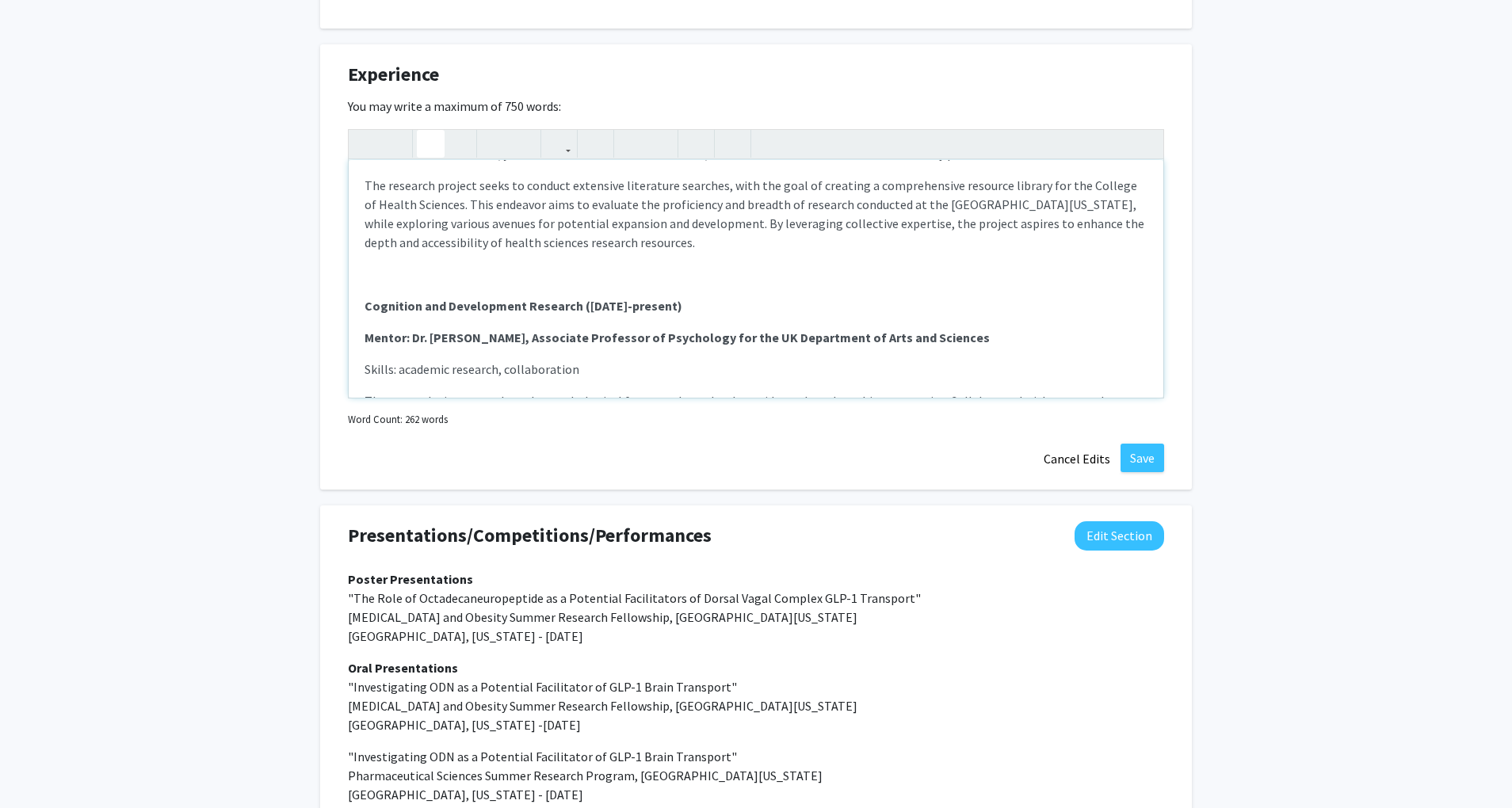
scroll to position [97, 0]
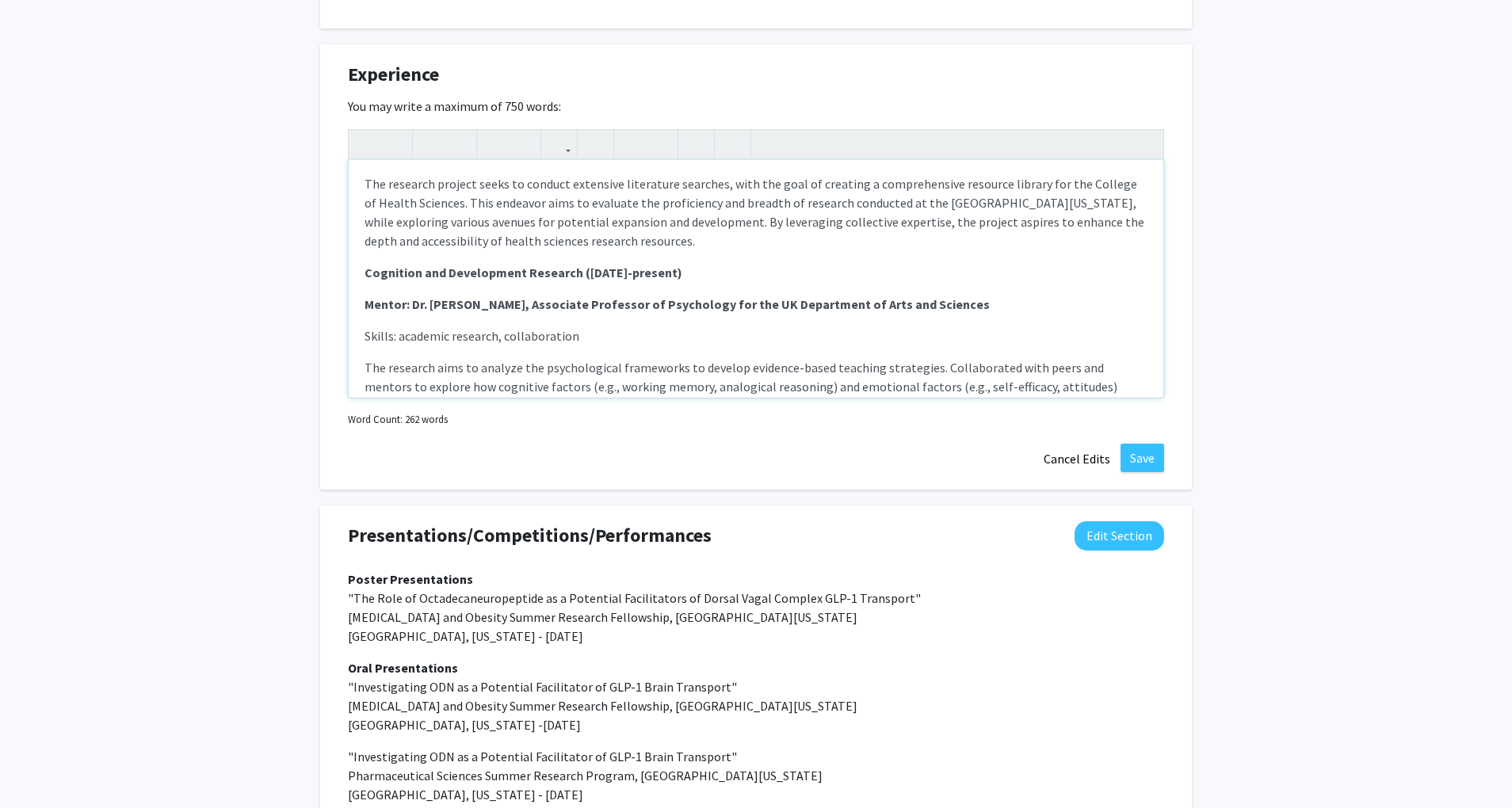
type textarea "<p><strong>Health Sciences Research (Jan 2025-present)</strong></p><p><strong>M…"
